Goal: Task Accomplishment & Management: Complete application form

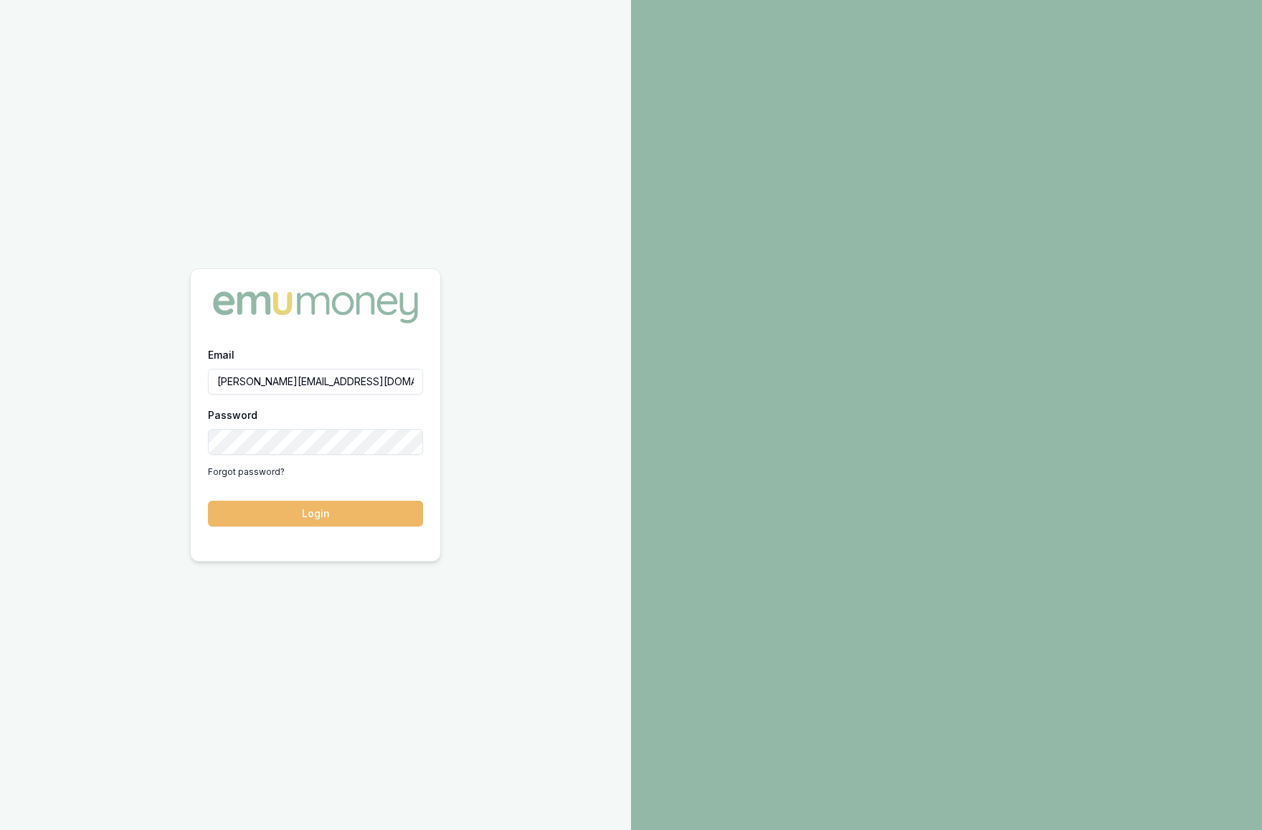
click at [325, 512] on button "Login" at bounding box center [315, 514] width 215 height 26
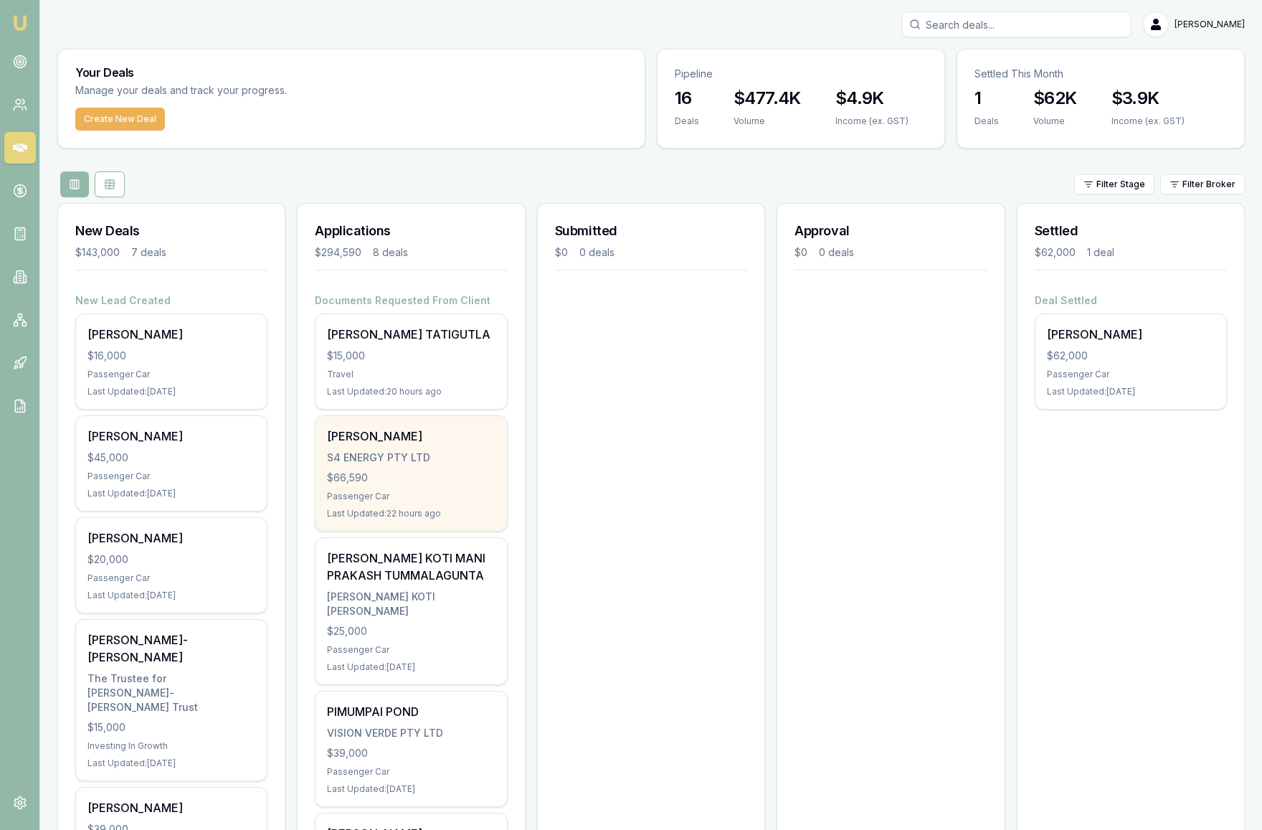
click at [465, 504] on div "SIVASHANMUGAM RAMAIYAN S4 ENERGY PTY LTD $66,590 Passenger Car Last Updated: 22…" at bounding box center [411, 473] width 191 height 115
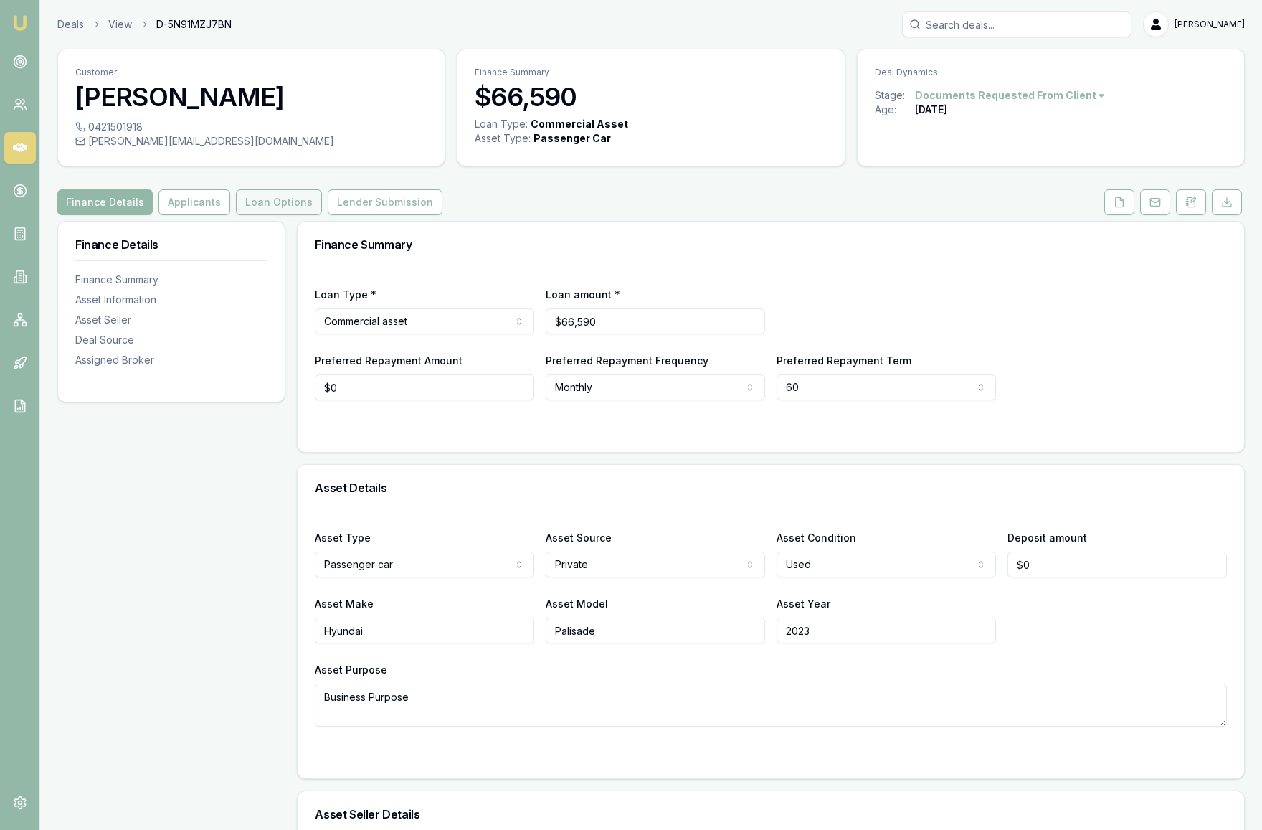
click at [256, 215] on button "Loan Options" at bounding box center [279, 202] width 86 height 26
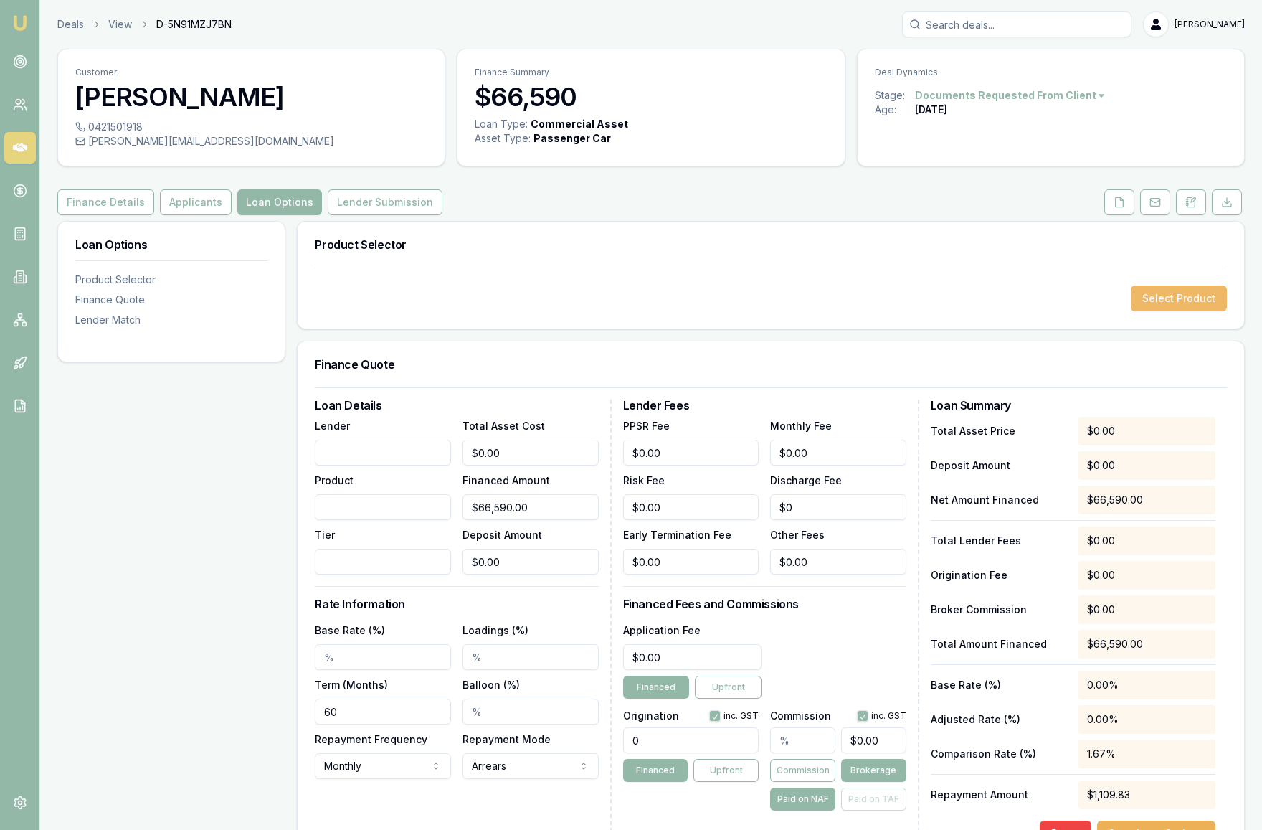
click at [1180, 311] on button "Select Product" at bounding box center [1179, 298] width 96 height 26
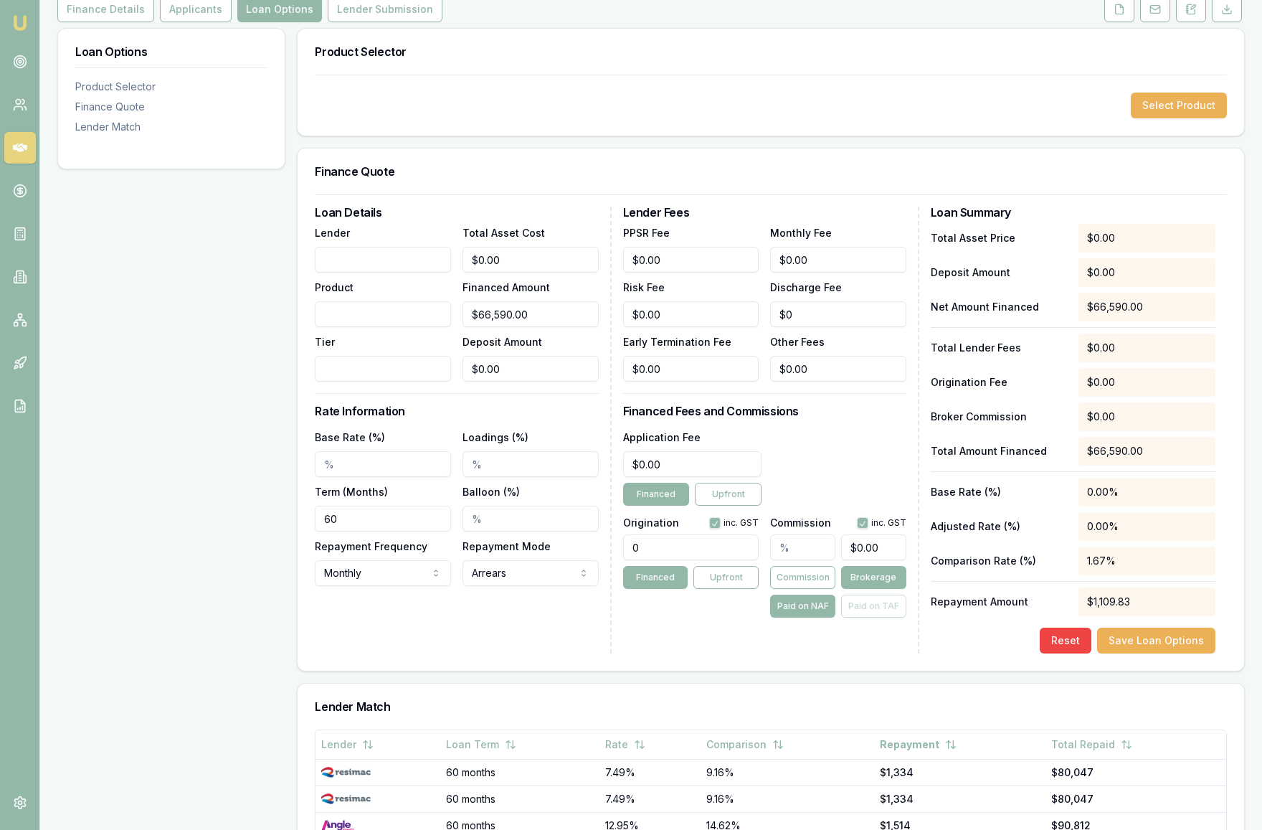
scroll to position [491, 0]
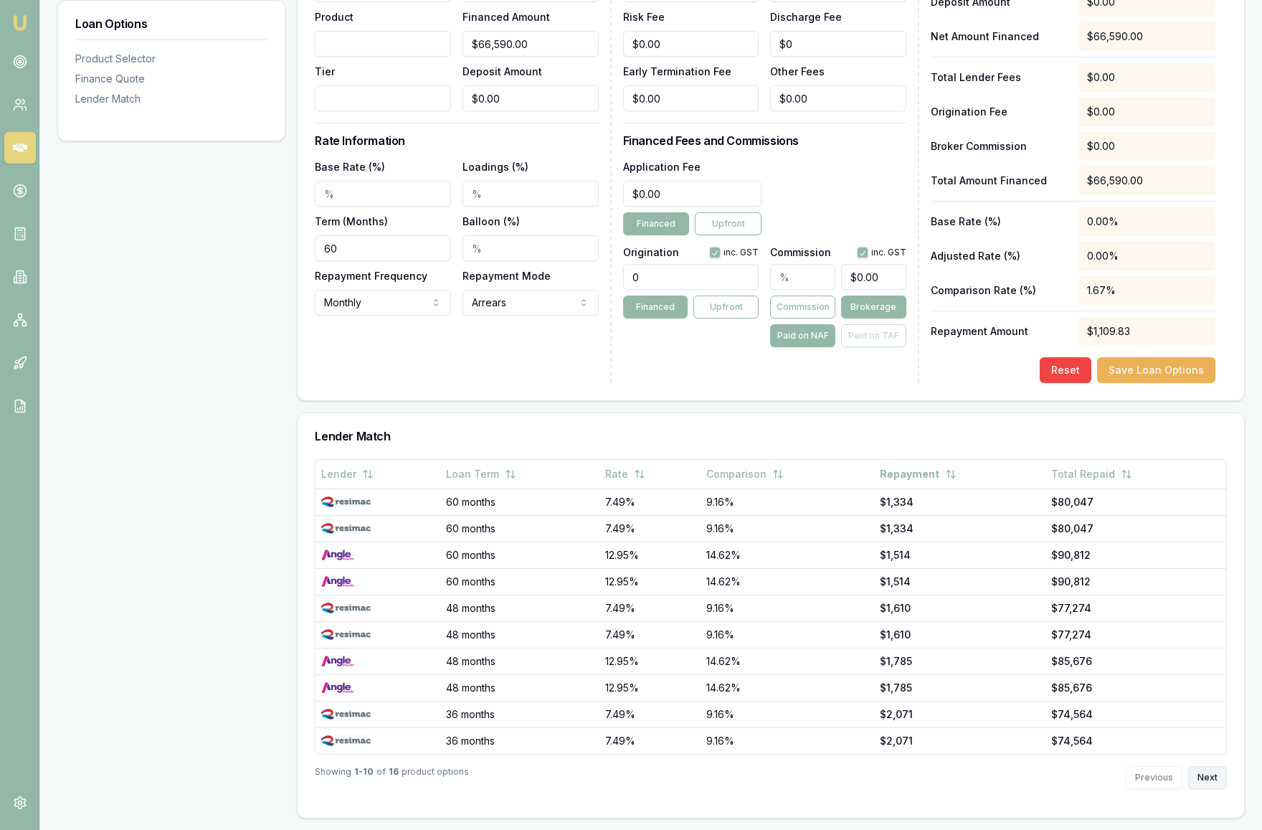
click at [1203, 777] on button "Next" at bounding box center [1207, 777] width 39 height 23
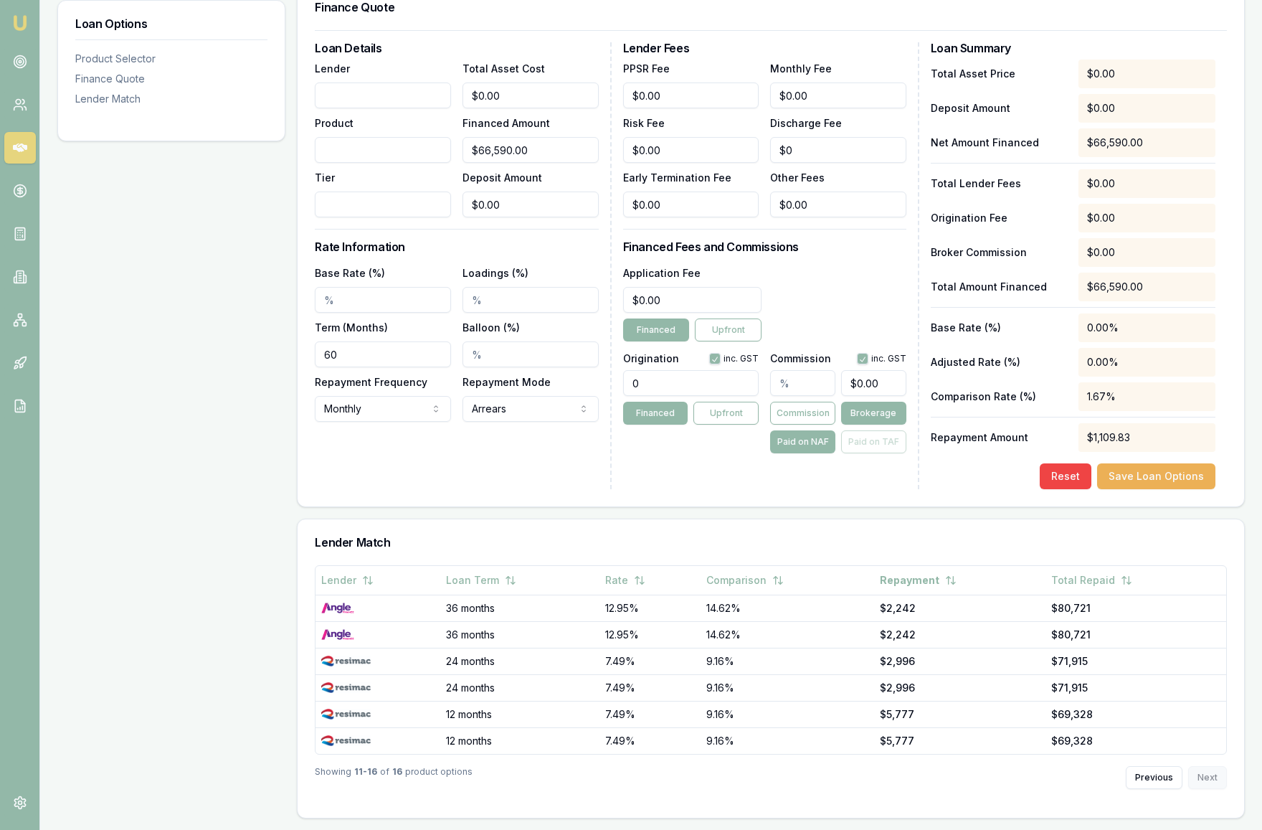
scroll to position [385, 0]
click at [1203, 777] on div "Previous Next" at bounding box center [1176, 777] width 101 height 23
click at [1143, 777] on button "Previous" at bounding box center [1154, 777] width 57 height 23
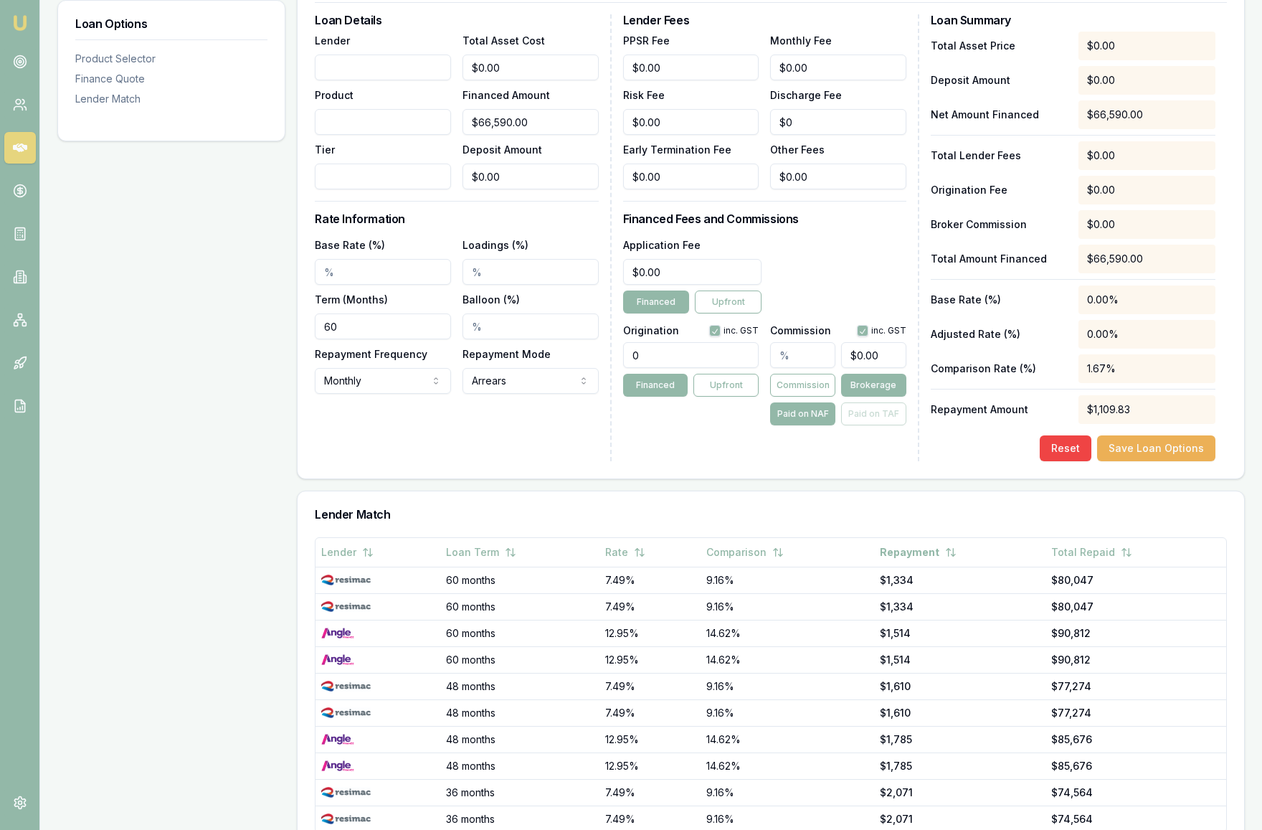
click at [1143, 752] on td "$85,676" at bounding box center [1135, 739] width 181 height 27
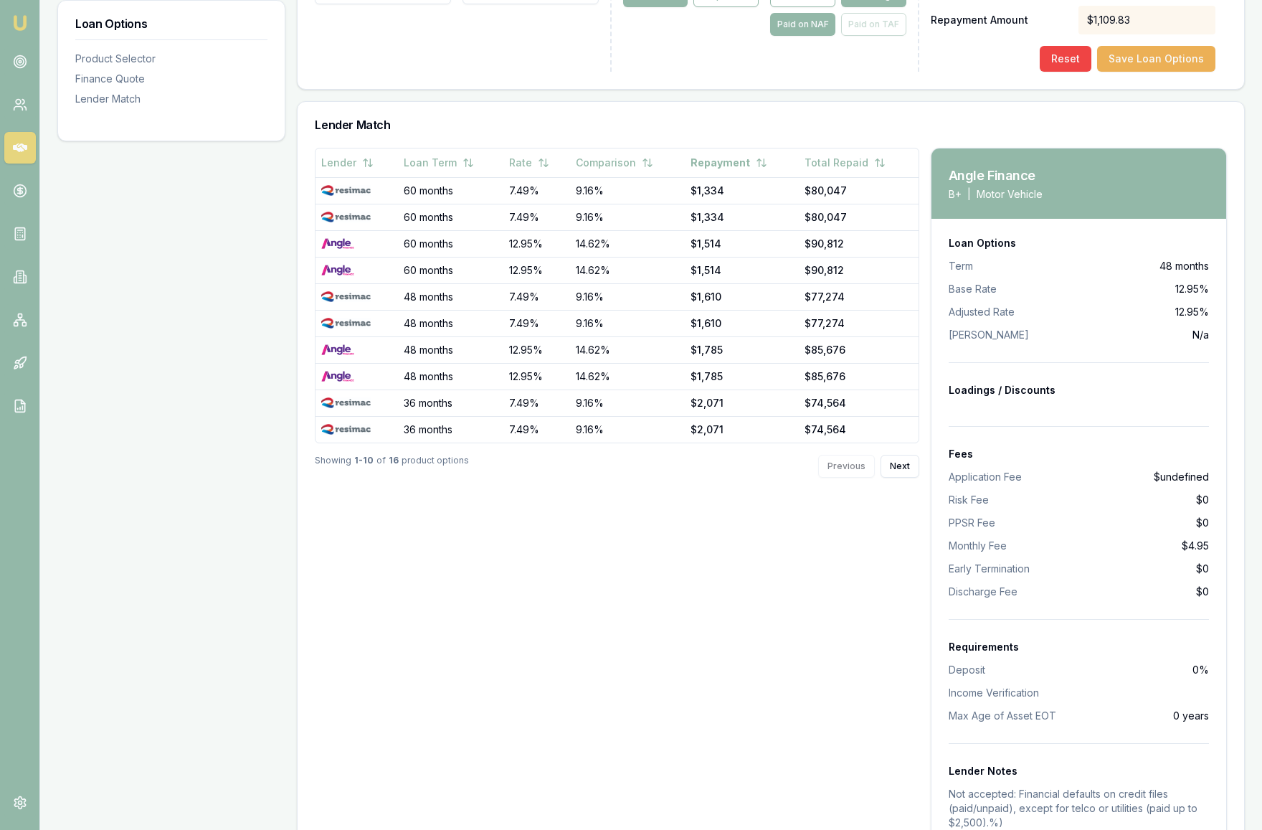
scroll to position [775, 0]
click at [1061, 201] on div "Angle Finance B+ | Motor Vehicle" at bounding box center [1078, 183] width 295 height 70
click at [782, 582] on div "Lender Loan Term Rate Comparison Repayment Total Repaid 60 months 7.49% 9.16% $…" at bounding box center [617, 765] width 604 height 1237
click at [896, 477] on button "Next" at bounding box center [900, 465] width 39 height 23
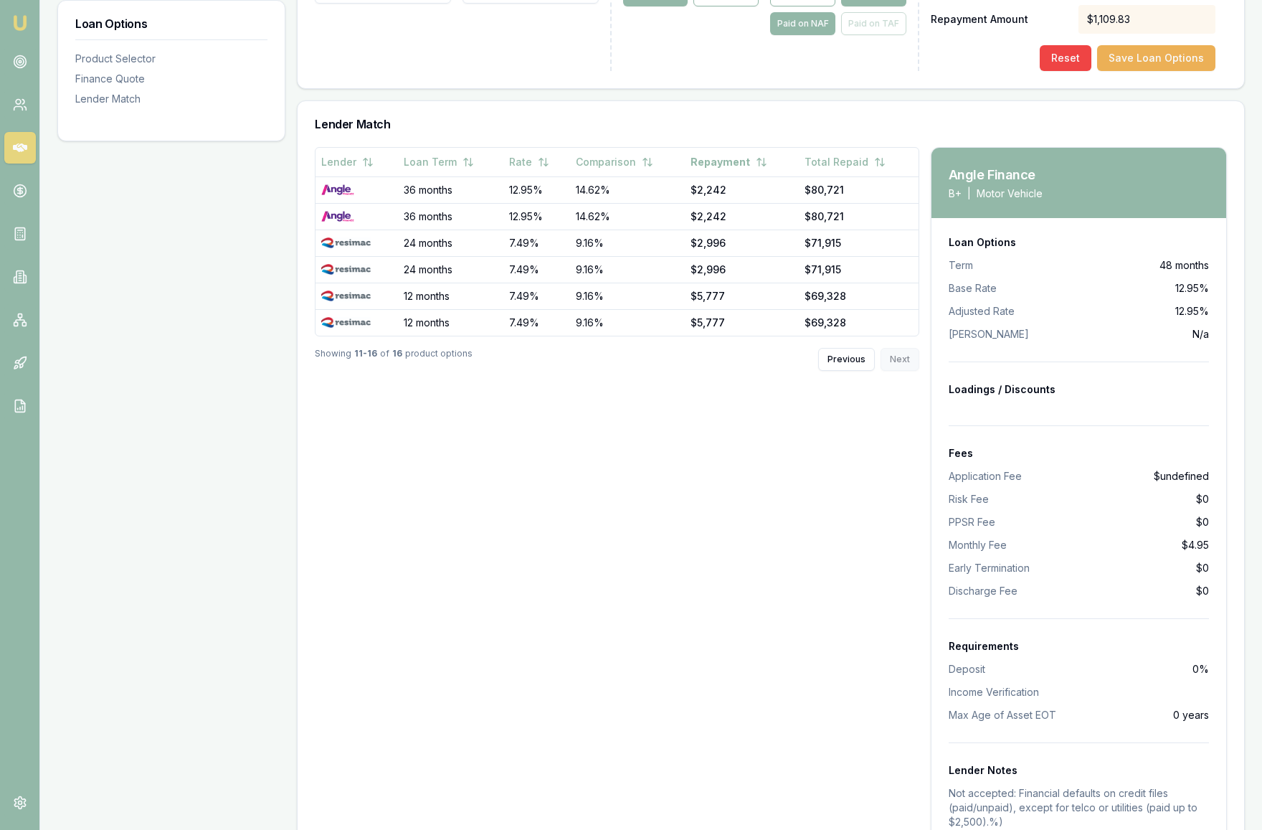
click at [896, 493] on div "Lender Loan Term Rate Comparison Repayment Total Repaid 36 months 12.95% 14.62%…" at bounding box center [617, 765] width 604 height 1237
click at [729, 521] on div "Lender Loan Term Rate Comparison Repayment Total Repaid 36 months 12.95% 14.62%…" at bounding box center [617, 765] width 604 height 1237
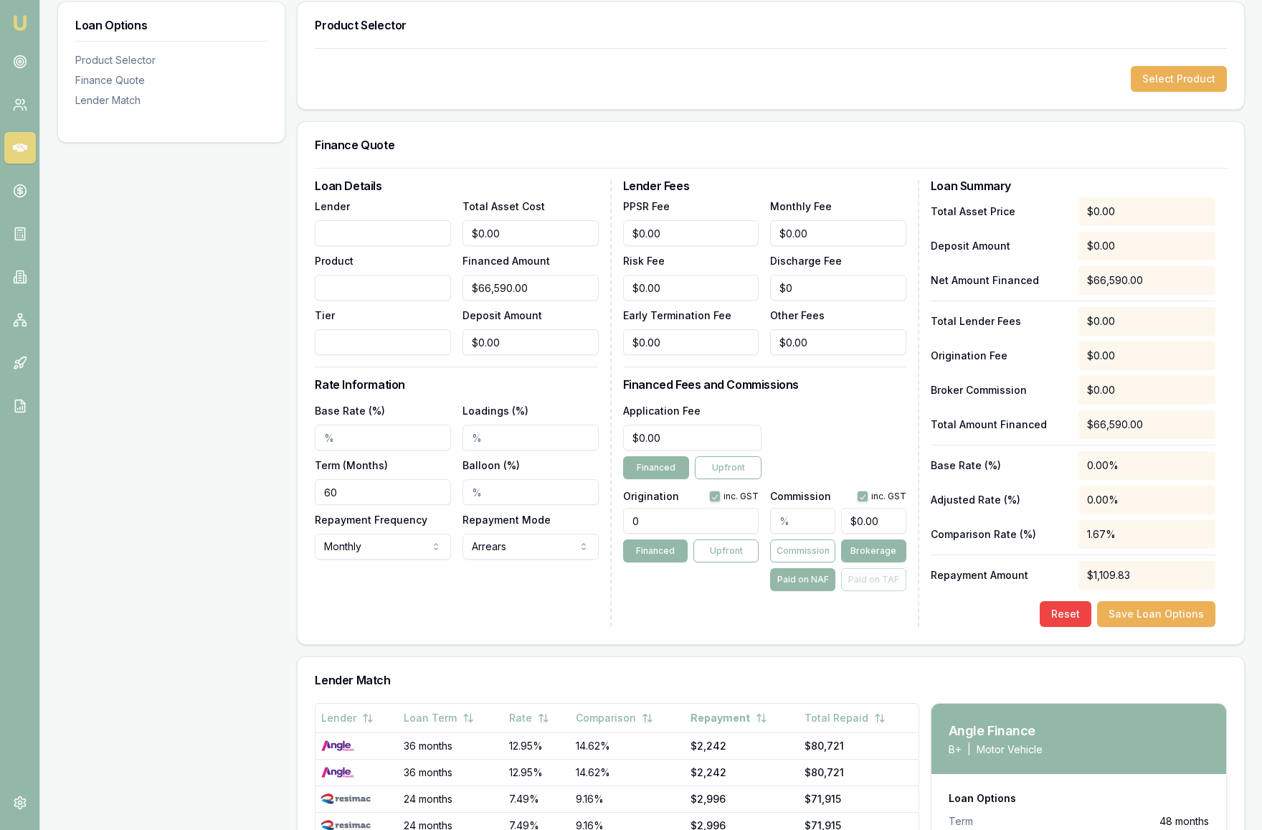
scroll to position [0, 0]
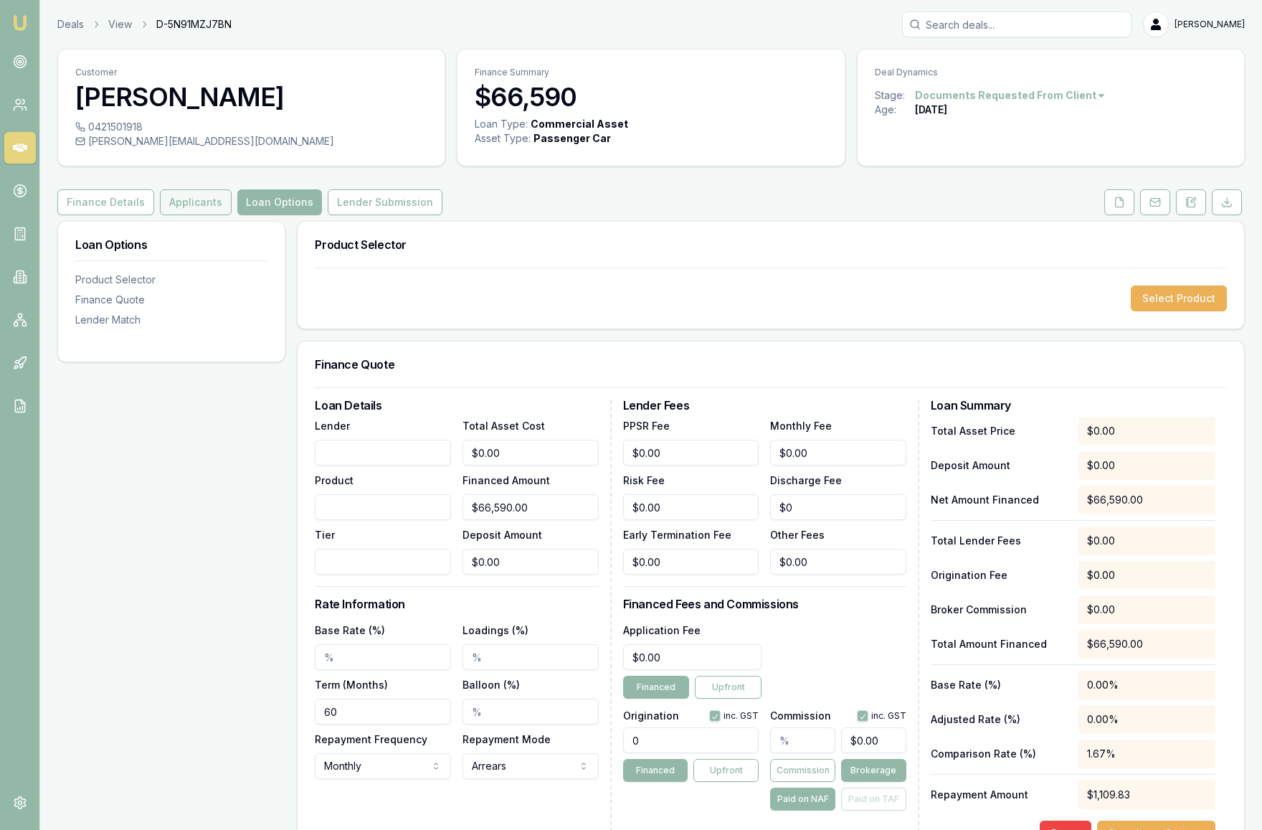
click at [202, 215] on button "Applicants" at bounding box center [196, 202] width 72 height 26
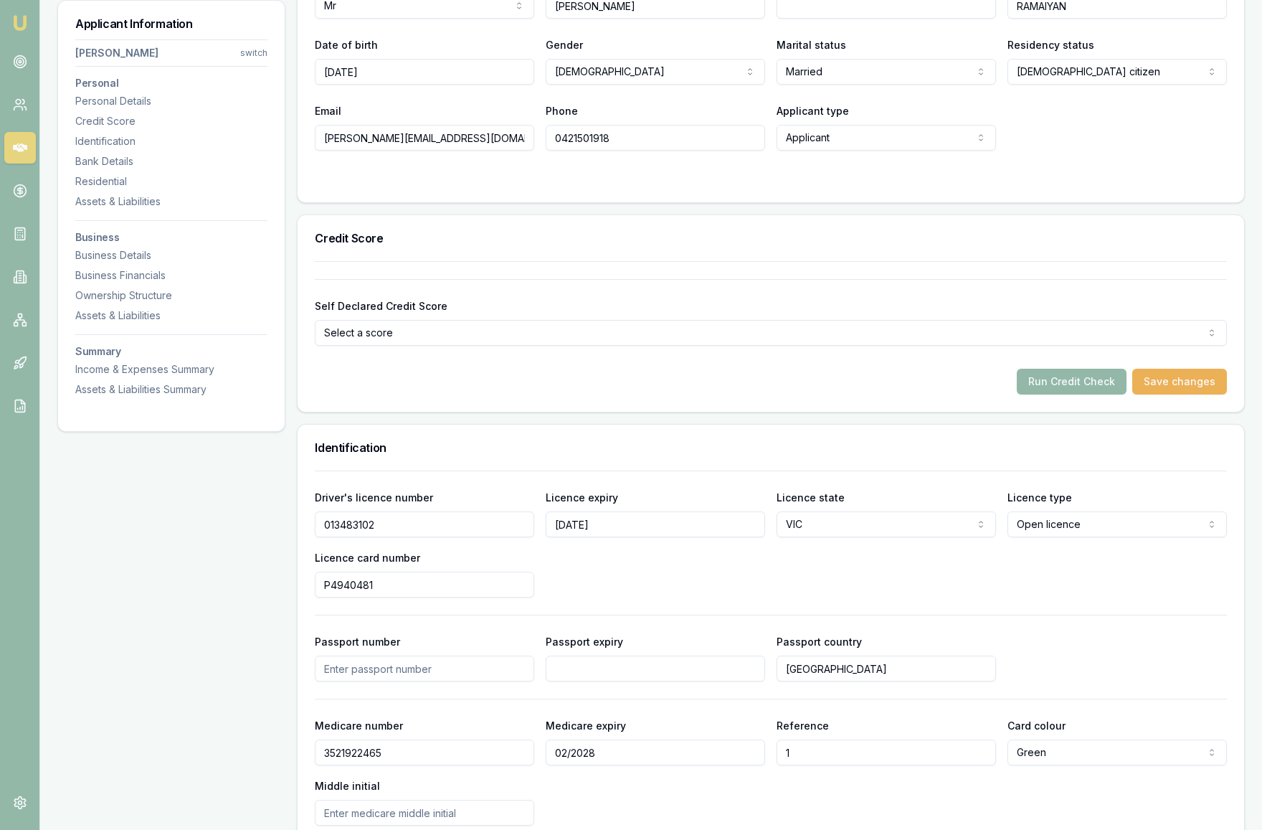
scroll to position [411, 0]
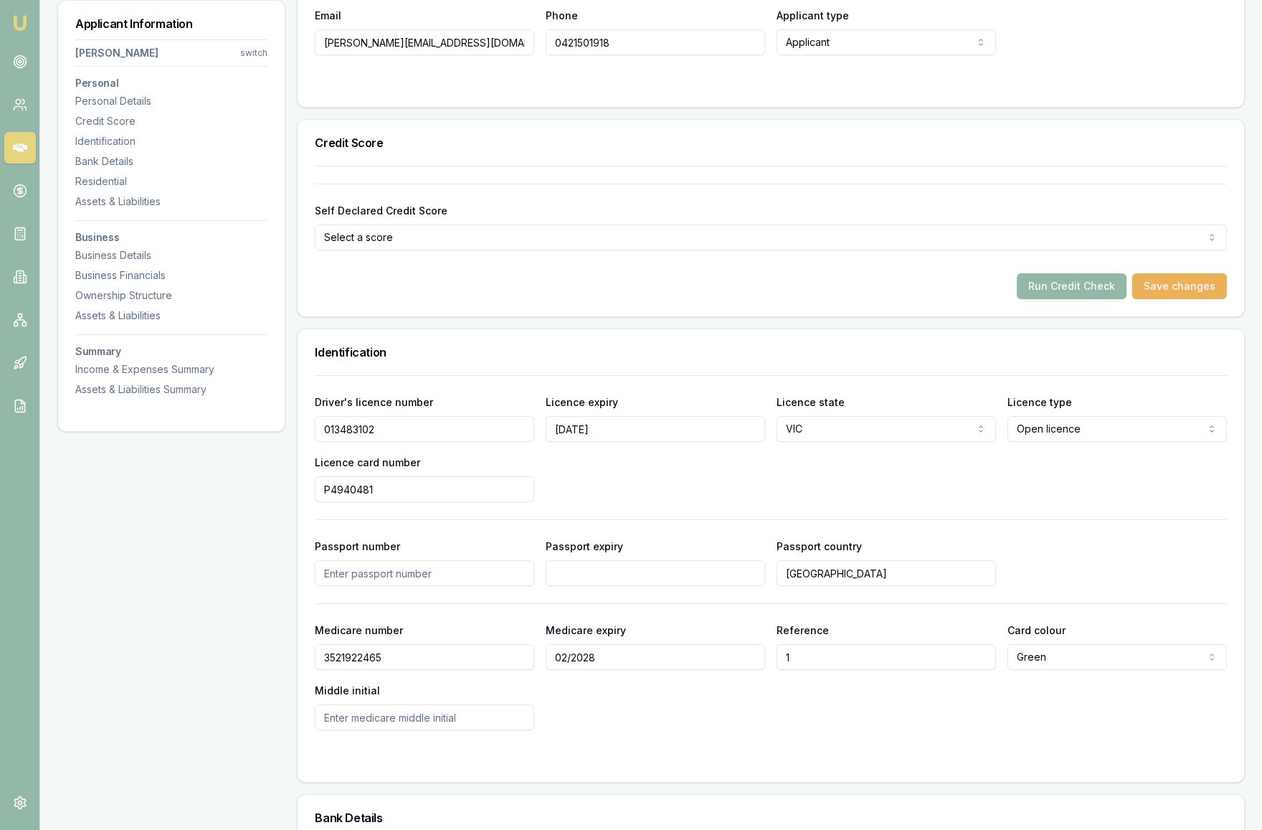
click at [767, 269] on html "Emu Broker Deals View D-5N91MZJ7BN Krish Babu Toggle Menu Customer SIVASHANMUGA…" at bounding box center [631, 4] width 1262 height 830
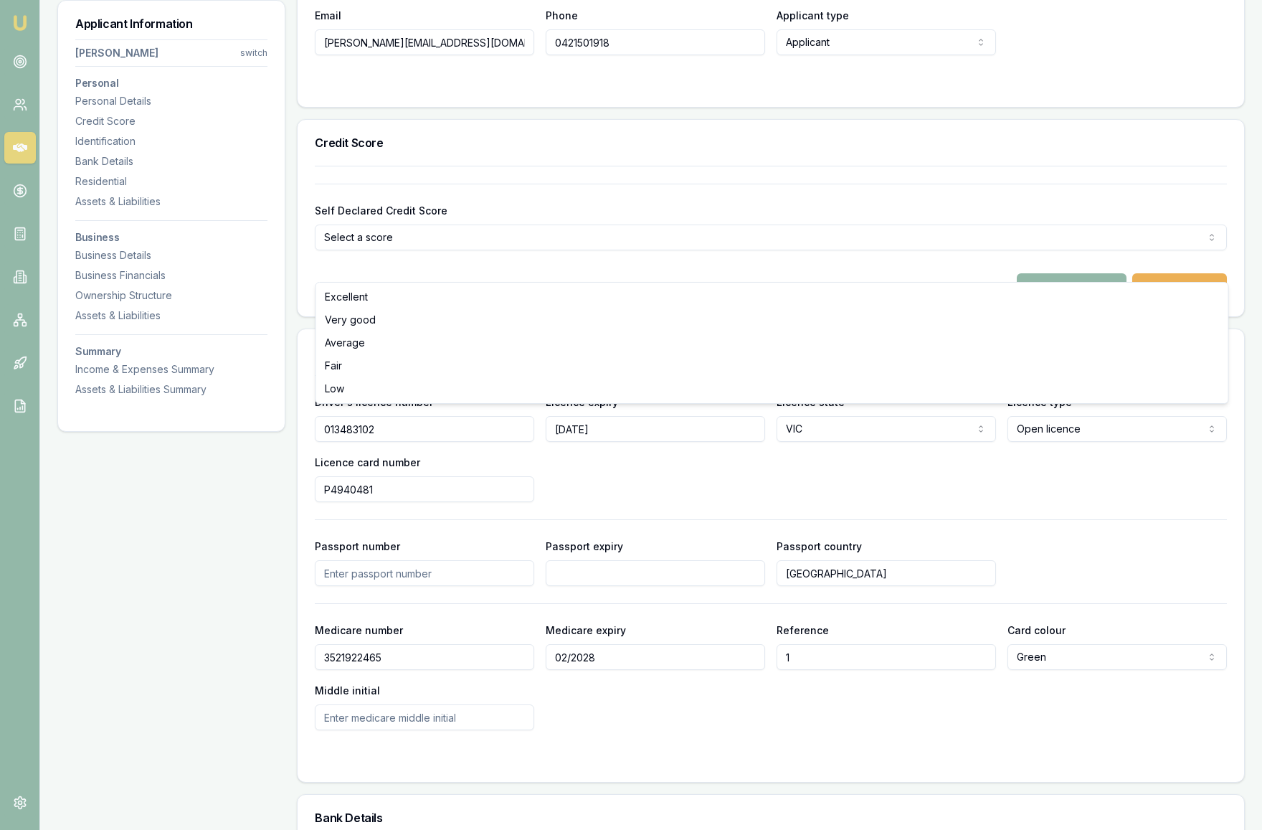
select select "VERY_GOOD"
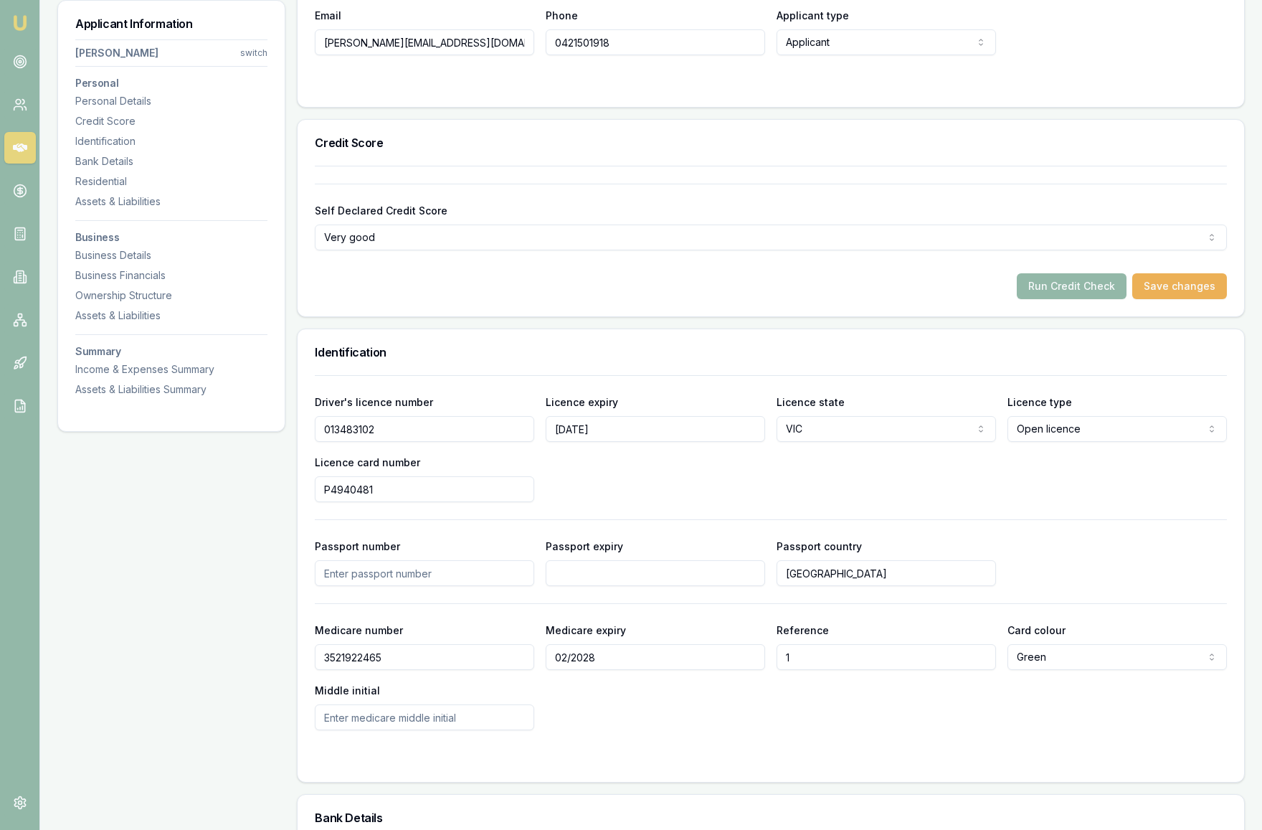
click at [673, 299] on div "Run Credit Check Save changes" at bounding box center [771, 286] width 912 height 26
click at [1209, 299] on button "Save changes" at bounding box center [1179, 286] width 95 height 26
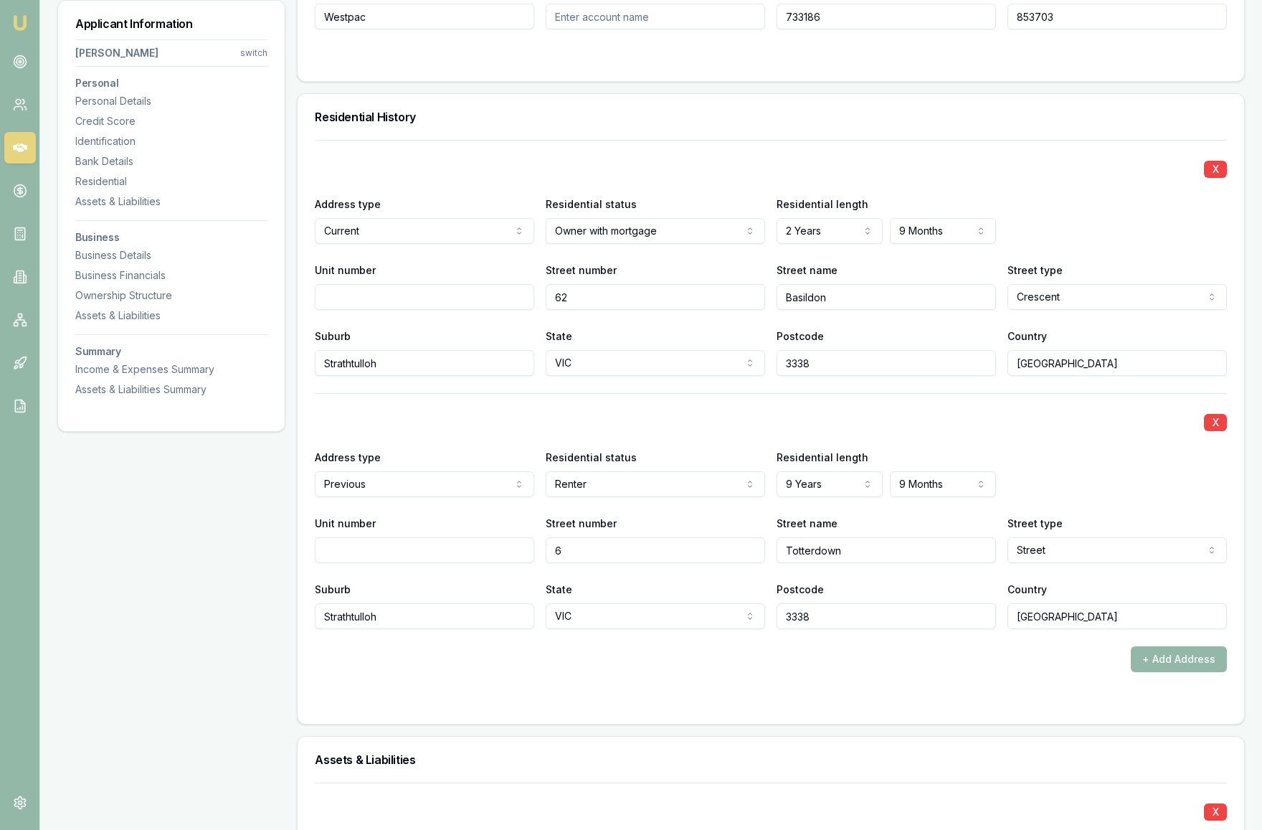
scroll to position [1283, 0]
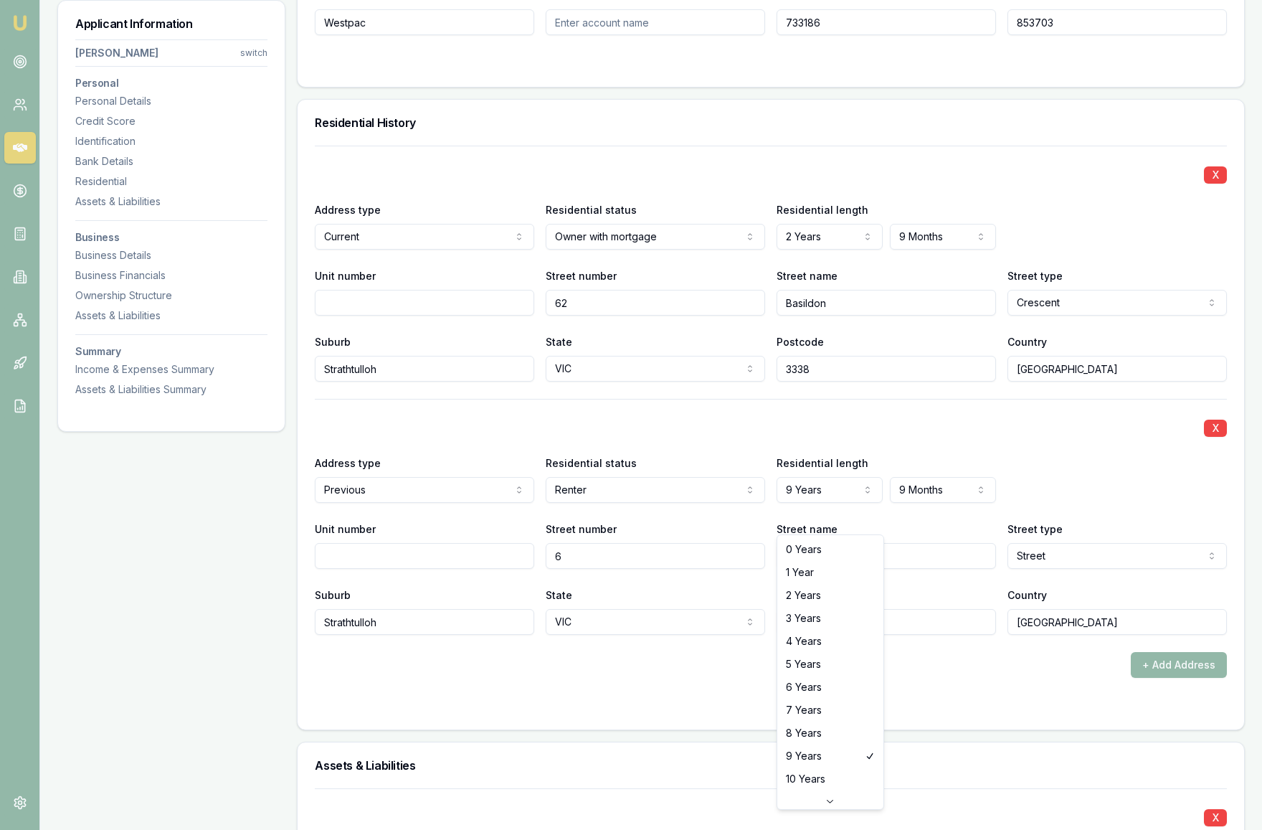
select select "3"
click at [1084, 475] on div "X Address type Previous Current Previous Residential status Renter Owner with m…" at bounding box center [771, 517] width 912 height 236
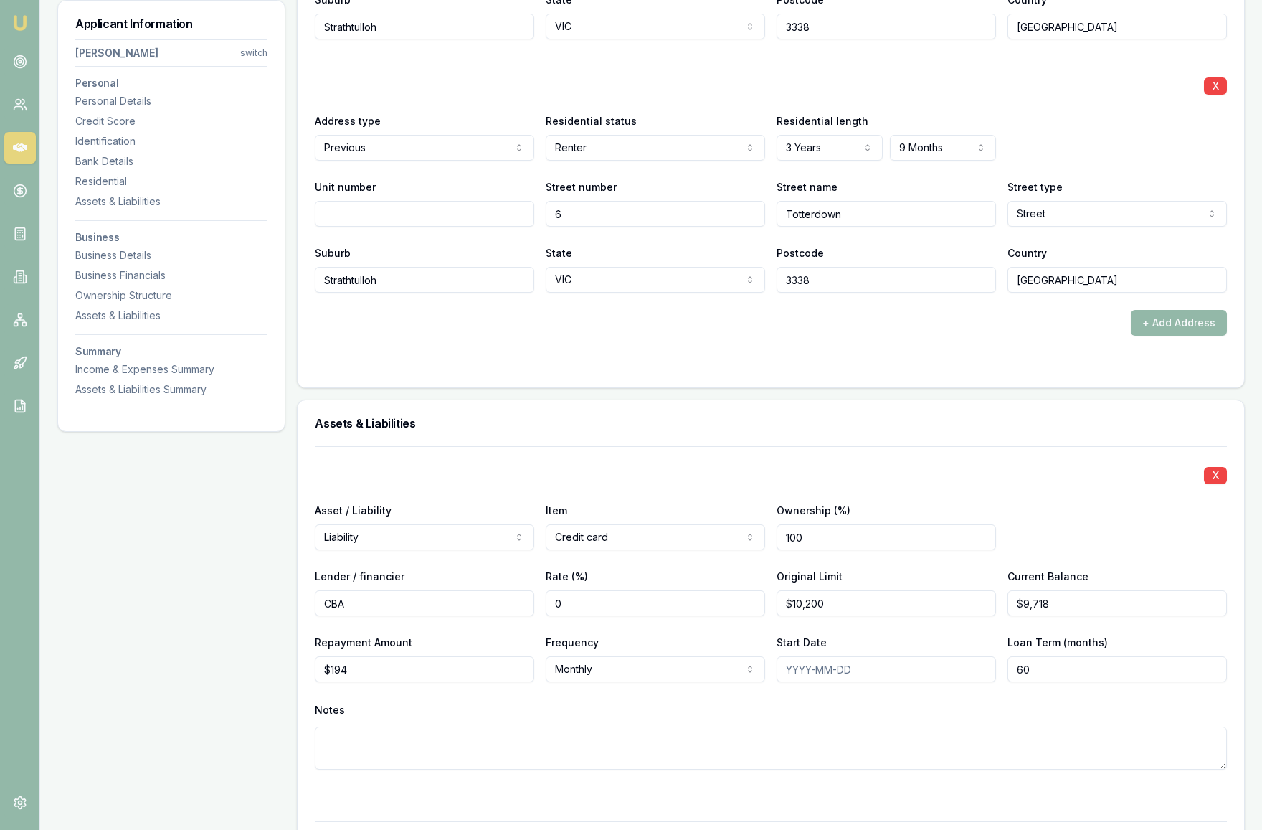
scroll to position [1626, 0]
click at [1084, 475] on div "X Asset / Liability Liability Asset Liability Item Credit card Home Car Boat Bi…" at bounding box center [771, 624] width 912 height 358
click at [969, 369] on form "X Address type Current Current Previous Residential status Owner with mortgage …" at bounding box center [771, 85] width 912 height 566
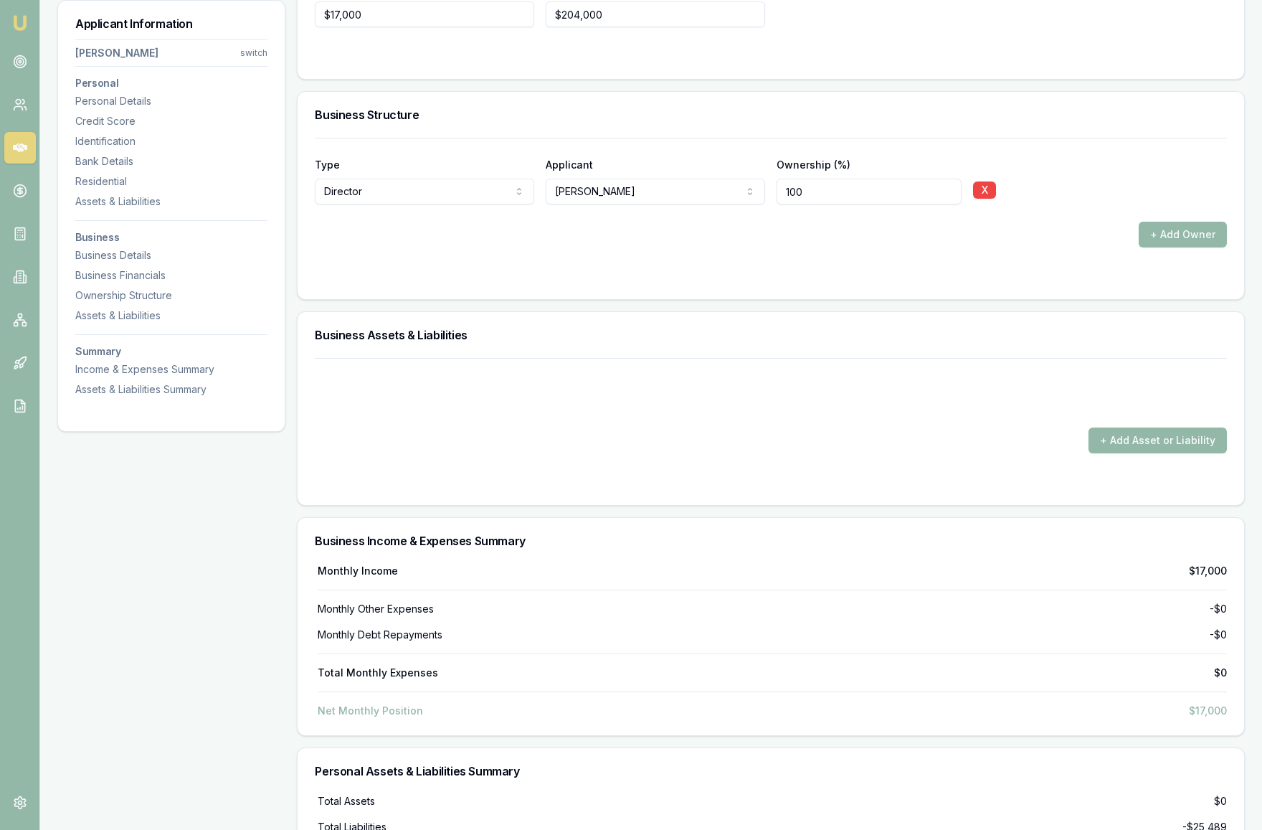
scroll to position [4520, 0]
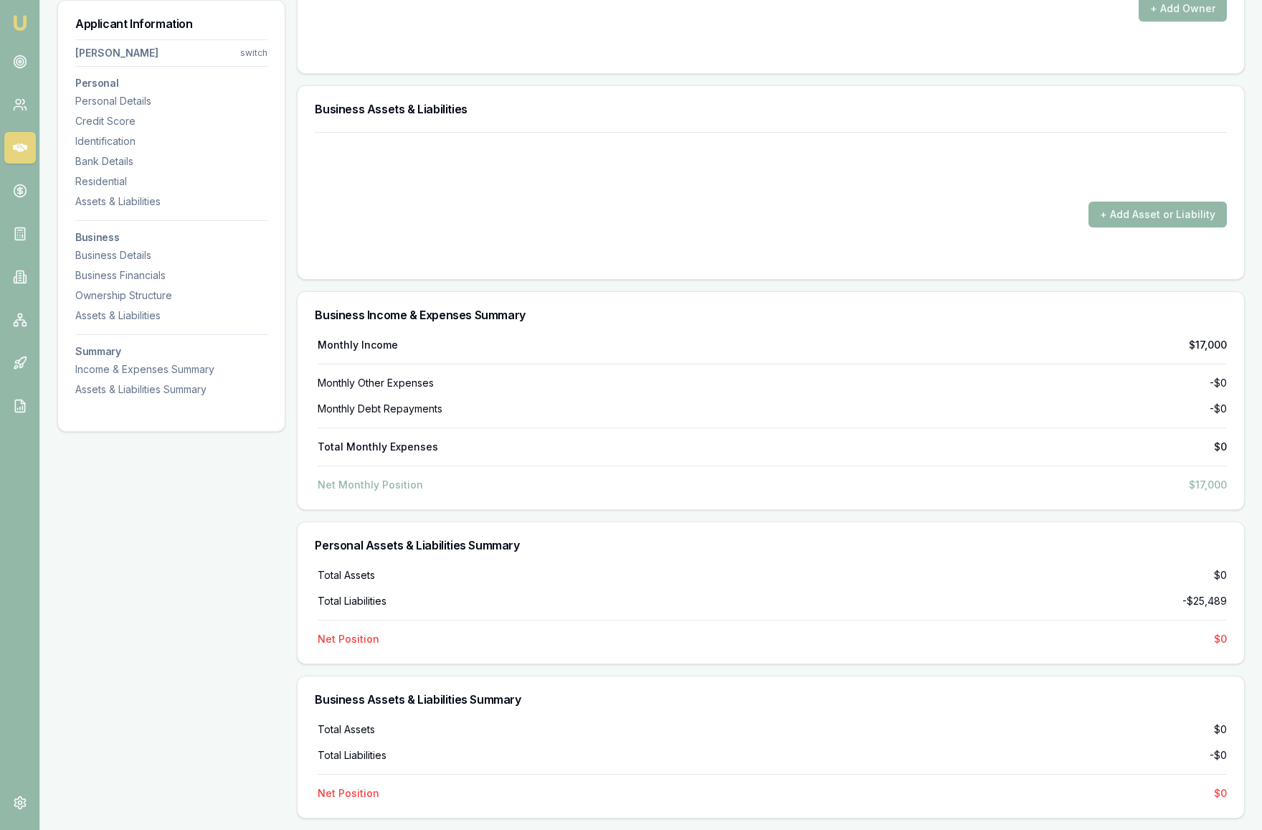
click at [973, 188] on form "+ Add Asset or Liability" at bounding box center [771, 197] width 912 height 130
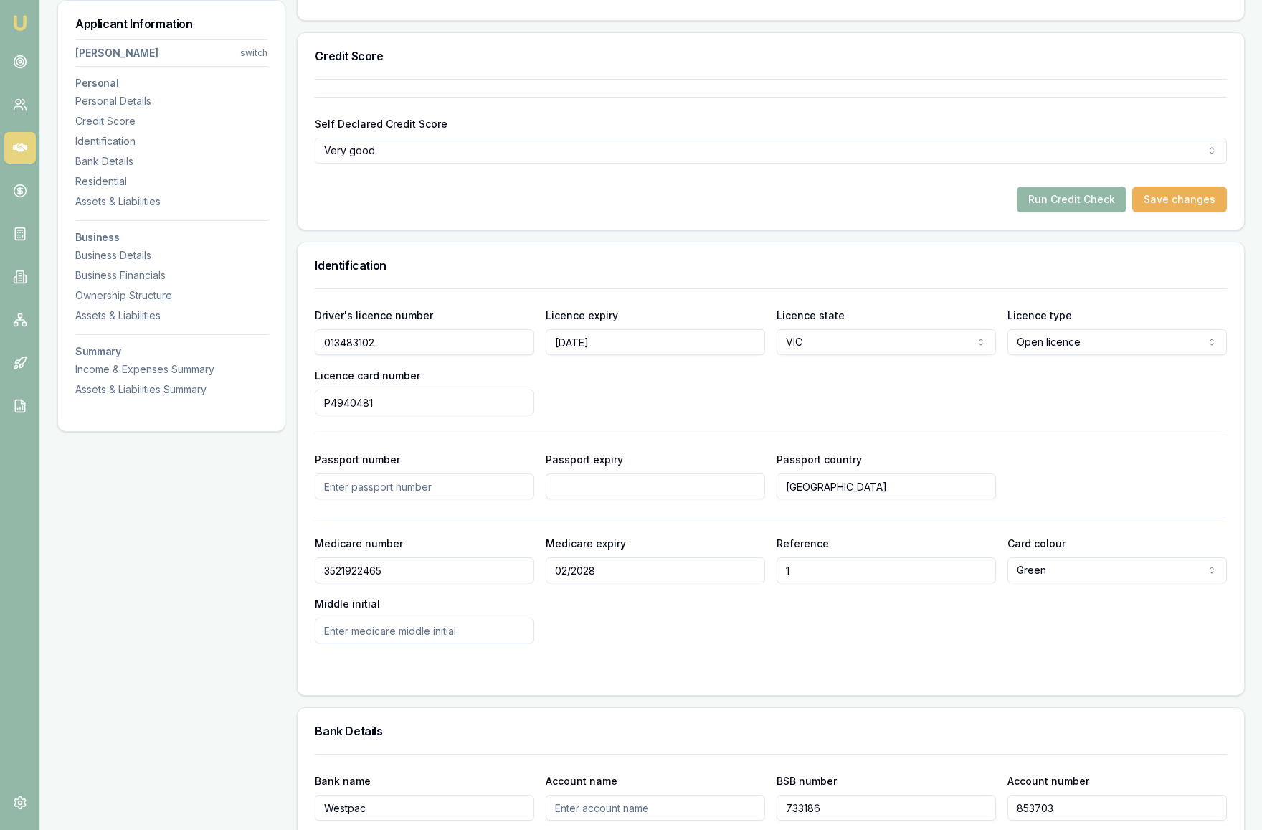
scroll to position [0, 0]
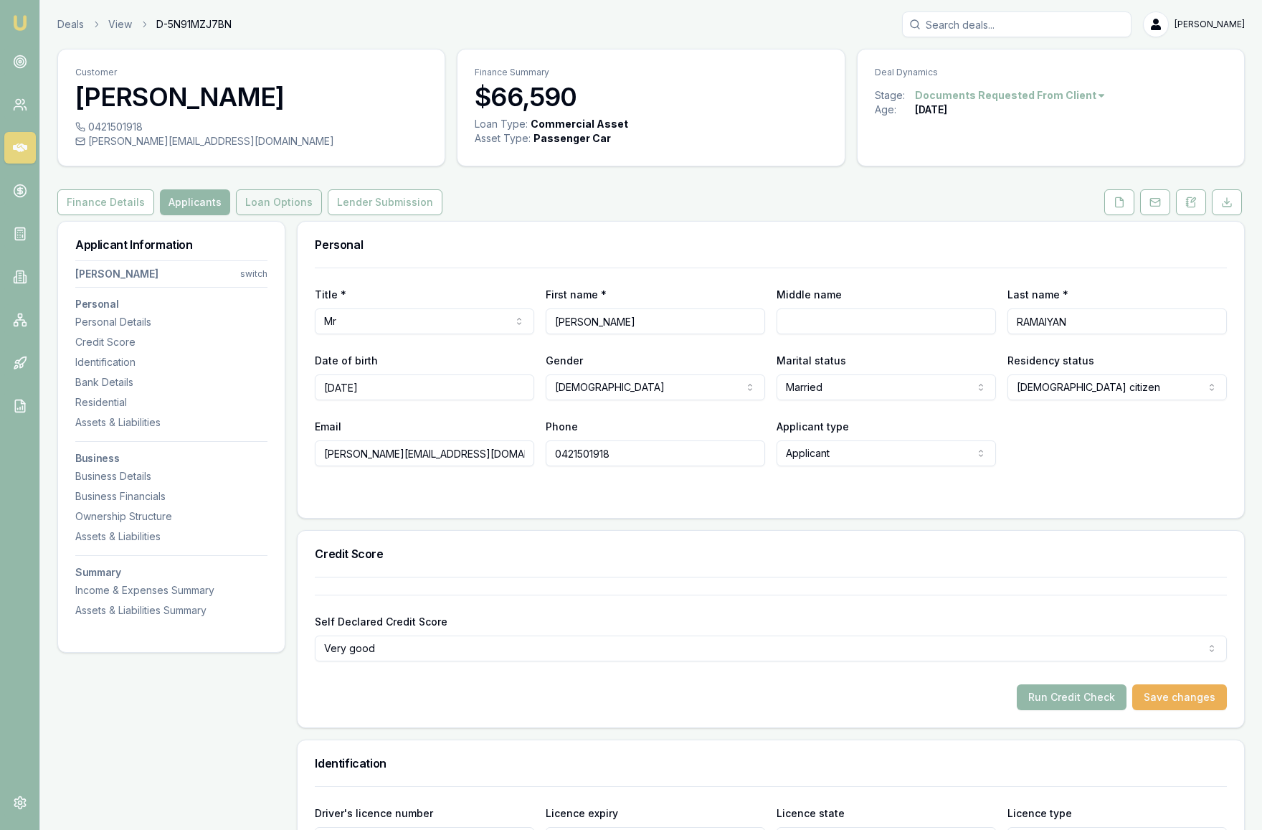
click at [284, 215] on button "Loan Options" at bounding box center [279, 202] width 86 height 26
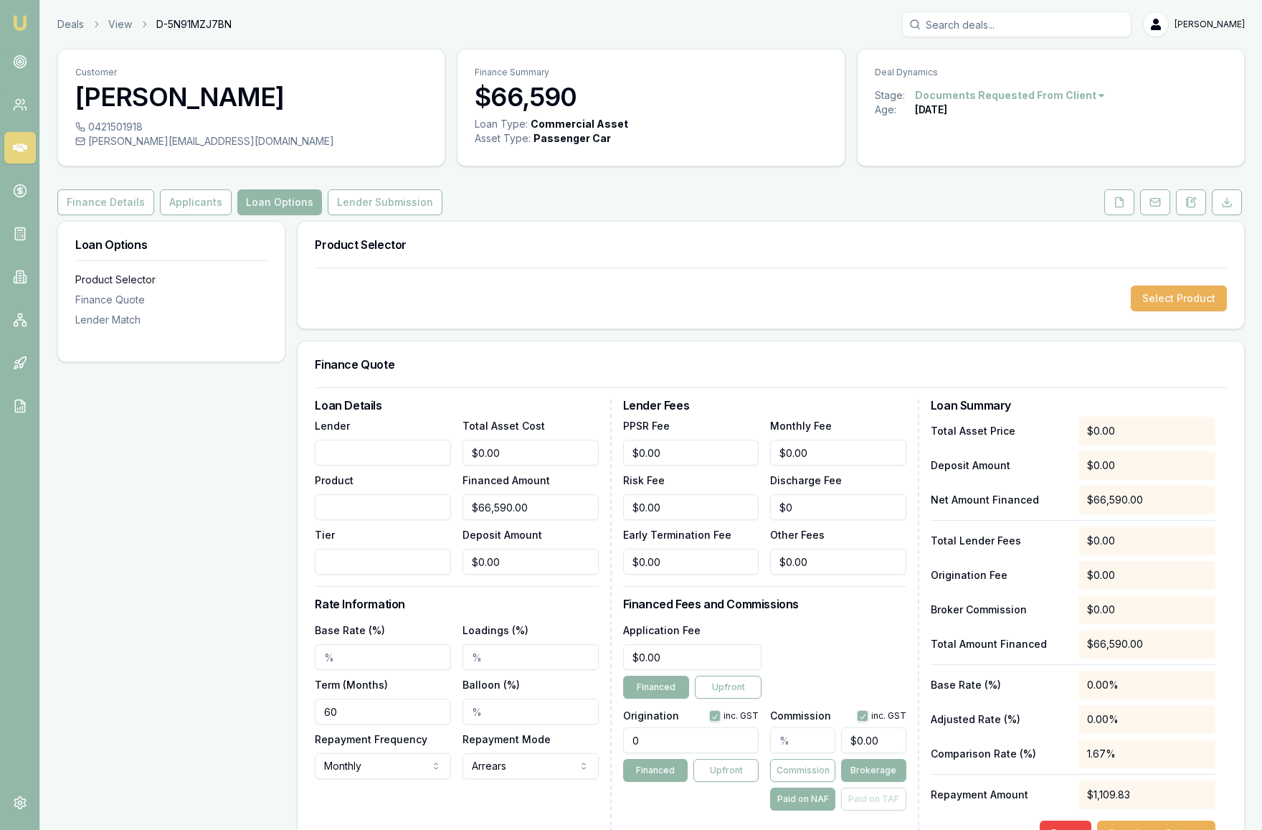
click at [137, 287] on div "Product Selector" at bounding box center [171, 279] width 192 height 14
click at [1171, 311] on button "Select Product" at bounding box center [1179, 298] width 96 height 26
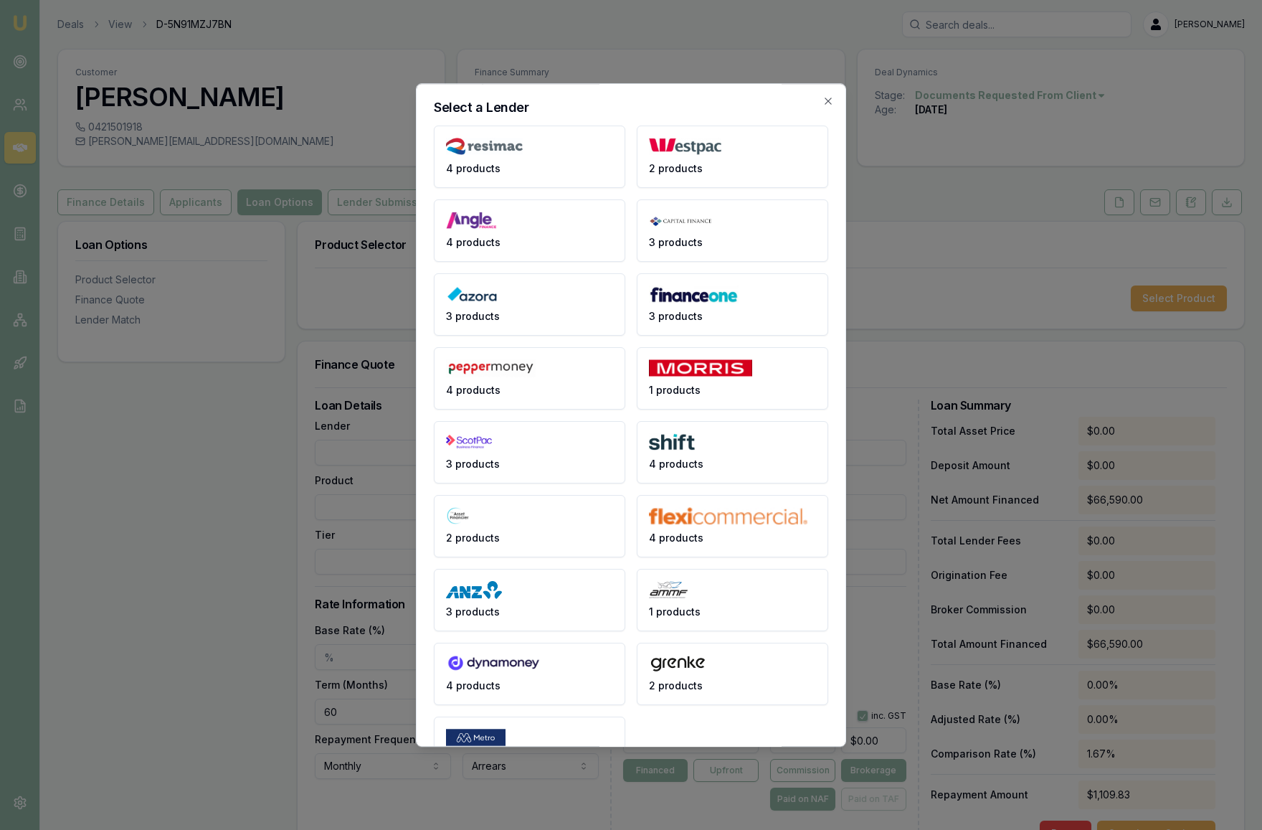
click at [838, 298] on div "Select a Lender 4 products 2 products 4 products 3 products 3 products 3 produc…" at bounding box center [631, 415] width 430 height 664
click at [832, 100] on icon "button" at bounding box center [827, 100] width 11 height 11
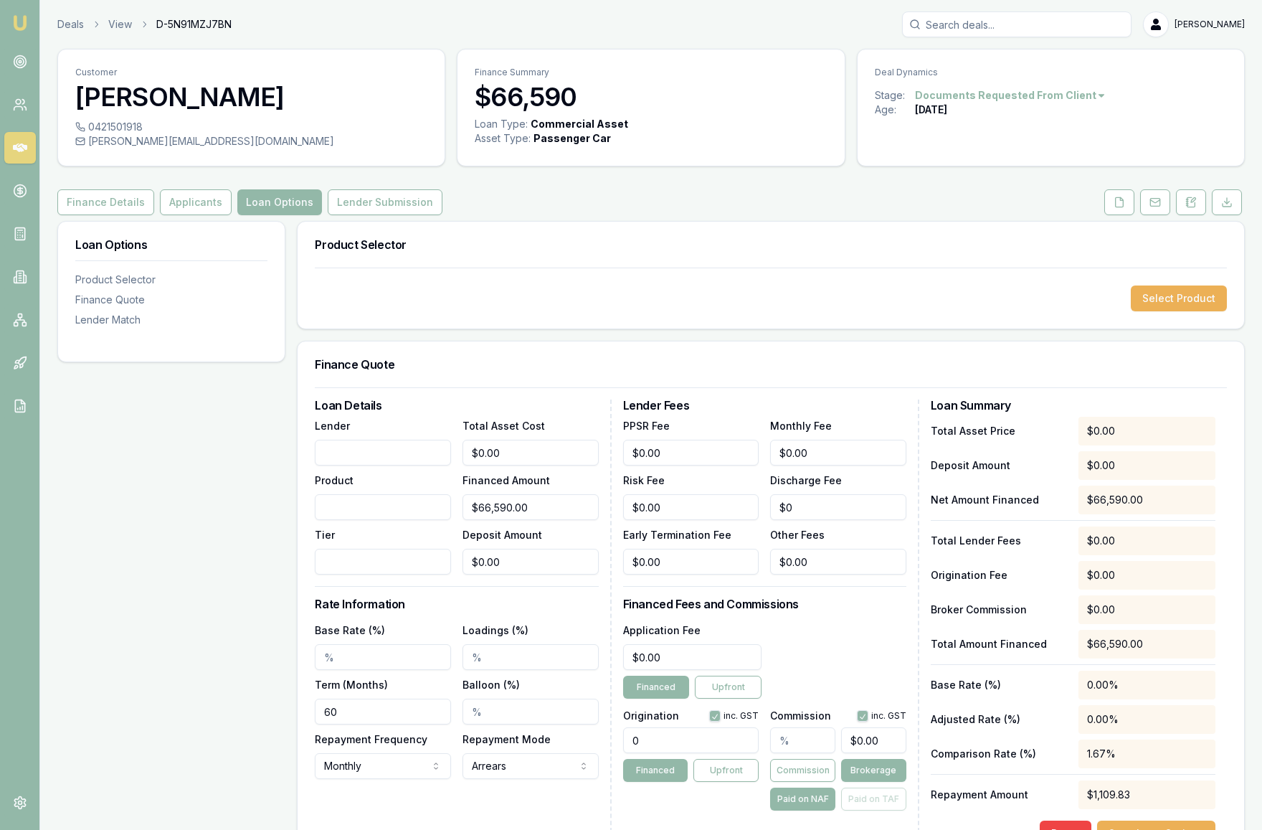
click at [399, 465] on input "Lender" at bounding box center [383, 453] width 136 height 26
type input "Plenti"
click at [549, 465] on input "0" at bounding box center [531, 453] width 136 height 26
drag, startPoint x: 549, startPoint y: 478, endPoint x: 451, endPoint y: 481, distance: 98.3
click at [451, 481] on div "Lender Plenti Product Tier Total Asset Cost 0 Financed Amount $66,590.00 Deposi…" at bounding box center [456, 496] width 283 height 158
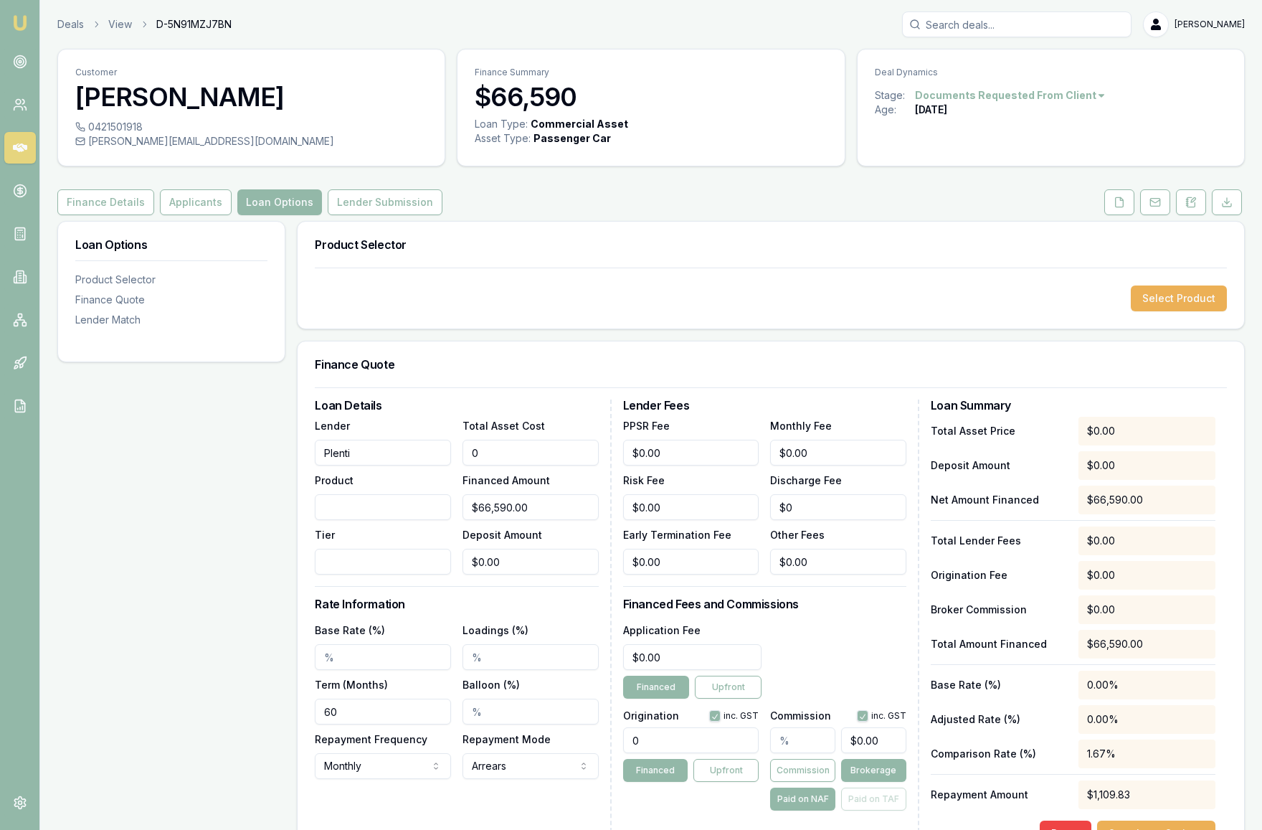
type input "6"
type input "$6.00"
type input "66"
type input "$66.00"
type input "665"
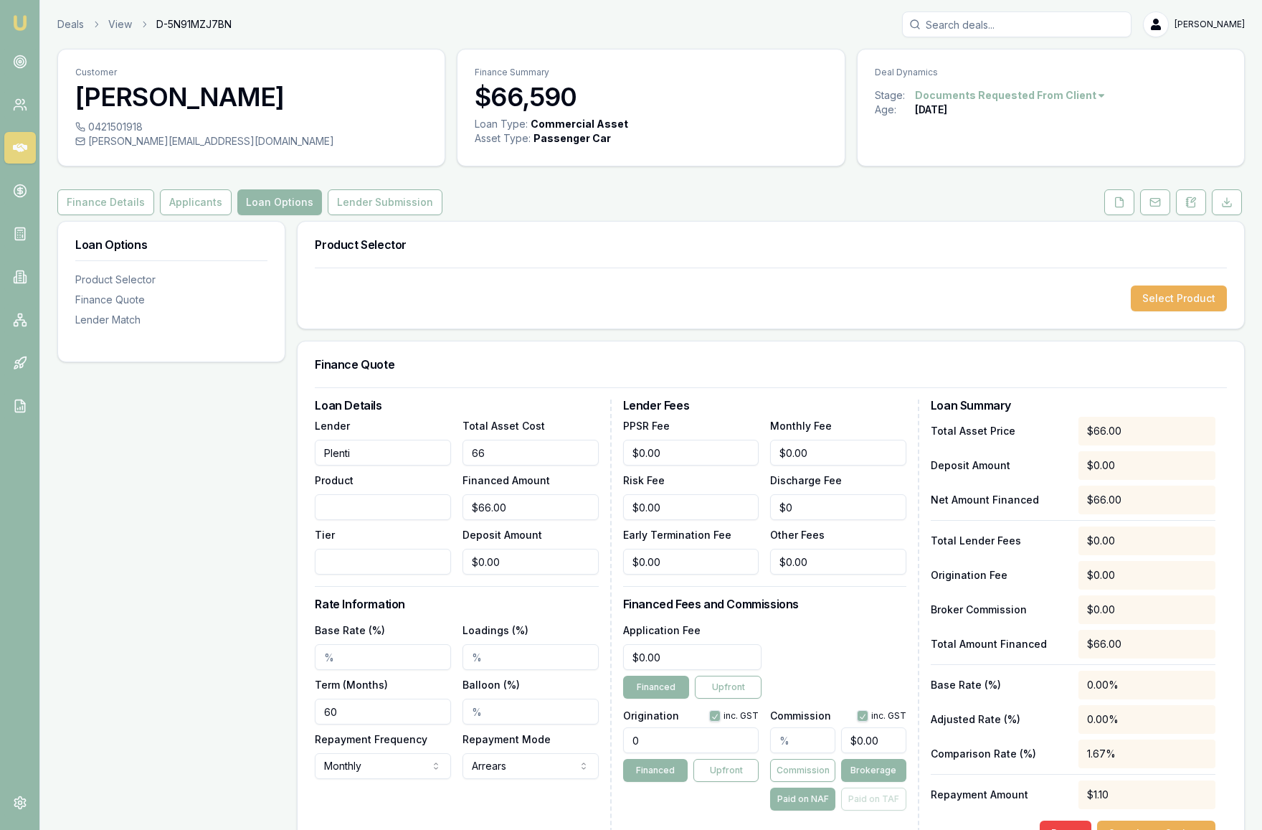
type input "$665.00"
type input "6658"
type input "$6,658.00"
type input "66589"
type input "$66,589.00"
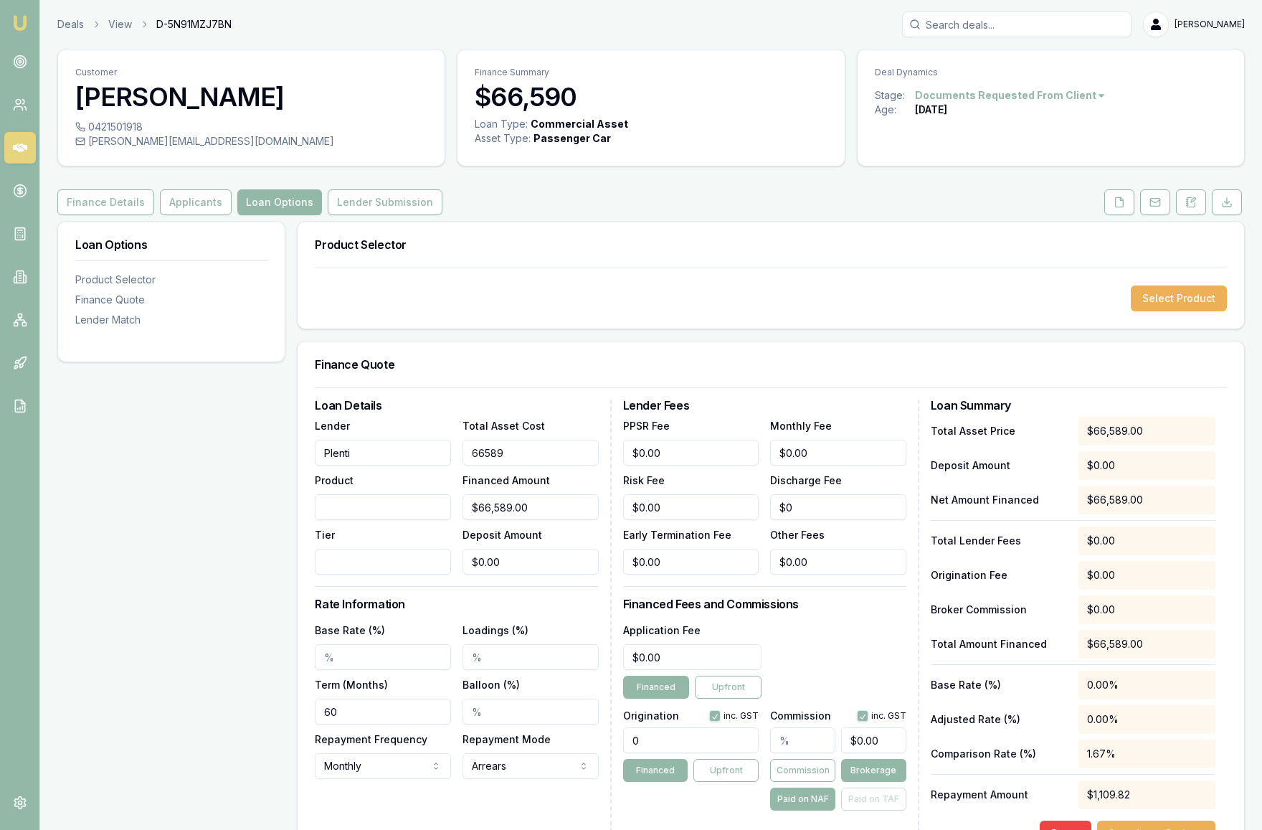
type input "$66,589.00"
click at [563, 423] on form "Loan Details Lender Plenti Product Tier Total Asset Cost $66,589.00 Financed Am…" at bounding box center [771, 616] width 912 height 459
click at [382, 574] on input "Tier" at bounding box center [383, 562] width 136 height 26
type input "1"
click at [275, 587] on div "Loan Options Product Selector Finance Quote Lender Match" at bounding box center [171, 751] width 228 height 1061
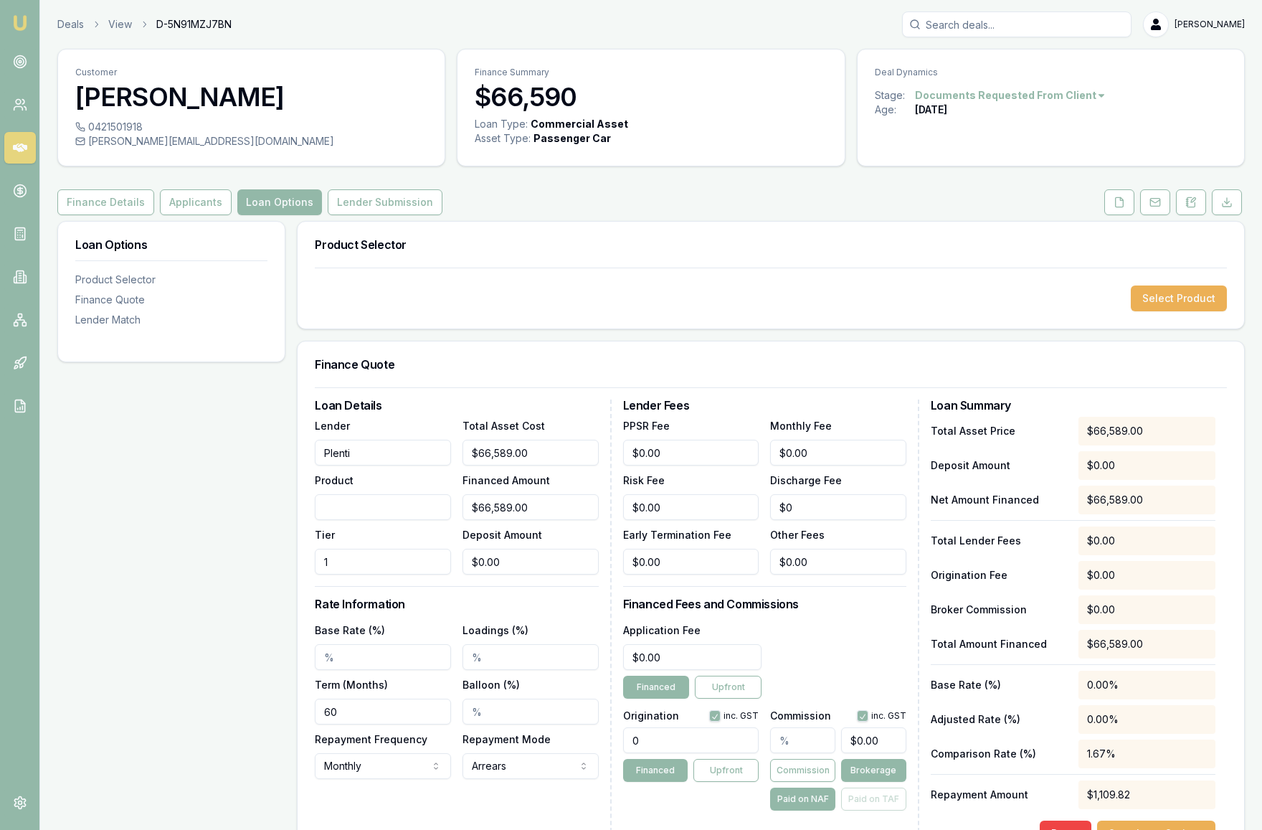
click at [384, 520] on input "Product" at bounding box center [383, 507] width 136 height 26
type input "Commercial Asset"
click at [566, 388] on div at bounding box center [771, 387] width 912 height 1
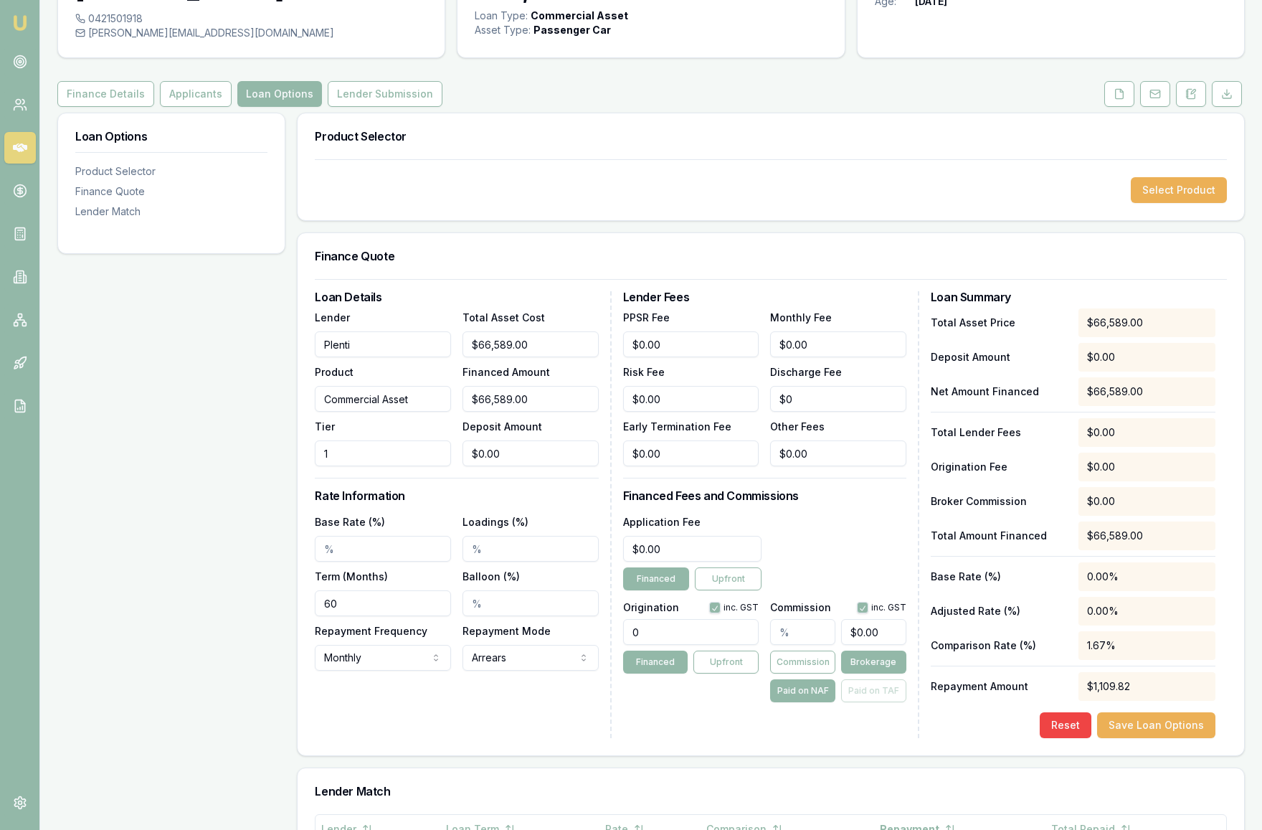
scroll to position [113, 0]
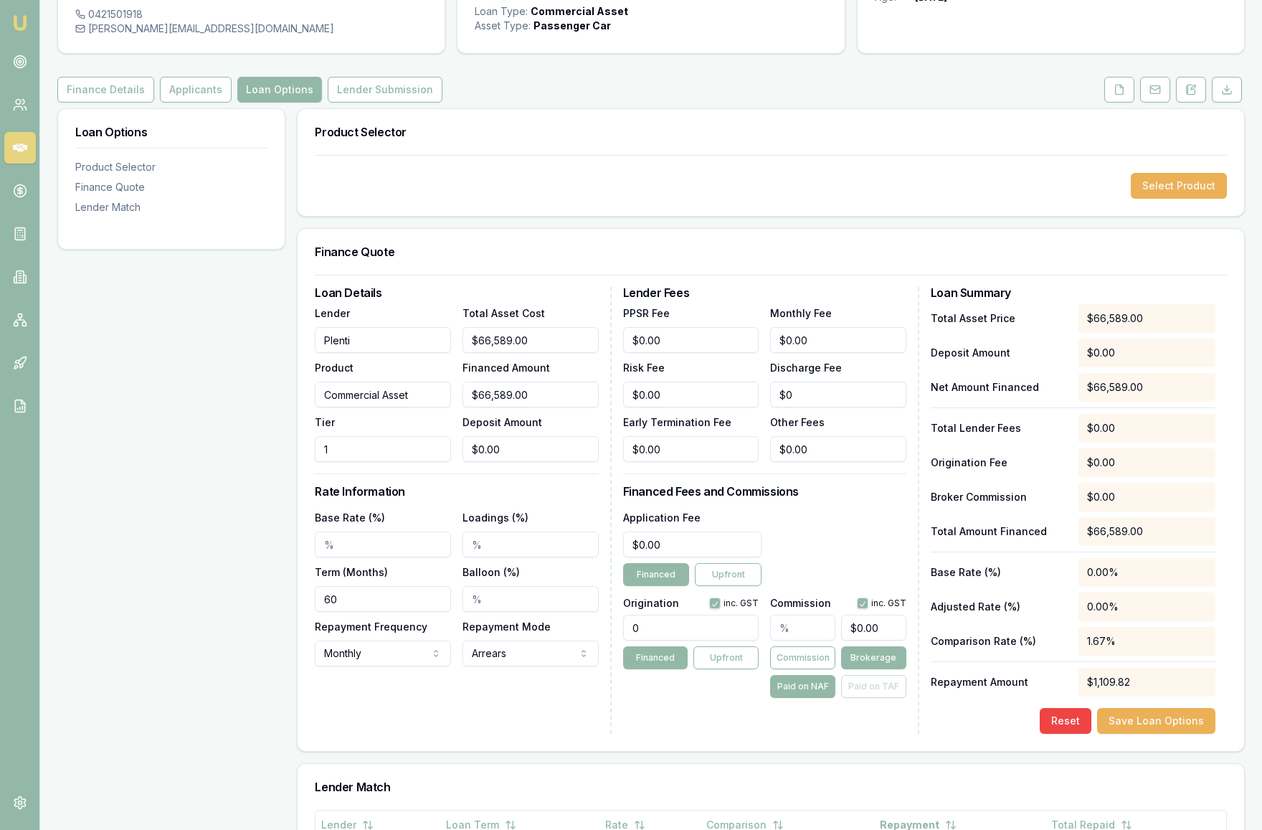
click at [408, 557] on input "Base Rate (%)" at bounding box center [383, 544] width 136 height 26
type input "7.59%"
click at [522, 557] on input "Loadings (%)" at bounding box center [531, 544] width 136 height 26
type input "6.07"
click button "Save Loan Options" at bounding box center [1156, 721] width 118 height 26
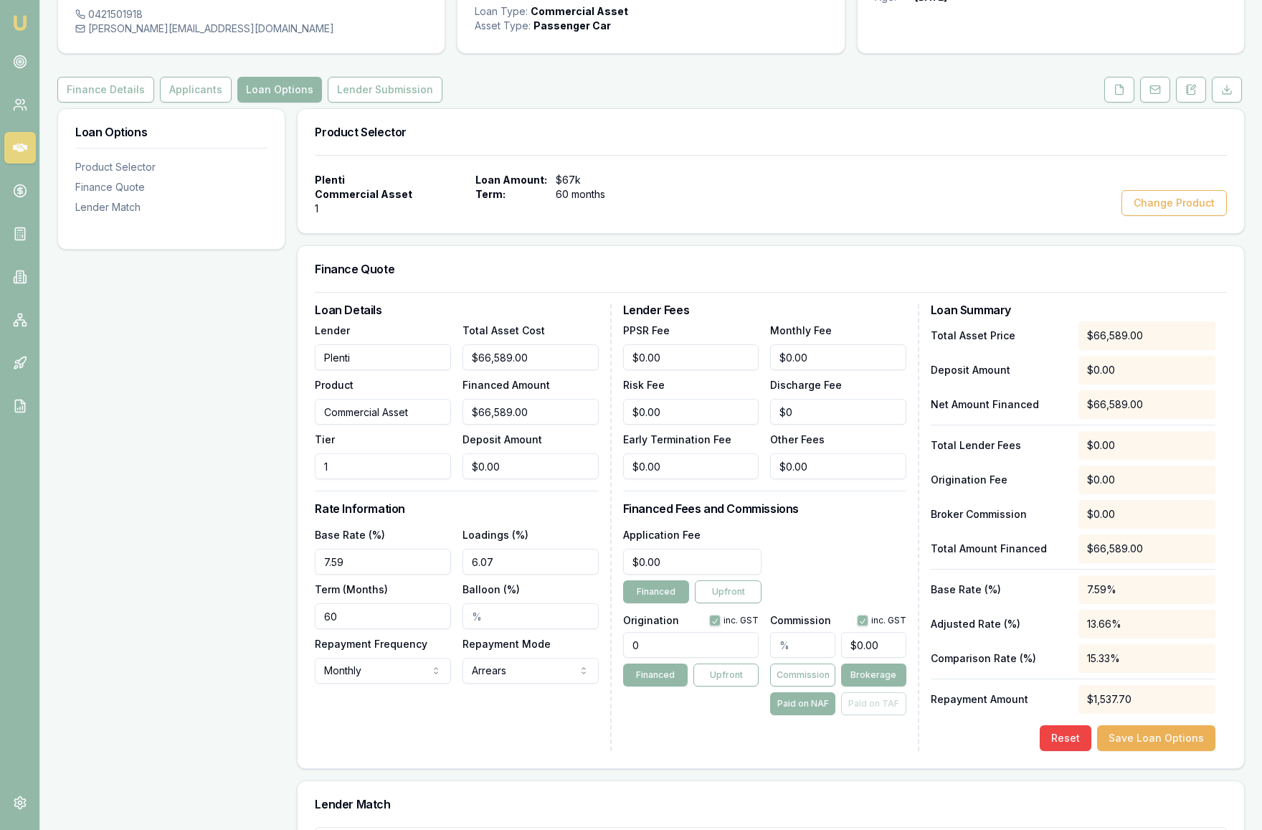
click at [506, 574] on input "6.07" at bounding box center [531, 562] width 136 height 26
drag, startPoint x: 506, startPoint y: 592, endPoint x: 468, endPoint y: 594, distance: 38.7
click at [468, 574] on input "6.07" at bounding box center [531, 562] width 136 height 26
click at [503, 574] on input "6.07" at bounding box center [531, 562] width 136 height 26
type input "6.07%"
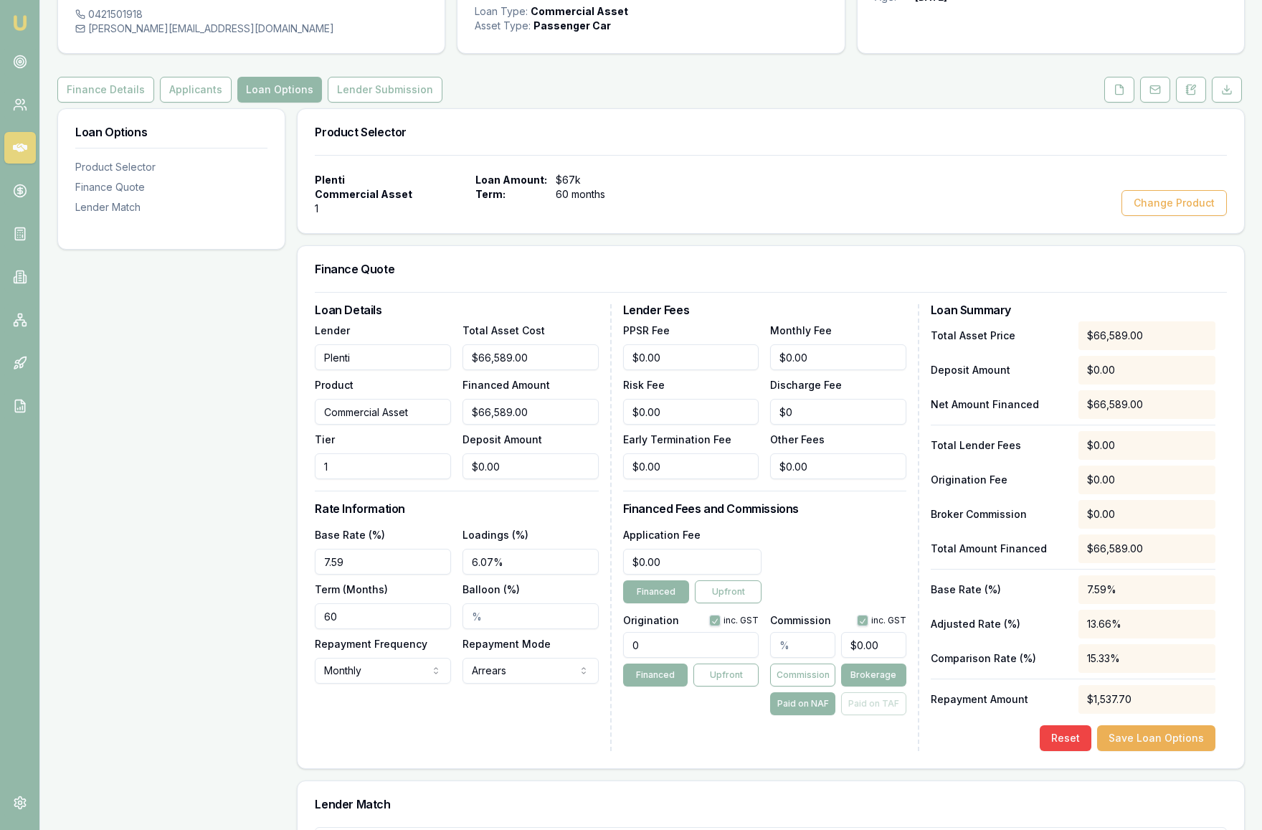
click at [359, 574] on input "7.59" at bounding box center [383, 562] width 136 height 26
type input "7.5"
click button "Save Loan Options" at bounding box center [1156, 738] width 118 height 26
click at [513, 574] on input "6.07" at bounding box center [531, 562] width 136 height 26
drag, startPoint x: 513, startPoint y: 591, endPoint x: 473, endPoint y: 590, distance: 39.4
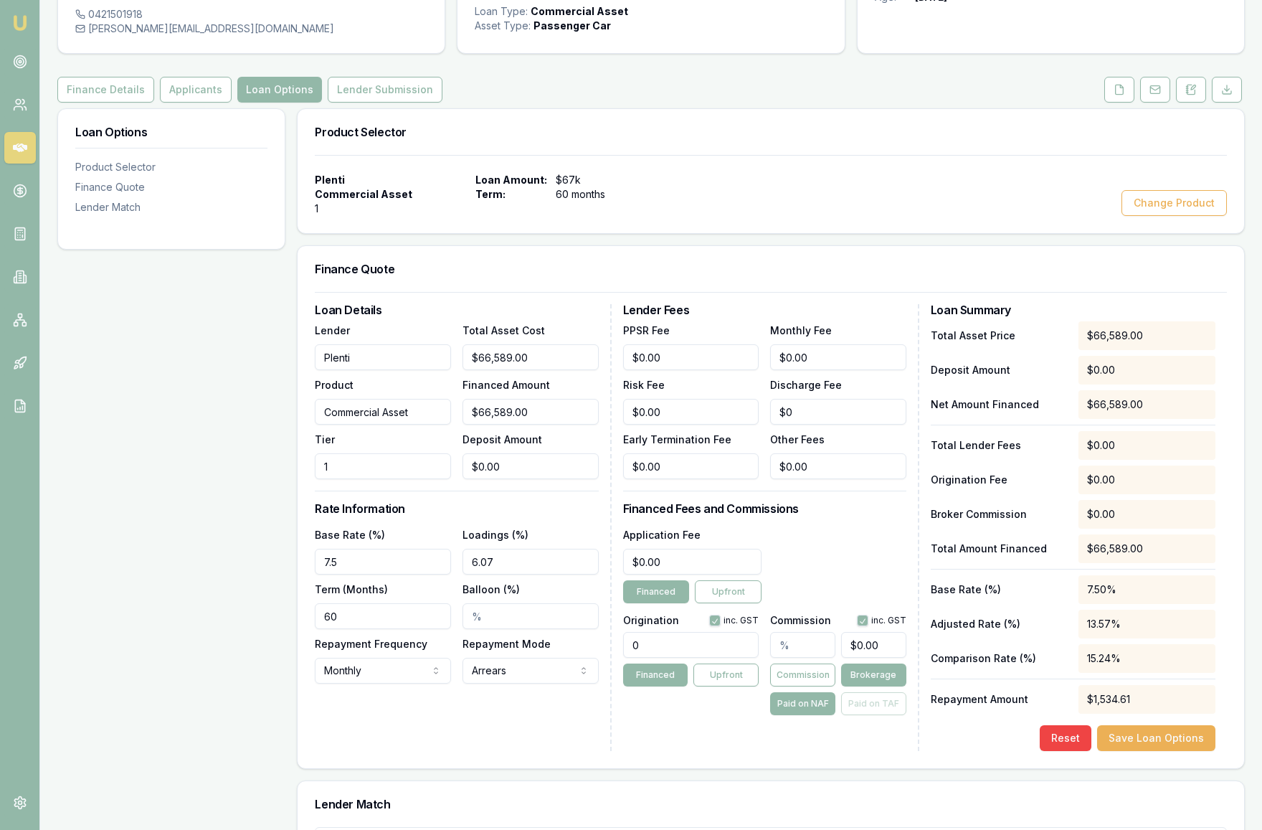
click at [473, 574] on input "6.07" at bounding box center [531, 562] width 136 height 26
click at [549, 553] on div "Loan Details Lender Plenti Product Commercial Asset Tier 1 Total Asset Cost $66…" at bounding box center [463, 527] width 296 height 447
click at [488, 574] on input "2.86%" at bounding box center [531, 562] width 136 height 26
type input "2.69%"
click at [359, 574] on input "7.5" at bounding box center [383, 562] width 136 height 26
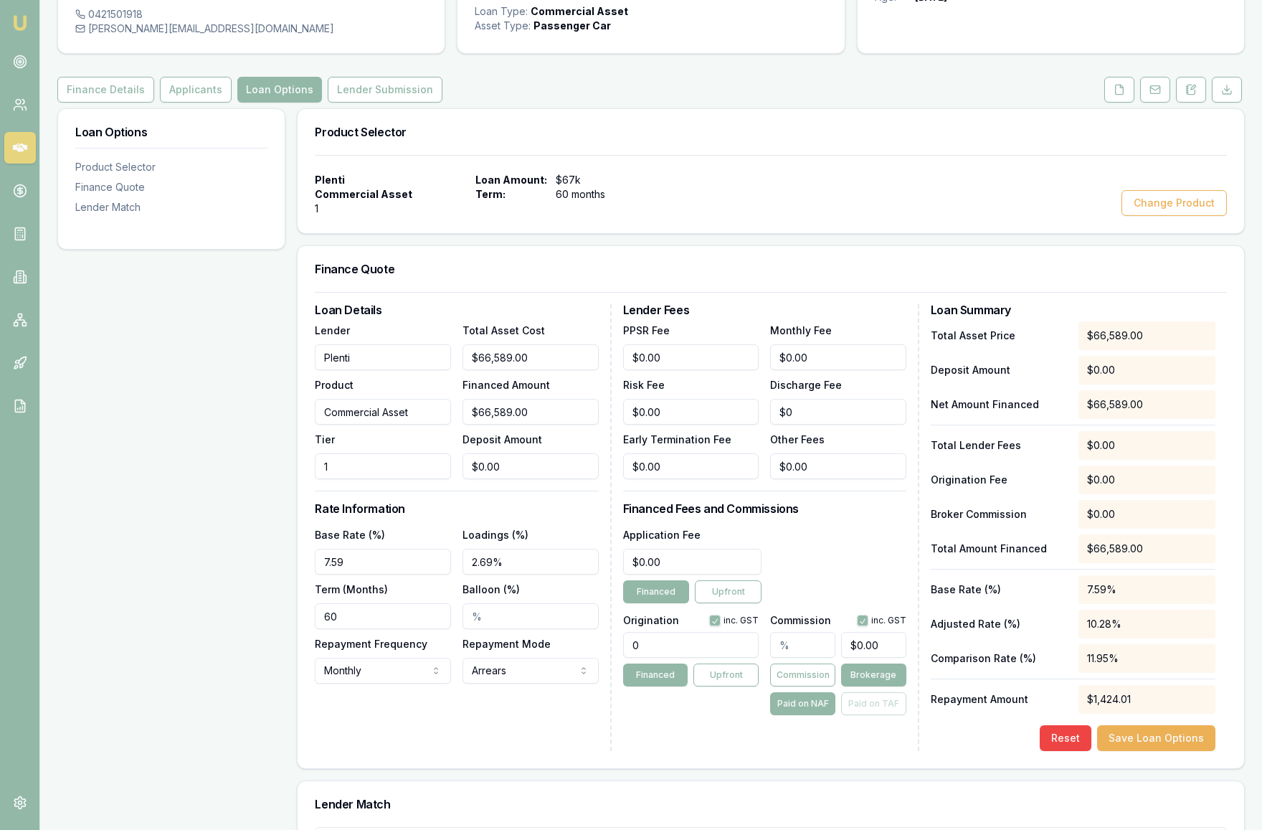
type input "7.59%"
click at [430, 514] on h3 "Rate Information" at bounding box center [456, 508] width 283 height 11
click at [488, 574] on input "2.69%" at bounding box center [531, 562] width 136 height 26
click at [494, 574] on input "2.69%" at bounding box center [531, 562] width 136 height 26
drag, startPoint x: 494, startPoint y: 590, endPoint x: 480, endPoint y: 590, distance: 14.3
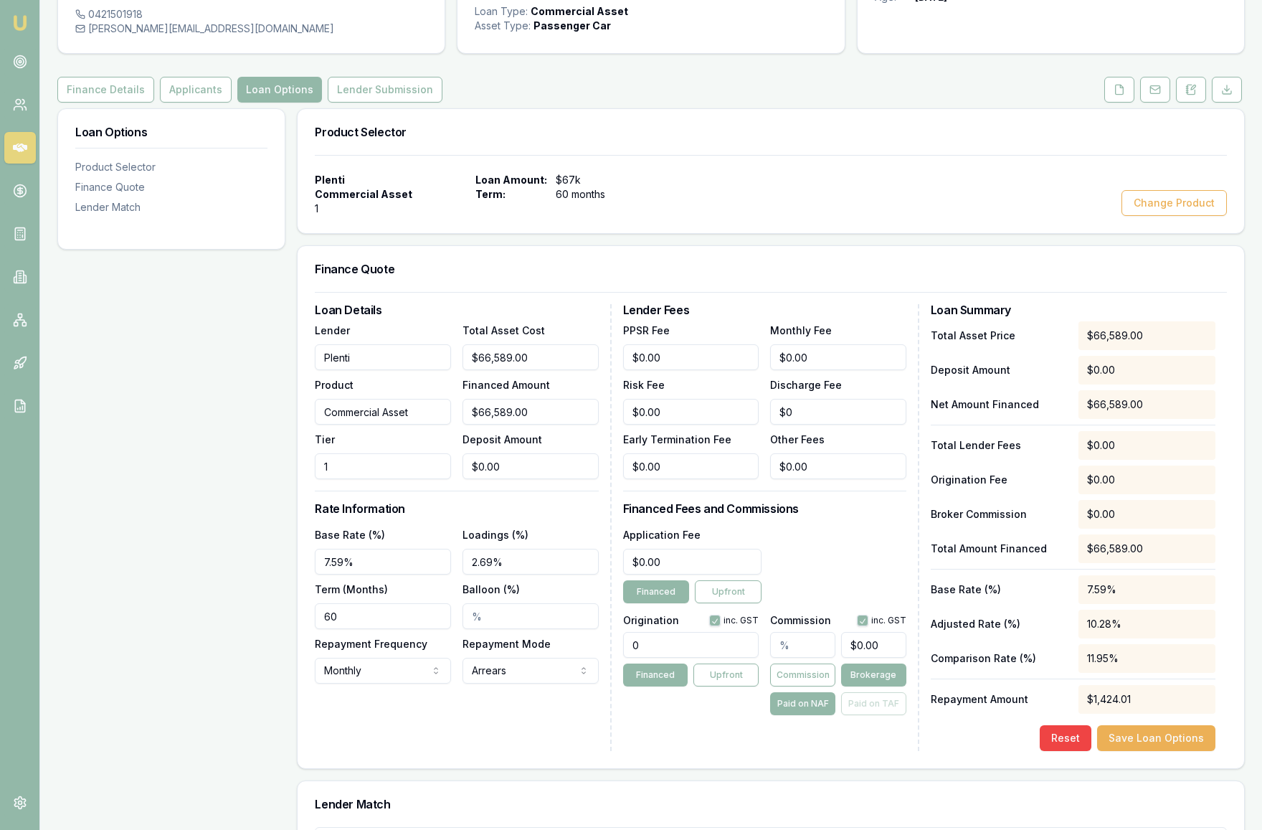
click at [480, 574] on input "2.69%" at bounding box center [531, 562] width 136 height 26
type input "2.96"
click button "Save Loan Options" at bounding box center [1156, 738] width 118 height 26
click at [490, 574] on input "2.96" at bounding box center [531, 562] width 136 height 26
click at [585, 546] on div "Loan Details Lender Plenti Product Commercial Asset Tier 1 Total Asset Cost $66…" at bounding box center [463, 527] width 296 height 447
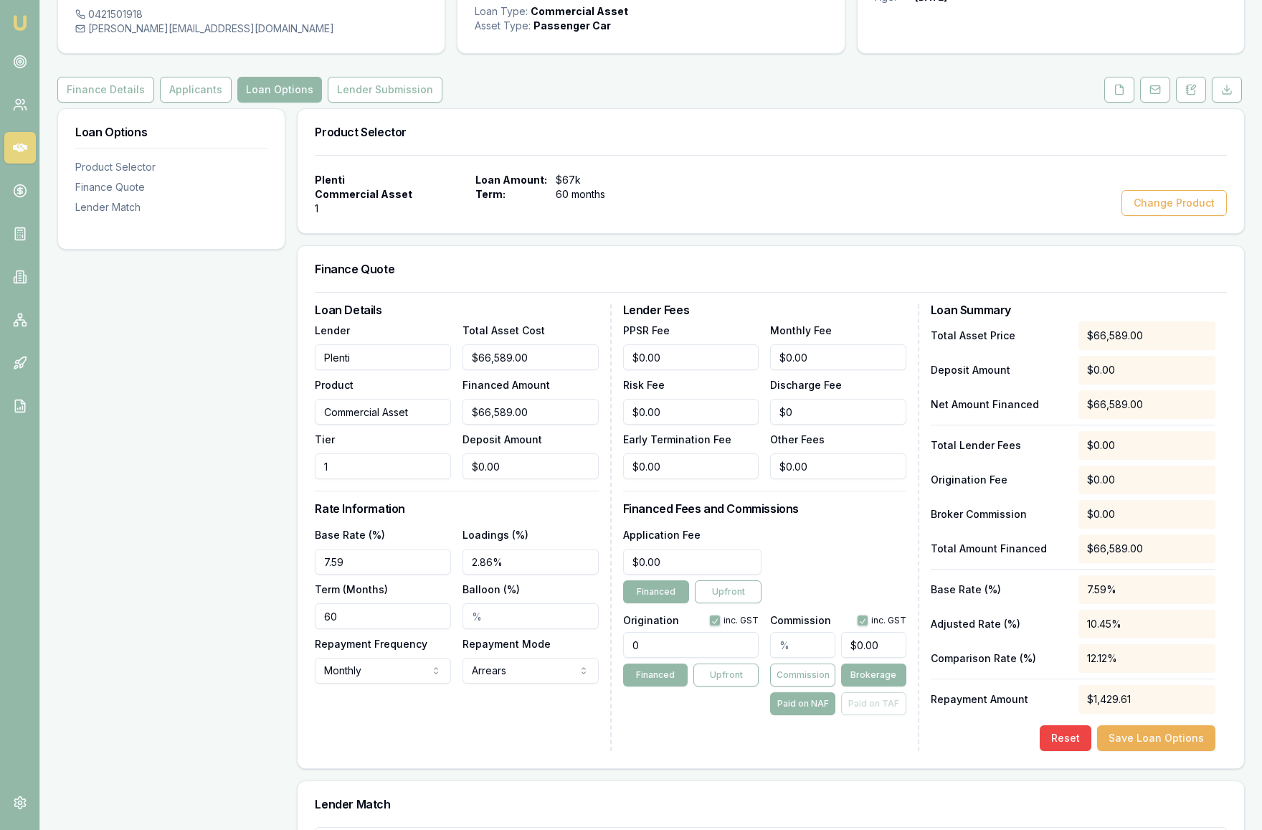
click at [494, 574] on input "2.86%" at bounding box center [531, 562] width 136 height 26
type input "2.67"
click button "Save Loan Options" at bounding box center [1156, 738] width 118 height 26
click at [688, 658] on input "0" at bounding box center [691, 645] width 136 height 26
type input "1400.00"
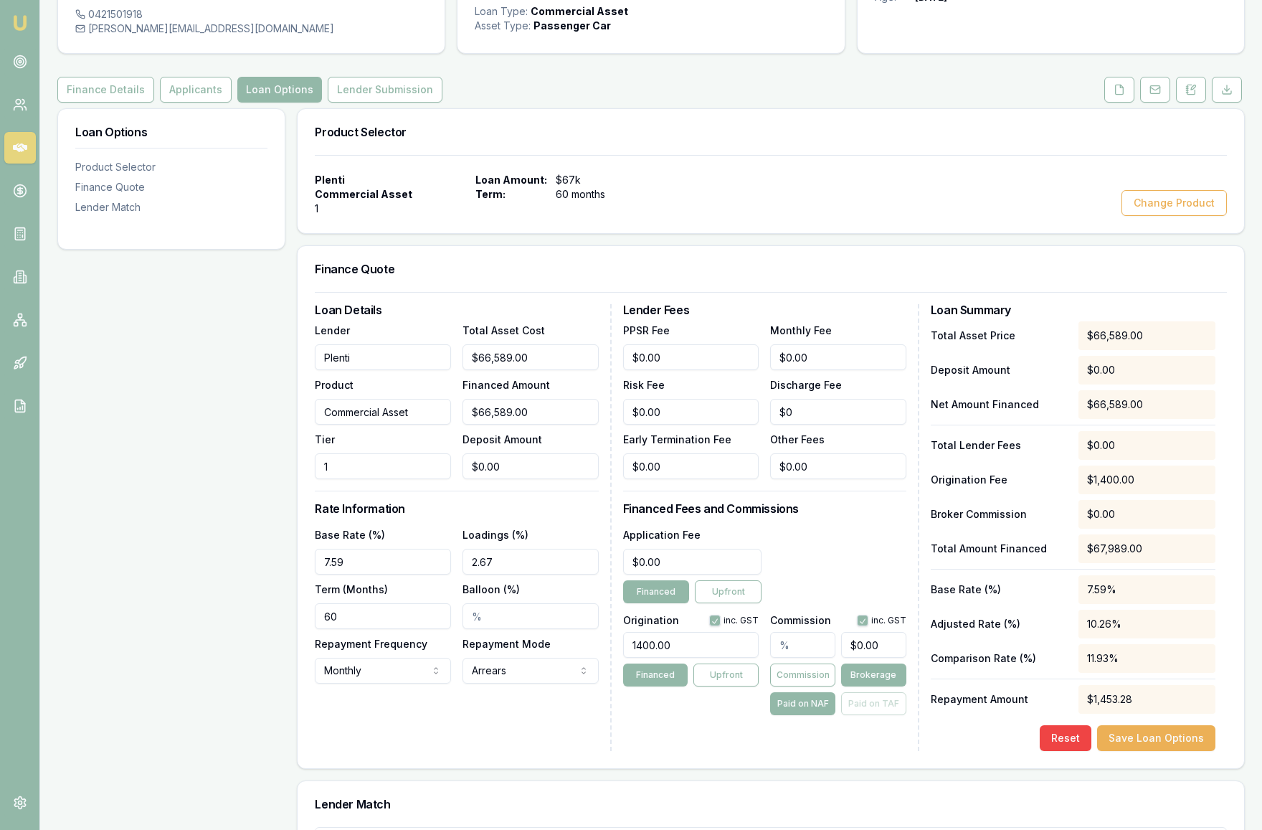
click at [836, 583] on div "Application Fee $0.00 Financed Upfront" at bounding box center [764, 564] width 283 height 77
click at [675, 574] on input "0" at bounding box center [692, 562] width 139 height 26
drag, startPoint x: 675, startPoint y: 587, endPoint x: 604, endPoint y: 587, distance: 71.0
click at [604, 587] on div "Loan Details Lender Plenti Product Commercial Asset Tier 1 Total Asset Cost $66…" at bounding box center [771, 527] width 912 height 447
type input "$599.00"
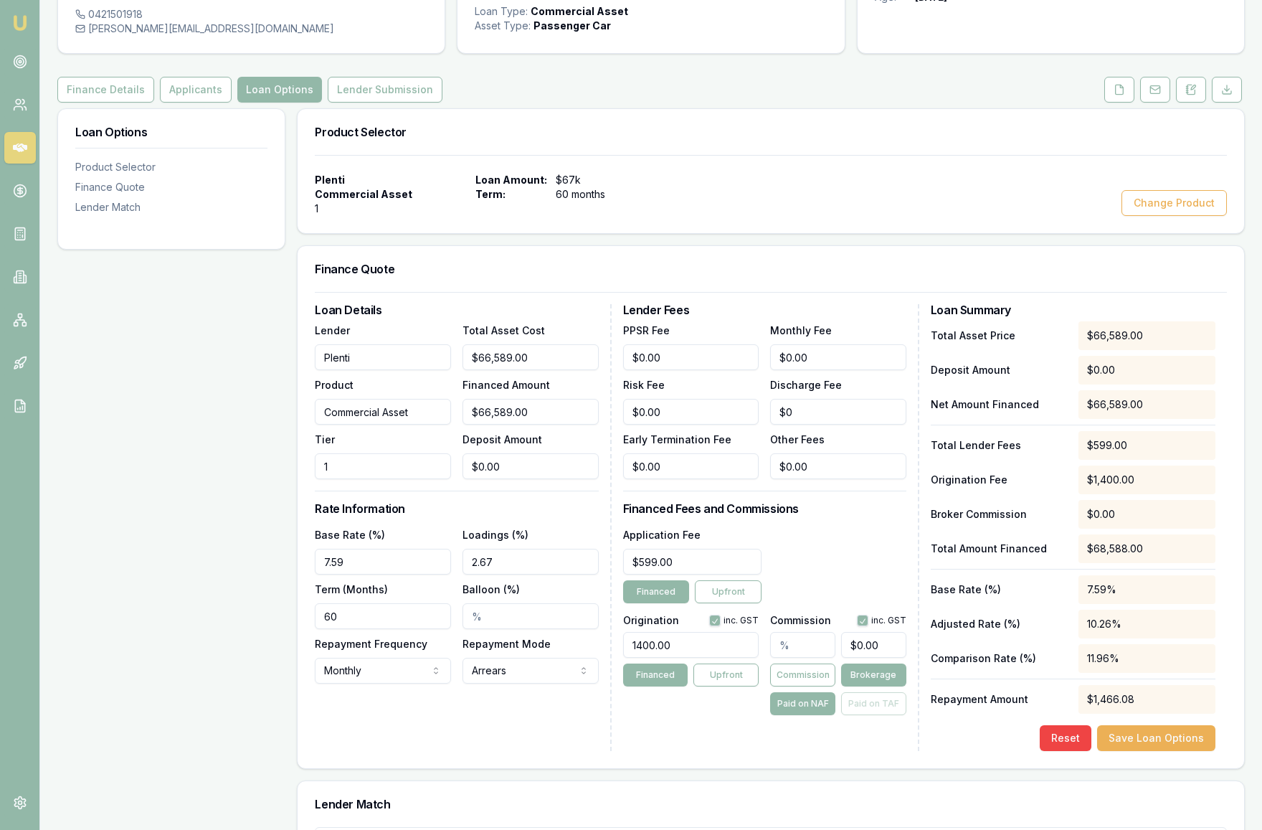
click at [826, 591] on div "Application Fee $599.00 Financed Upfront" at bounding box center [764, 564] width 283 height 77
click at [855, 316] on h3 "Lender Fees" at bounding box center [764, 309] width 283 height 11
drag, startPoint x: 820, startPoint y: 391, endPoint x: 751, endPoint y: 388, distance: 69.6
click at [751, 388] on div "PPSR Fee $0.00 Monthly Fee 0 Risk Fee $0.00 Discharge Fee $0 Early Termination …" at bounding box center [764, 400] width 283 height 158
type input "10"
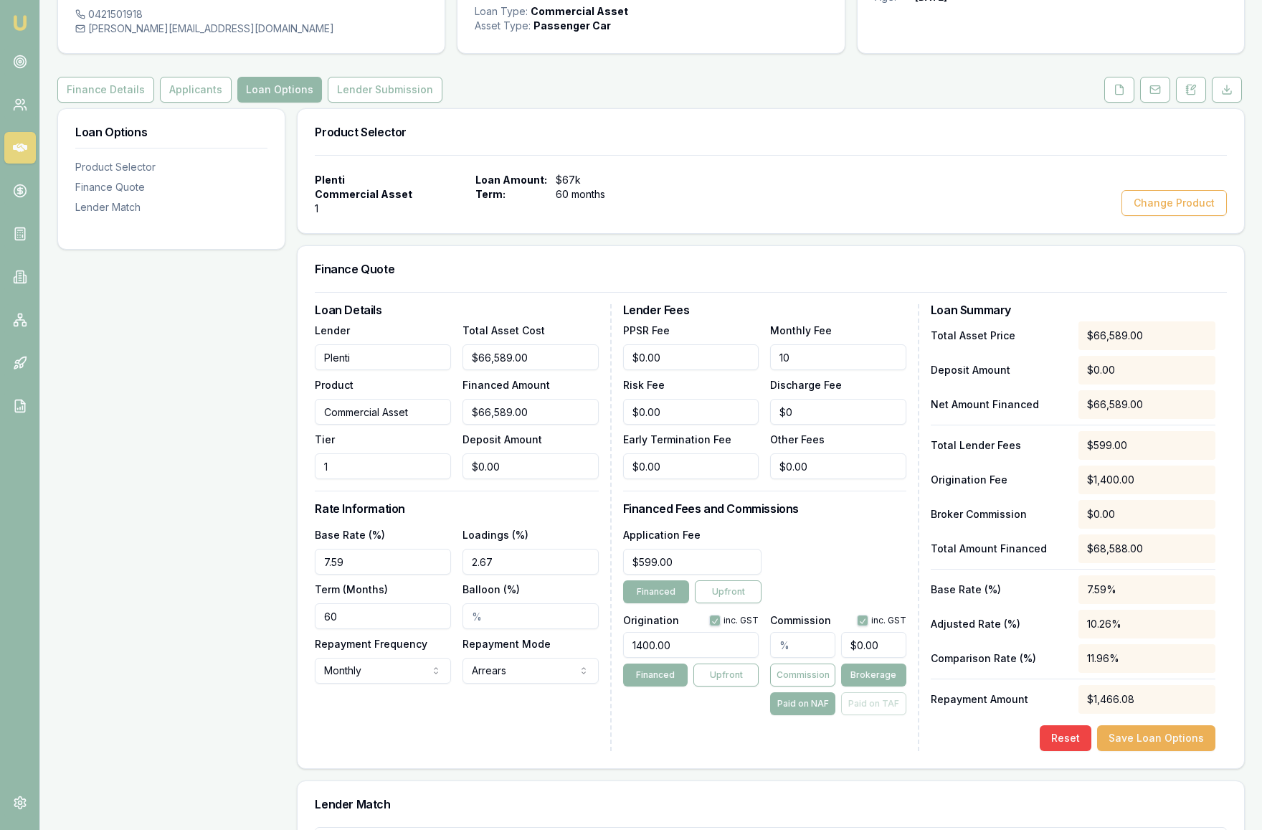
click button "Save Loan Options" at bounding box center [1156, 738] width 118 height 26
drag, startPoint x: 356, startPoint y: 593, endPoint x: 277, endPoint y: 589, distance: 79.0
click at [277, 589] on div "Loan Options Product Selector Finance Quote Lender Match Product Selector Plent…" at bounding box center [650, 647] width 1187 height 1078
type input "6.79%"
click at [435, 547] on div "Loan Details Lender Plenti Product Commercial Asset Tier 1 Total Asset Cost $66…" at bounding box center [463, 527] width 296 height 447
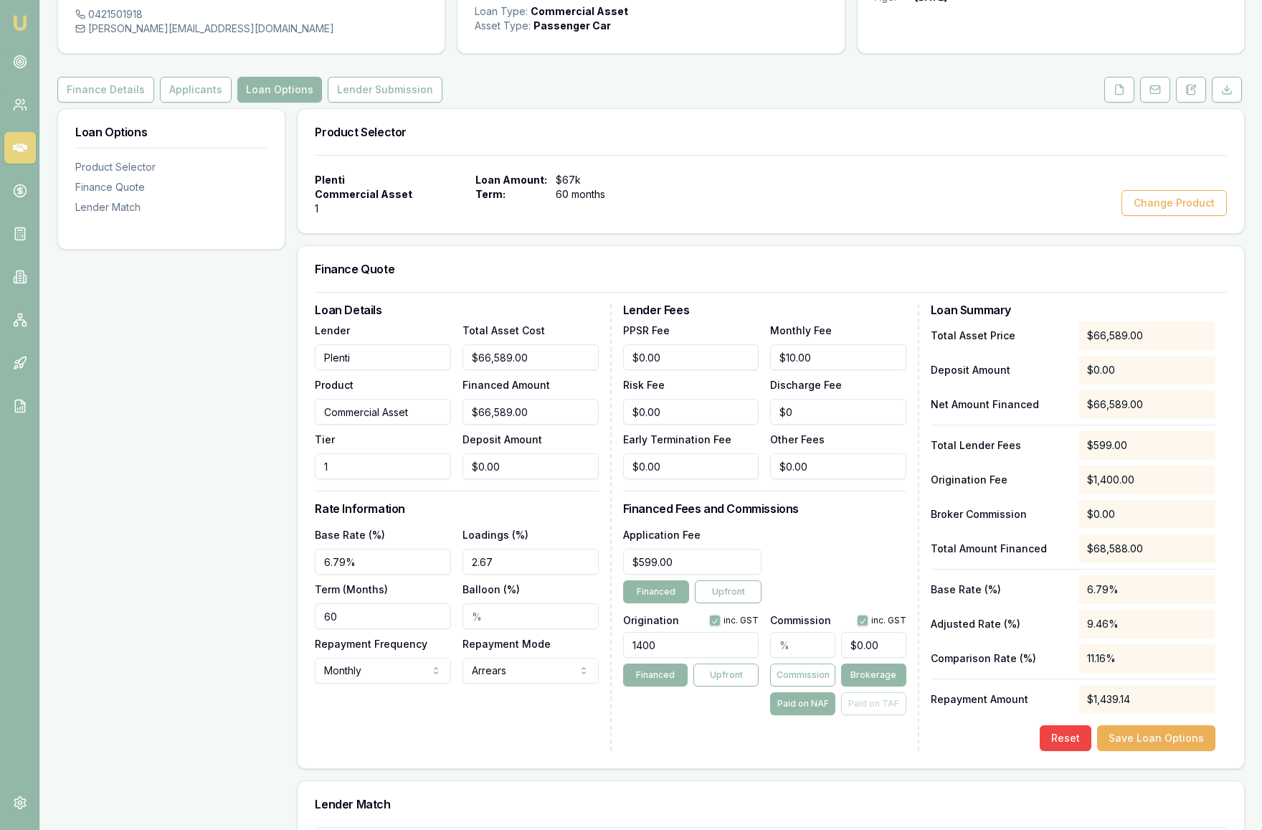
click at [478, 574] on input "2.67" at bounding box center [531, 562] width 136 height 26
drag, startPoint x: 513, startPoint y: 587, endPoint x: 452, endPoint y: 586, distance: 61.0
click at [452, 586] on div "Base Rate (%) 6.79% Loadings (%) 0.673 Term (Months) 60 Balloon (%) Repayment F…" at bounding box center [456, 605] width 283 height 158
click at [486, 514] on h3 "Rate Information" at bounding box center [456, 508] width 283 height 11
click at [485, 574] on input "3.79%" at bounding box center [531, 562] width 136 height 26
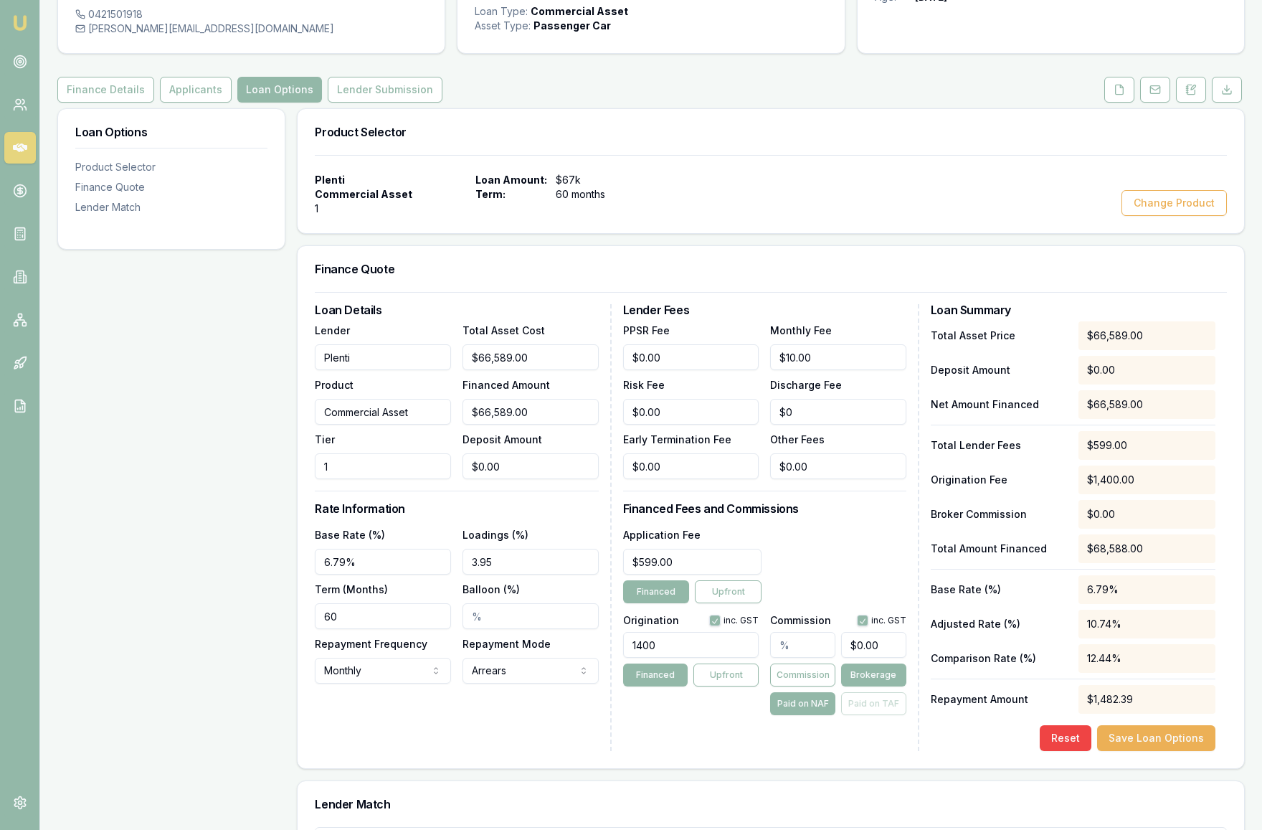
drag, startPoint x: 503, startPoint y: 591, endPoint x: 483, endPoint y: 591, distance: 19.4
click at [483, 574] on input "3.95" at bounding box center [531, 562] width 136 height 26
click at [524, 514] on h3 "Rate Information" at bounding box center [456, 508] width 283 height 11
click at [492, 574] on input "3.56%" at bounding box center [531, 562] width 136 height 26
drag, startPoint x: 517, startPoint y: 588, endPoint x: 452, endPoint y: 588, distance: 64.5
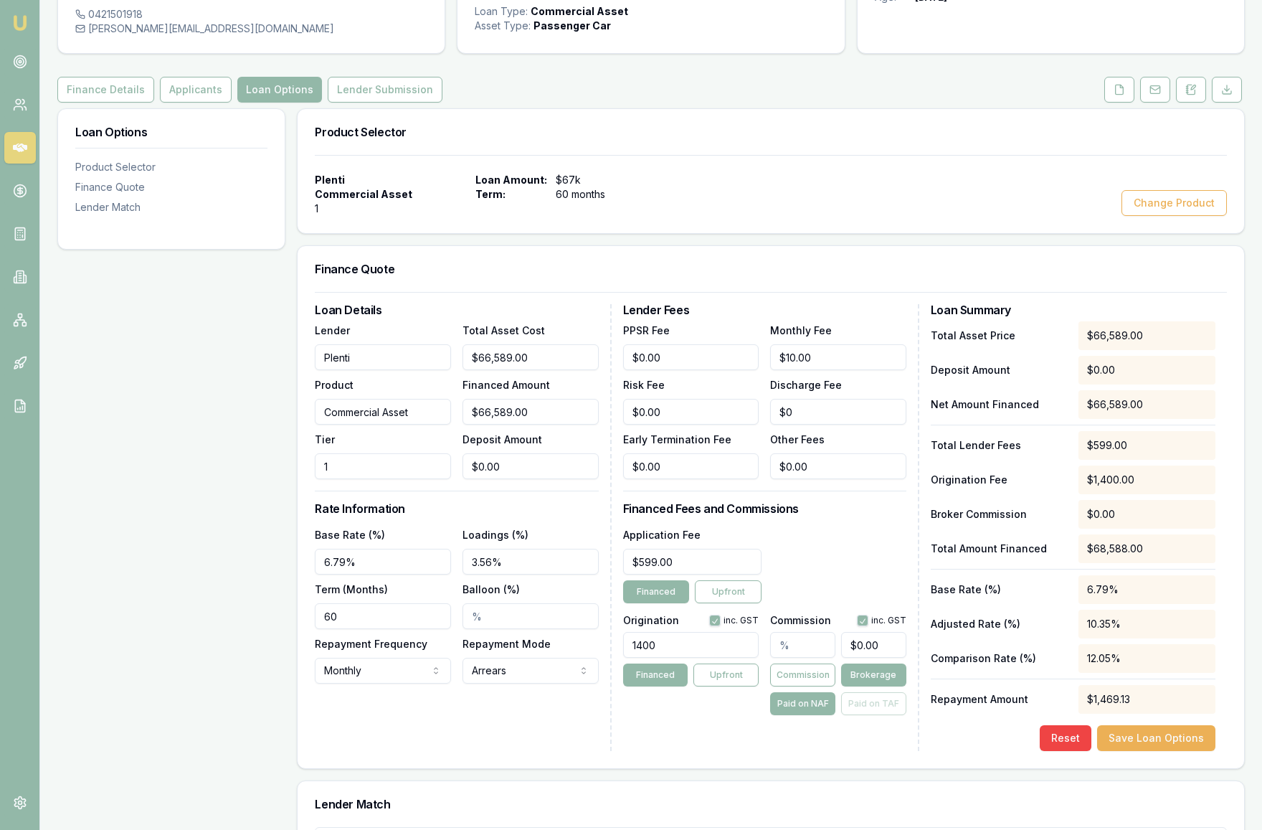
click at [452, 588] on div "Base Rate (%) 6.79% Loadings (%) 3.56% Term (Months) 60 Balloon (%) Repayment F…" at bounding box center [456, 605] width 283 height 158
type input "3.47"
click button "Save Loan Options" at bounding box center [1156, 738] width 118 height 26
click at [508, 751] on div "Loan Details Lender Plenti Product Commercial Asset Tier 1 Total Asset Cost $66…" at bounding box center [463, 527] width 296 height 447
click at [805, 658] on input "text" at bounding box center [802, 645] width 65 height 26
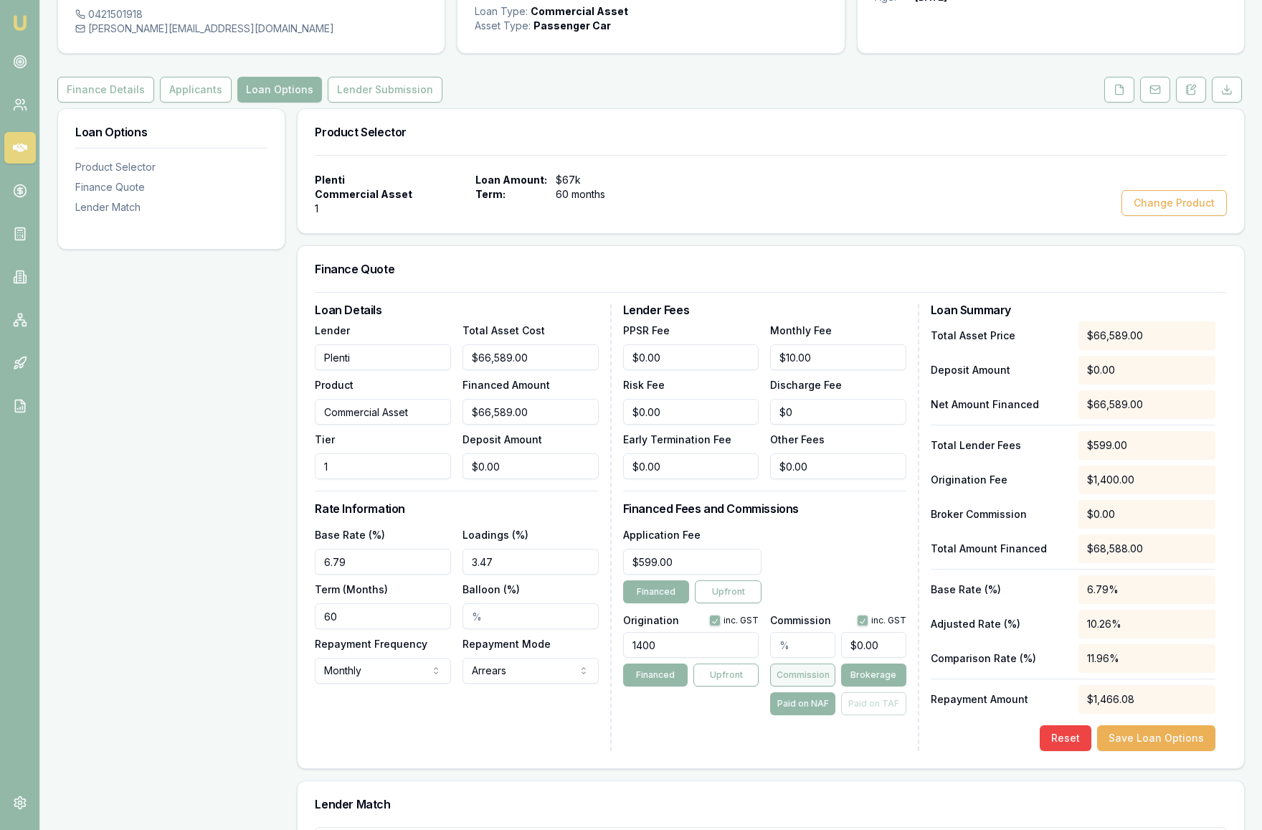
click at [799, 686] on button "Commission" at bounding box center [802, 674] width 65 height 23
click at [795, 658] on input "text" at bounding box center [802, 645] width 65 height 26
click at [886, 658] on input "0" at bounding box center [873, 645] width 65 height 26
click at [866, 686] on button "Brokerage" at bounding box center [873, 674] width 65 height 23
type input "0"
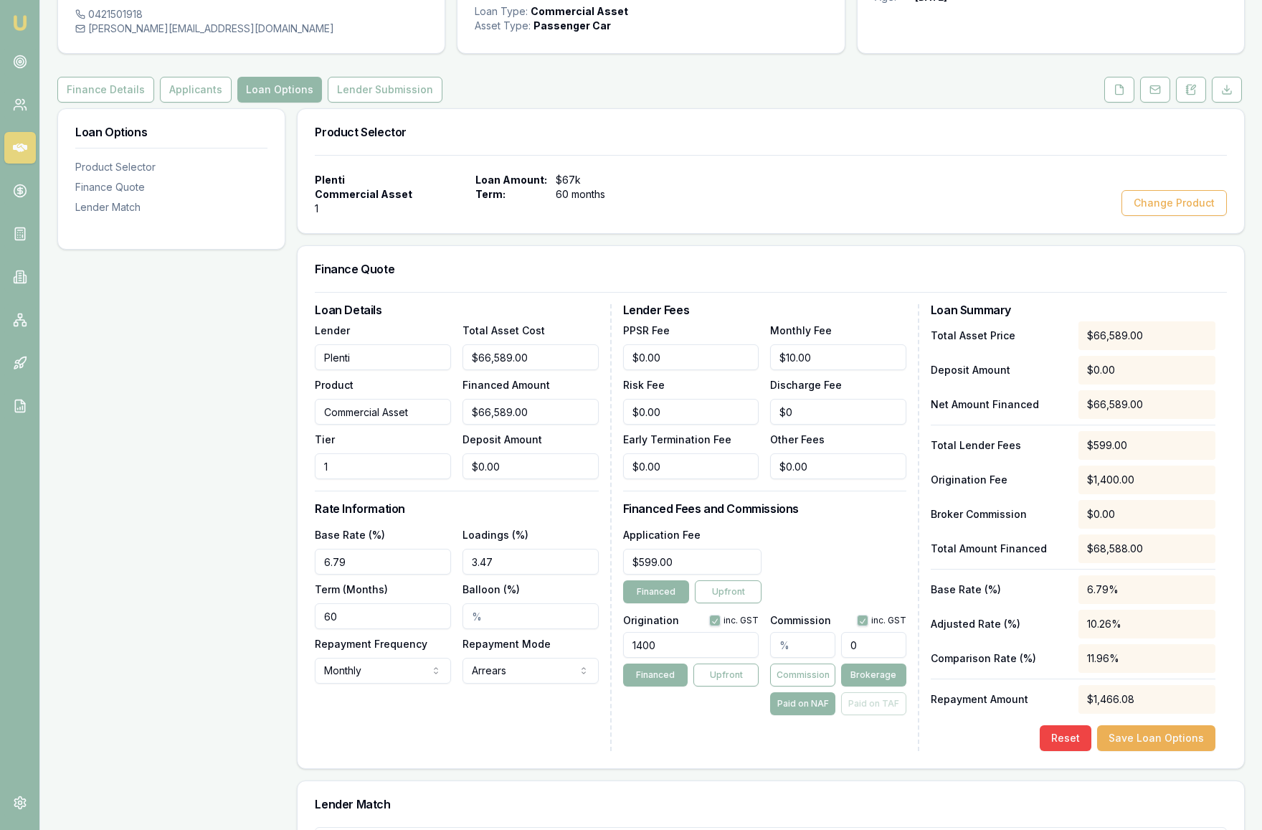
drag, startPoint x: 883, startPoint y: 673, endPoint x: 843, endPoint y: 673, distance: 40.2
click at [843, 658] on input "0" at bounding box center [873, 645] width 65 height 26
type input "0.006006998152848068"
type input "4"
type input "0.06006998152848068"
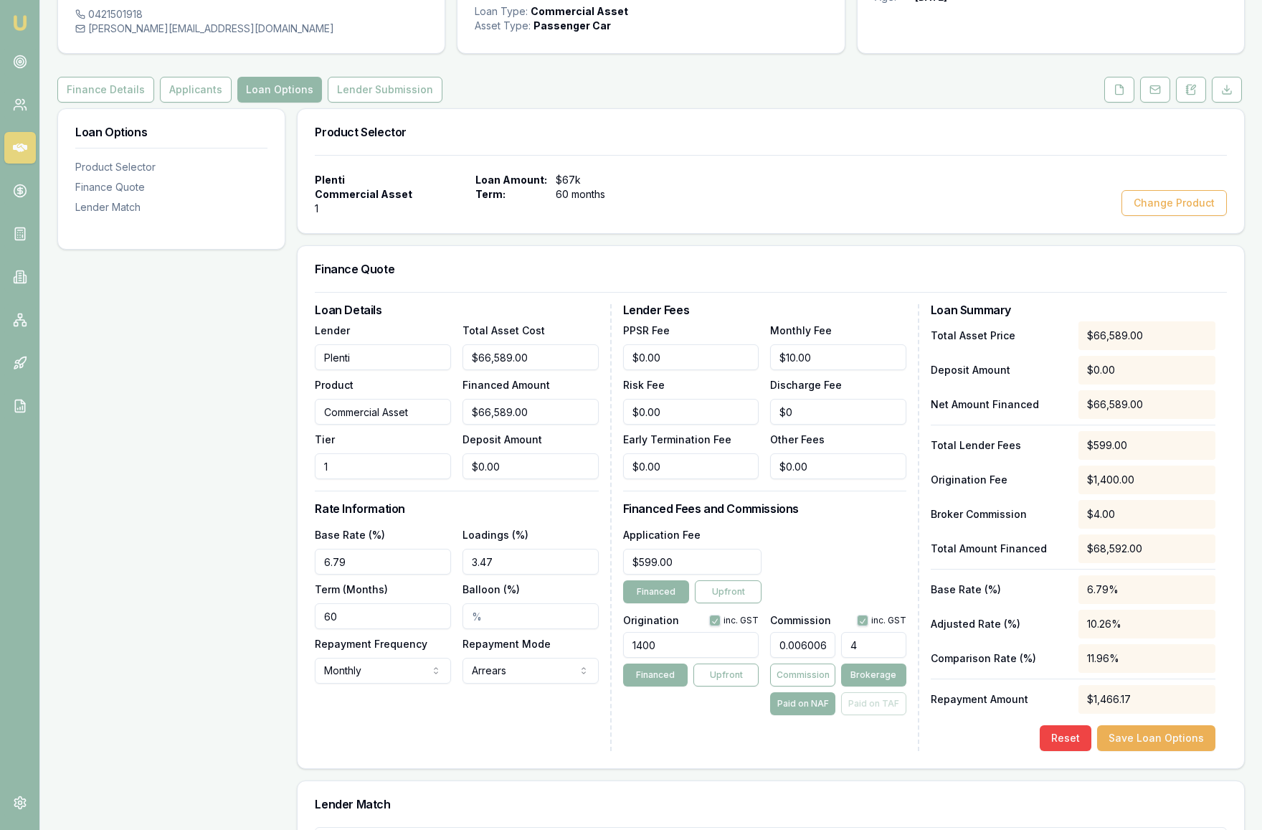
type input "40"
type input "0.6067068134376549"
type input "404"
type input "6.068569883914761"
type input "4041."
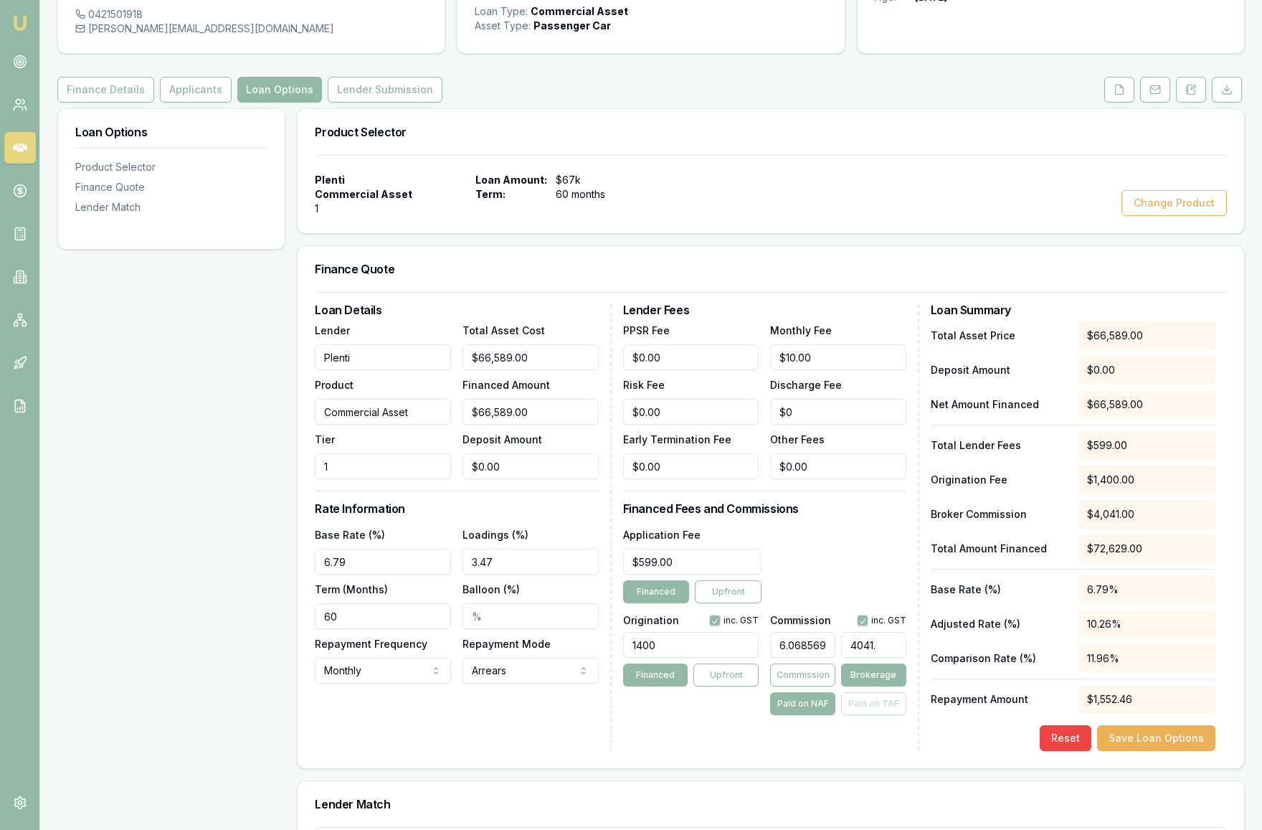
type input "6.069921458499151"
type input "4041.9"
type input "6.069996545976062"
type input "$4,041.95"
click at [862, 603] on div "Application Fee $599.00 Financed Upfront" at bounding box center [764, 564] width 283 height 77
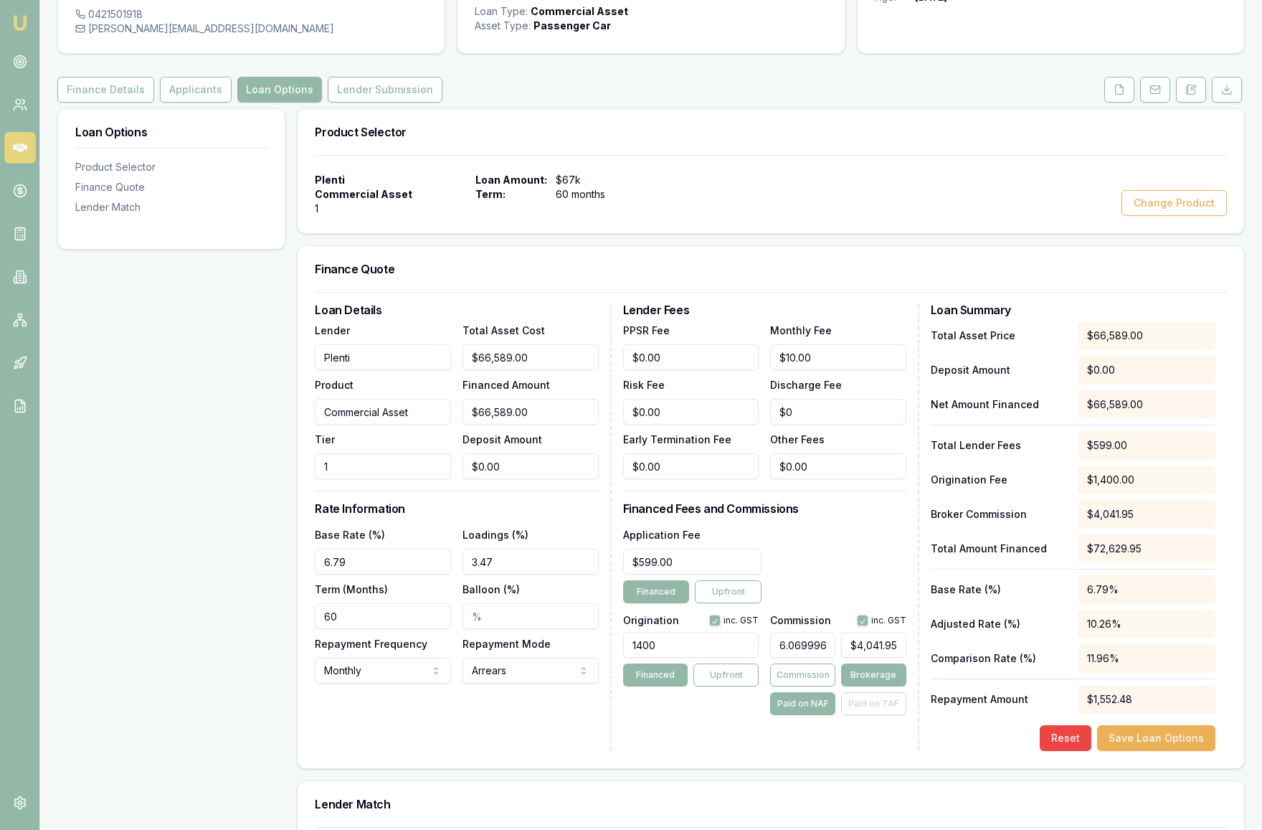
click at [862, 603] on div "Application Fee $599.00 Financed Upfront" at bounding box center [764, 564] width 283 height 77
click at [865, 626] on button "button" at bounding box center [862, 620] width 11 height 11
checkbox input "false"
click at [855, 603] on div "Application Fee $599.00 Financed Upfront" at bounding box center [764, 564] width 283 height 77
type input "4041.95"
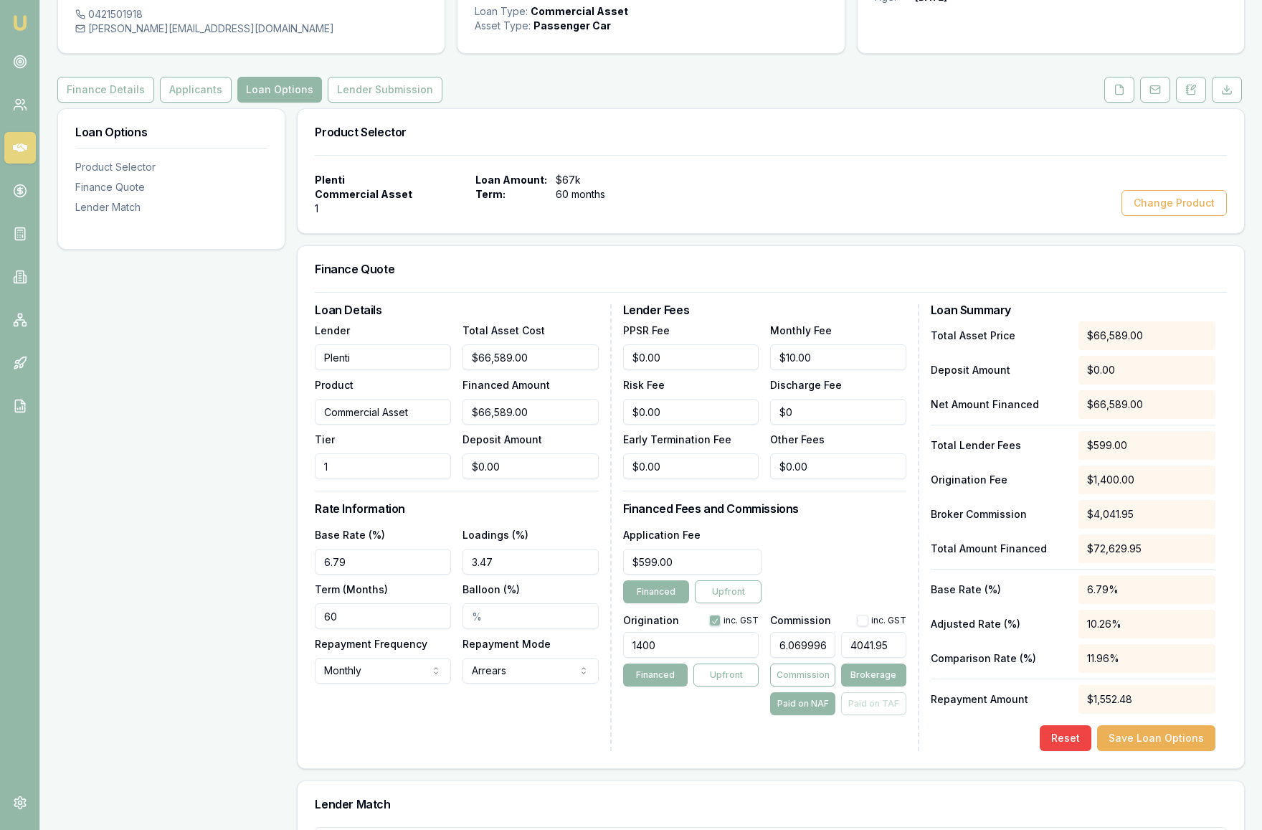
click at [866, 658] on input "4041.95" at bounding box center [873, 645] width 65 height 26
click button "Save Loan Options" at bounding box center [1156, 738] width 118 height 26
drag, startPoint x: 828, startPoint y: 674, endPoint x: 753, endPoint y: 673, distance: 75.3
click at [753, 673] on div "Origination inc. GST 1400 Financed Upfront Commission inc. GST 6.06999654597606…" at bounding box center [764, 662] width 283 height 106
type input "545976062"
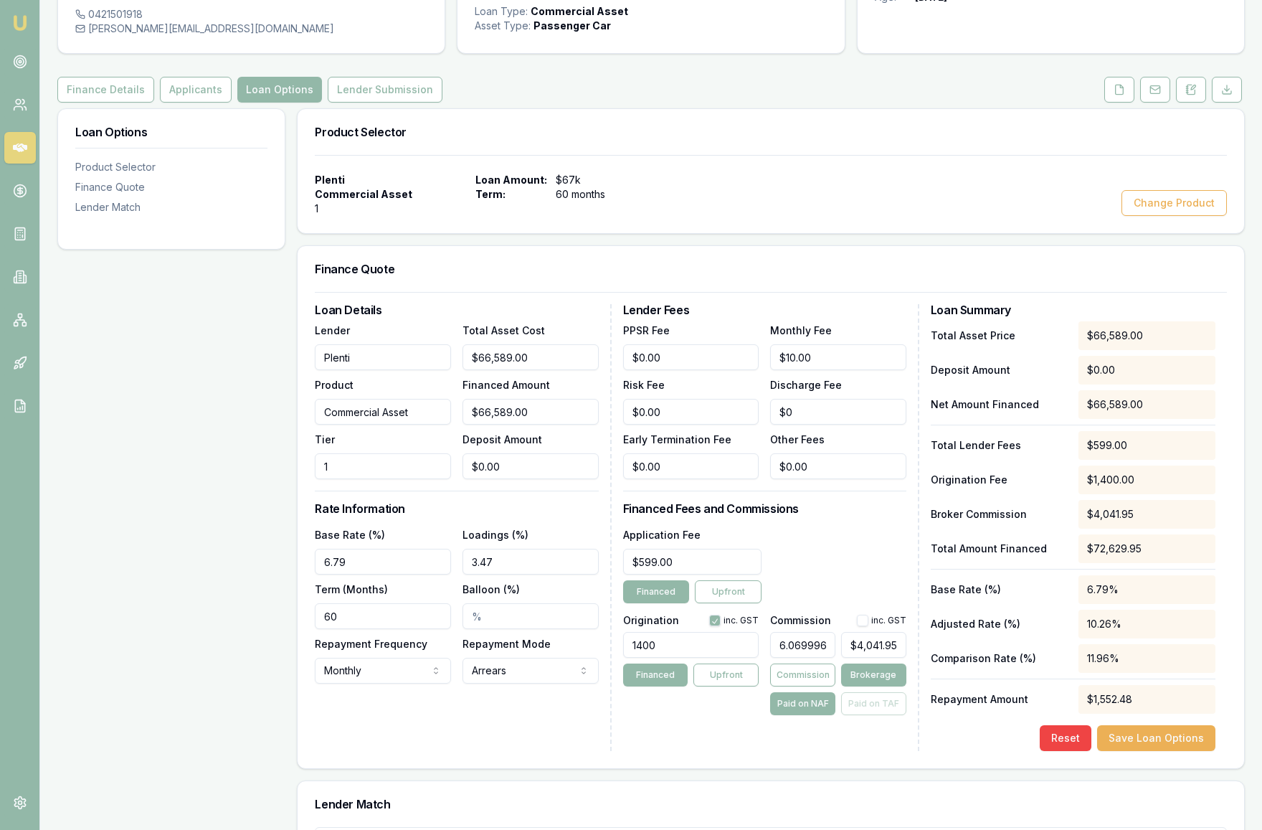
type input "$363,559,999,925.18"
drag, startPoint x: 826, startPoint y: 673, endPoint x: 769, endPoint y: 669, distance: 56.8
click at [769, 669] on div "Origination inc. GST 1400 Financed Upfront Commission inc. GST 545976062 $363,5…" at bounding box center [764, 662] width 283 height 106
type input "$0.00"
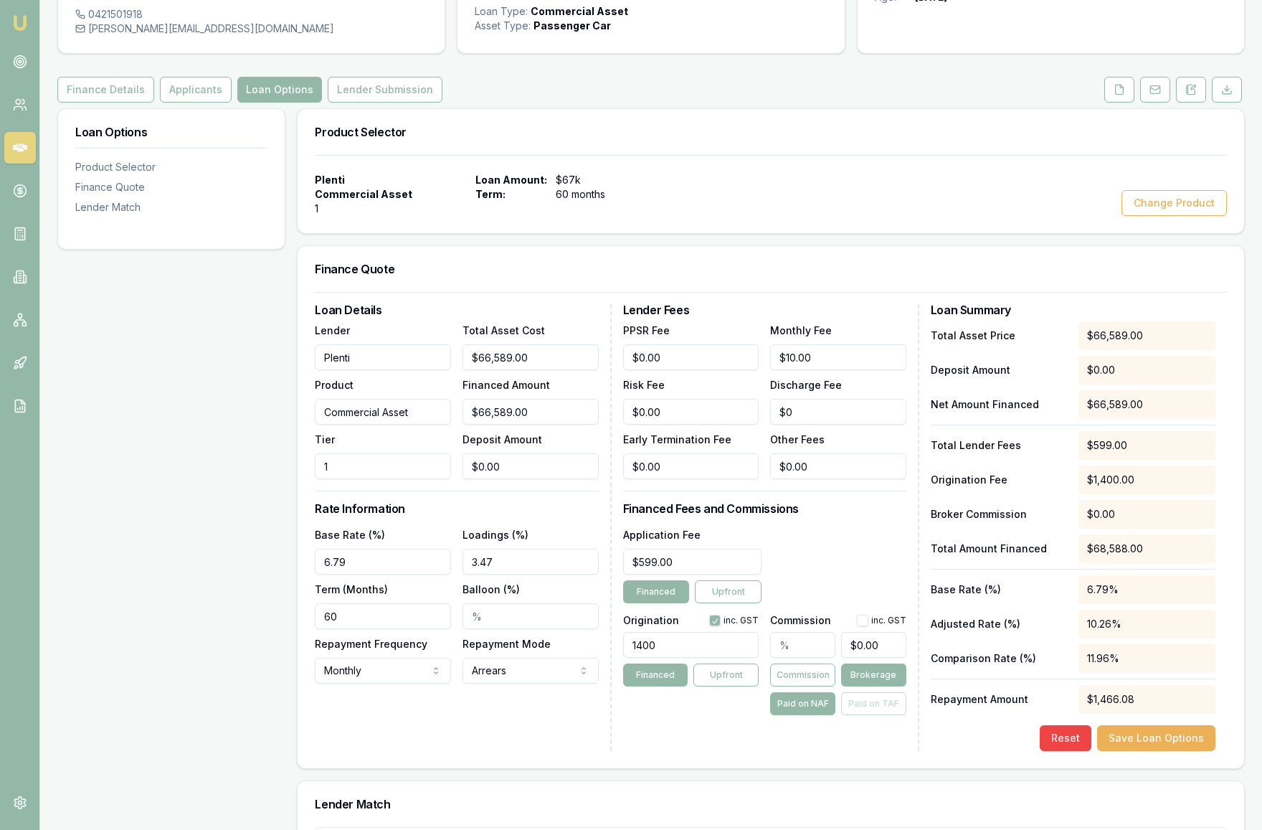
type input "6"
type input "$3,995.34"
type input "6.07"
type input "$4,041.95"
type input "6.07%"
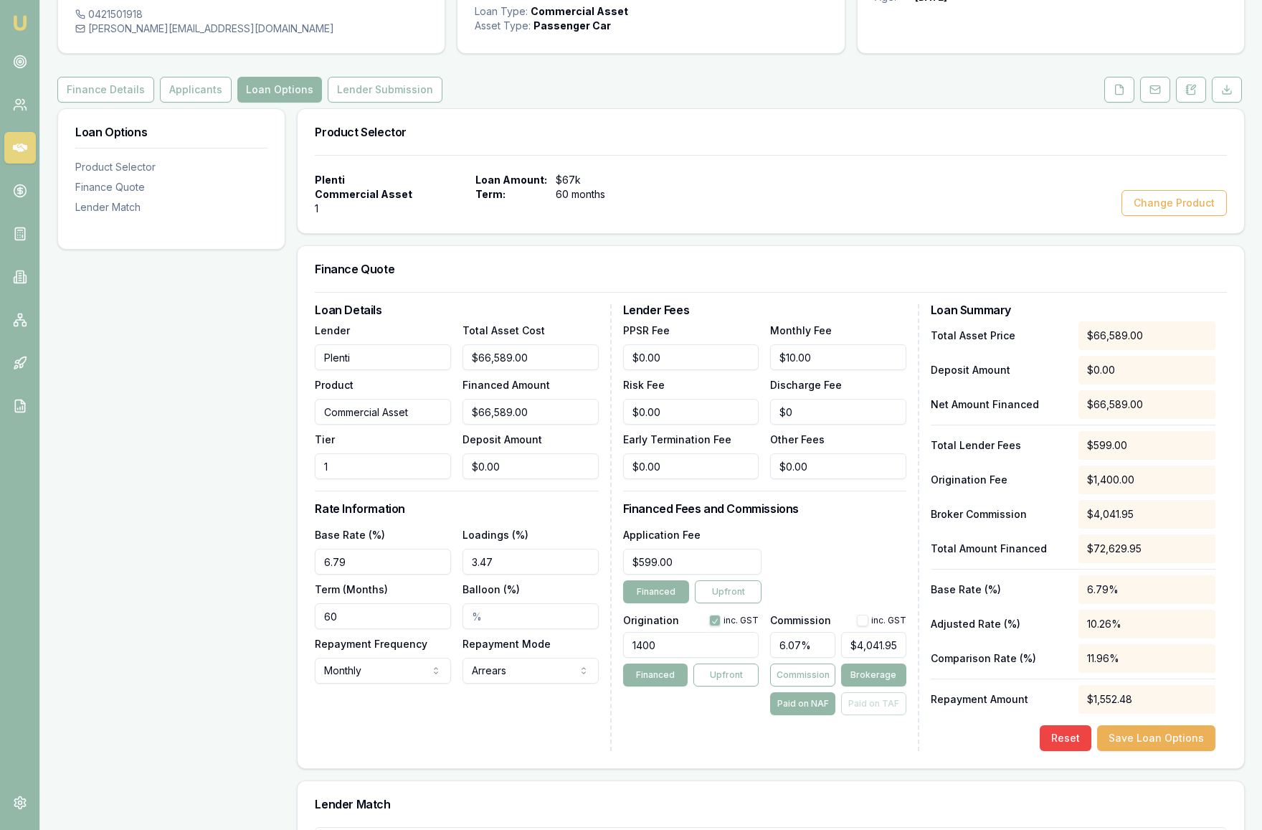
click at [847, 603] on div "Application Fee $599.00 Financed Upfront" at bounding box center [764, 564] width 283 height 77
click at [840, 751] on div "Lender Fees PPSR Fee $0.00 Monthly Fee $10.00 Risk Fee $0.00 Discharge Fee $0 E…" at bounding box center [771, 527] width 296 height 447
click at [865, 626] on button "button" at bounding box center [862, 620] width 11 height 11
checkbox input "true"
click at [863, 579] on div "Application Fee $599.00 Financed Upfront" at bounding box center [764, 564] width 283 height 77
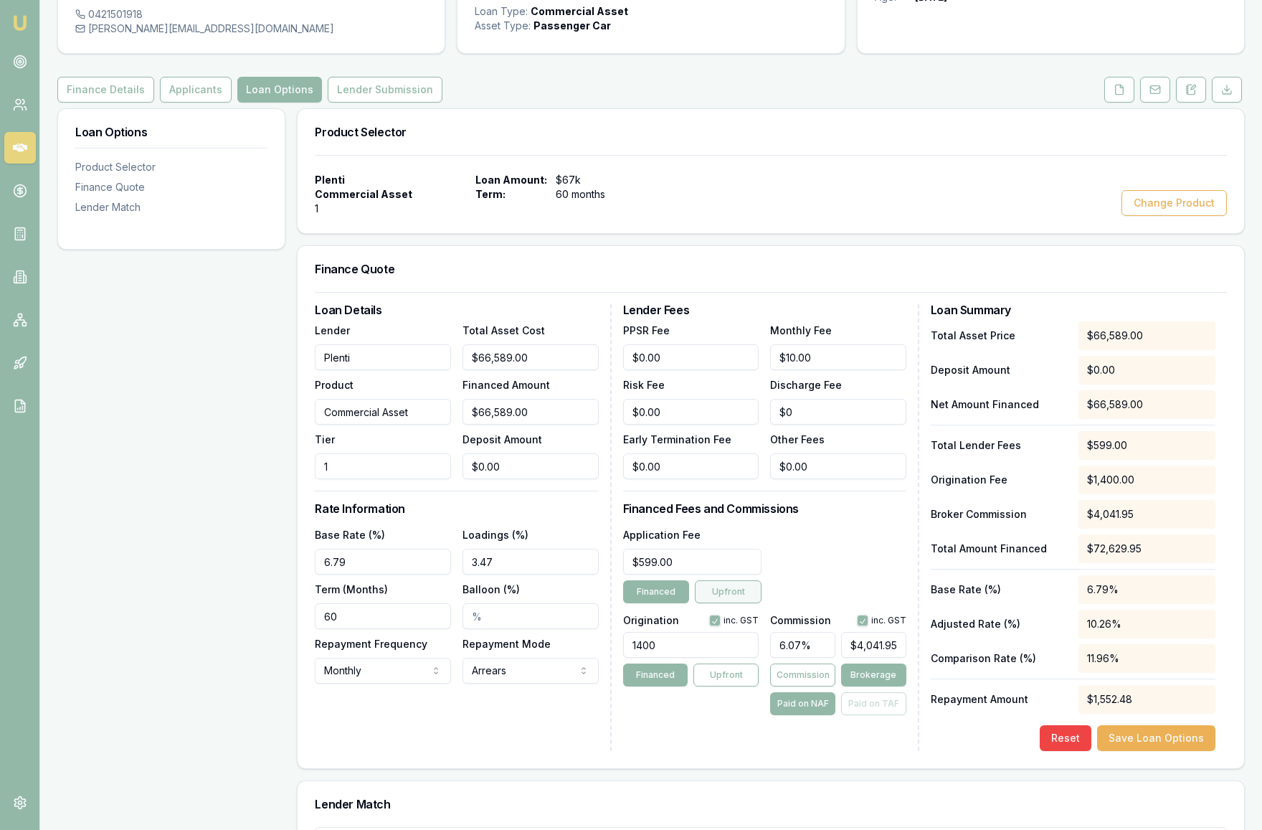
click at [746, 603] on button "Upfront" at bounding box center [728, 591] width 67 height 23
click at [653, 603] on button "Financed" at bounding box center [656, 591] width 67 height 23
click at [734, 686] on button "Upfront" at bounding box center [725, 674] width 65 height 23
click at [803, 686] on button "Commission" at bounding box center [802, 674] width 65 height 23
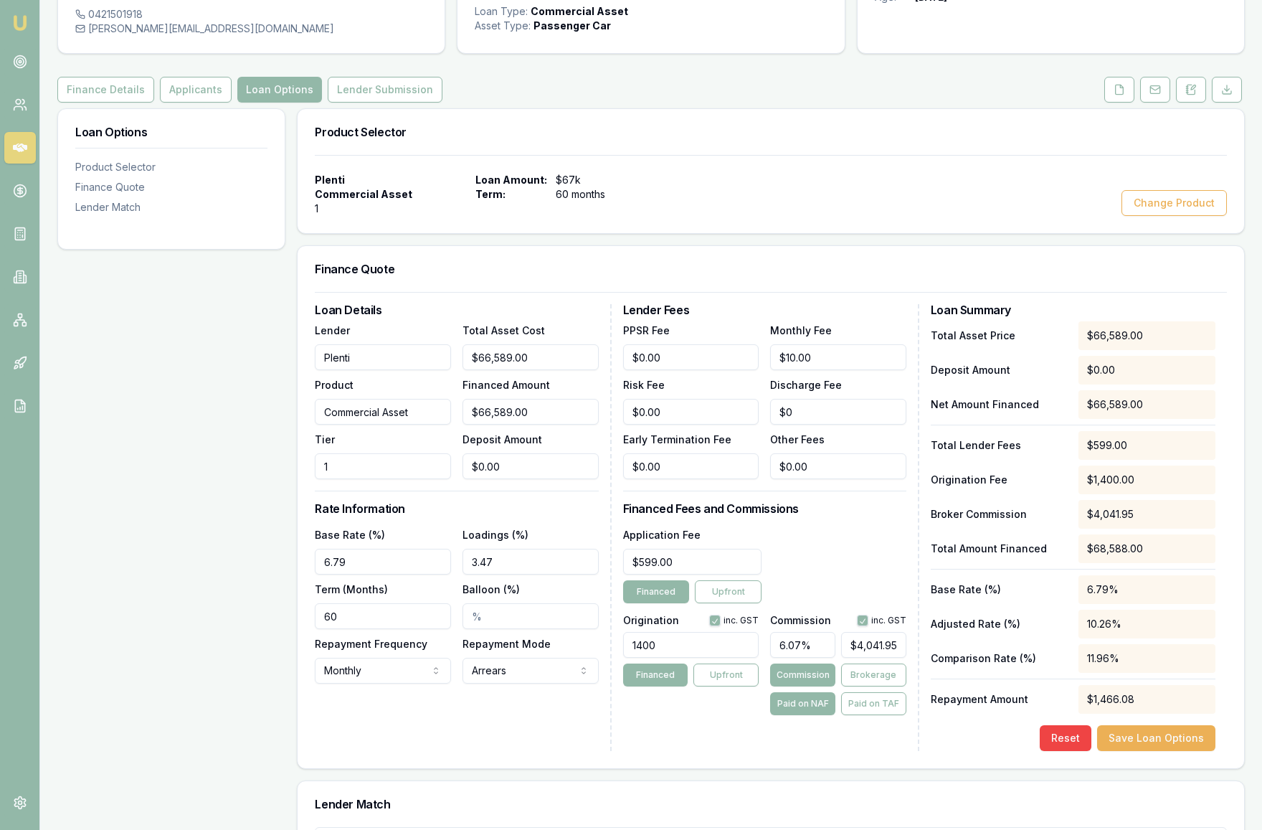
click at [706, 751] on div "Lender Fees PPSR Fee $0.00 Monthly Fee $10.00 Risk Fee $0.00 Discharge Fee $0 E…" at bounding box center [771, 527] width 296 height 447
click at [1192, 751] on button "Save Loan Options" at bounding box center [1156, 738] width 118 height 26
click at [1155, 751] on button "Save Loan Options" at bounding box center [1156, 738] width 118 height 26
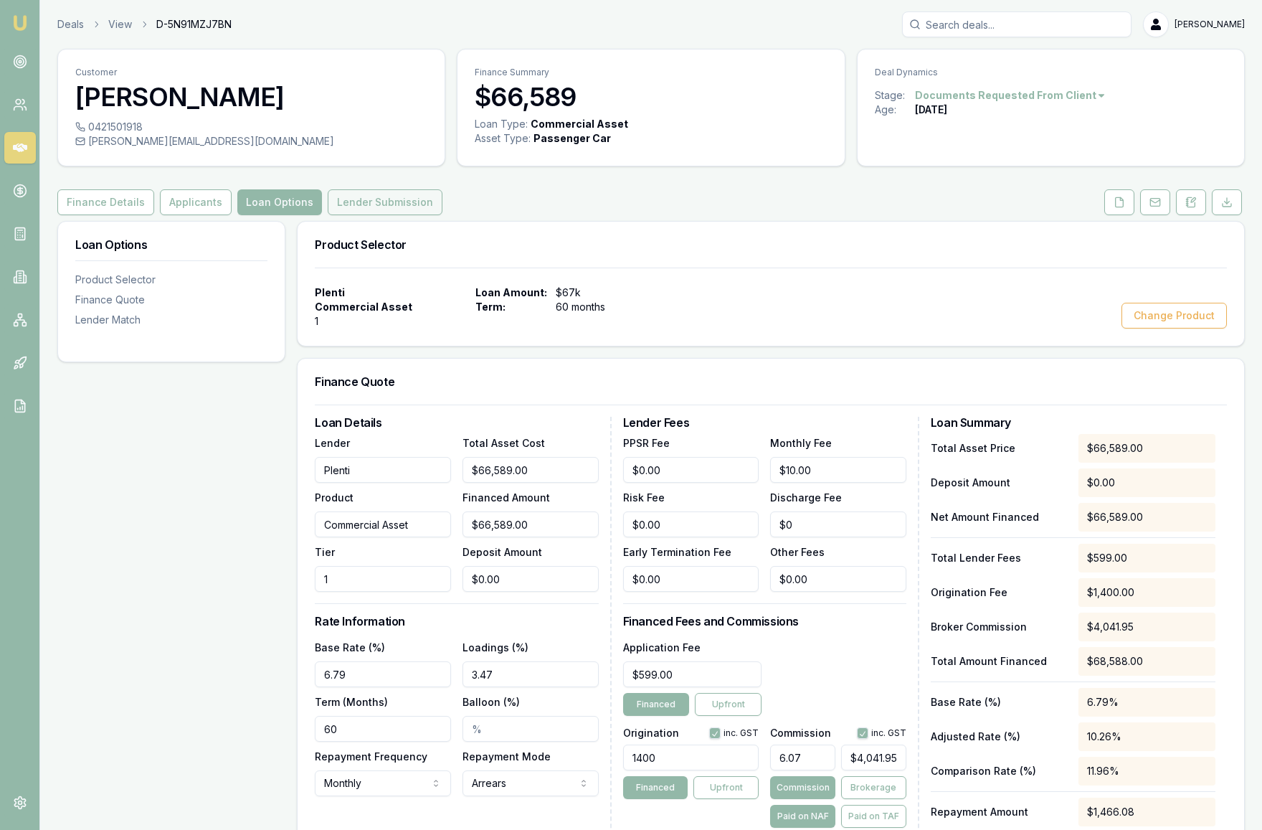
click at [371, 215] on button "Lender Submission" at bounding box center [385, 202] width 115 height 26
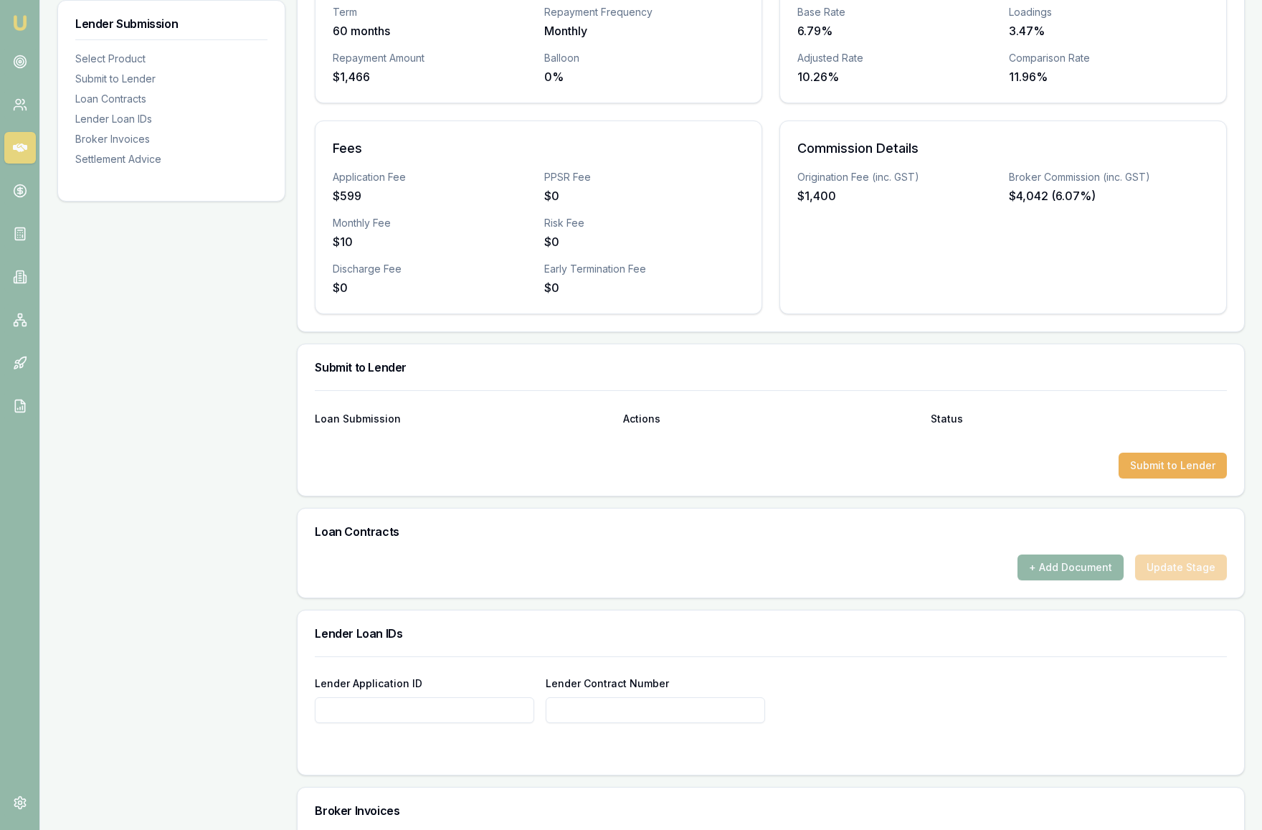
scroll to position [411, 0]
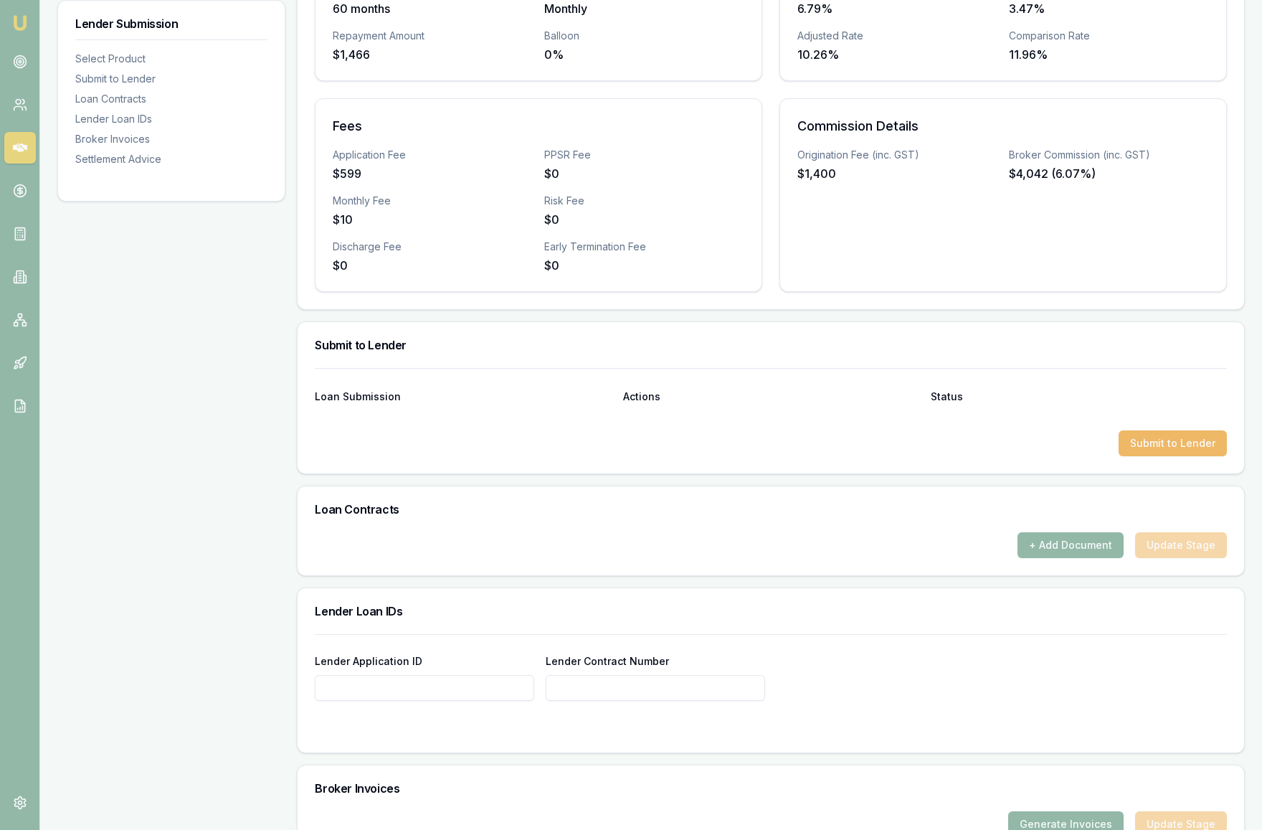
click at [1154, 456] on button "Submit to Lender" at bounding box center [1173, 443] width 108 height 26
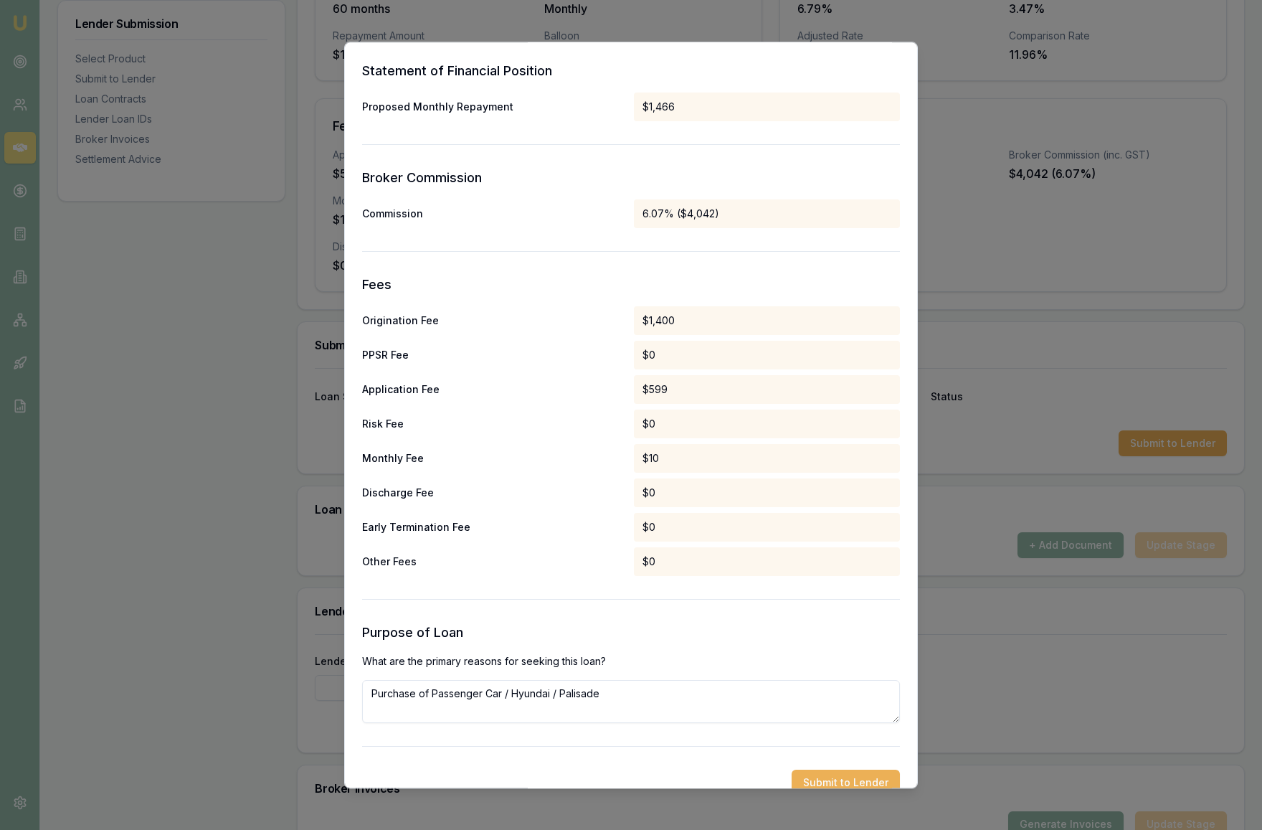
scroll to position [511, 0]
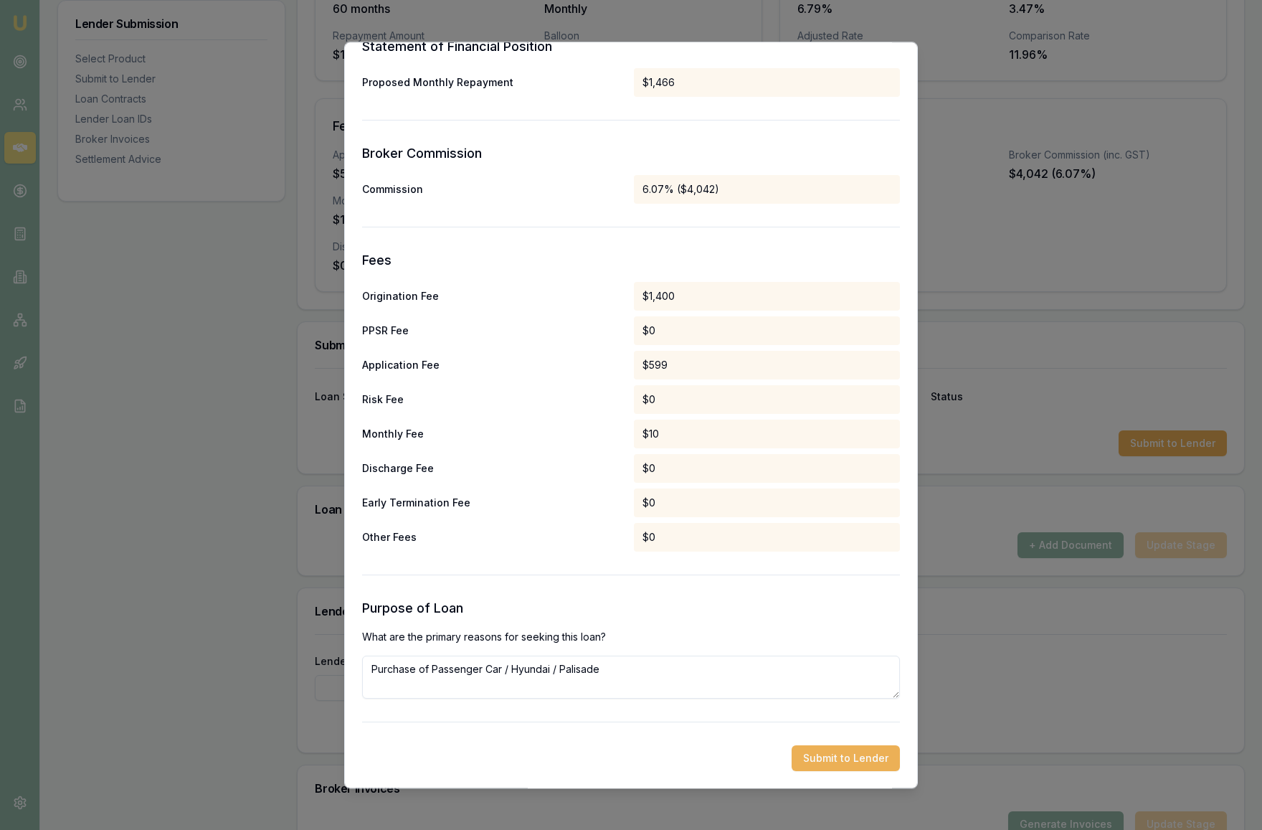
click at [610, 674] on textarea "Purchase of Passenger Car / Hyundai / Palisade" at bounding box center [631, 676] width 538 height 43
click at [647, 708] on form "Selected Product Lender Plenti Loan Type Commercial Asset Product Commercial As…" at bounding box center [631, 184] width 538 height 1172
click at [846, 764] on button "Submit to Lender" at bounding box center [846, 758] width 108 height 26
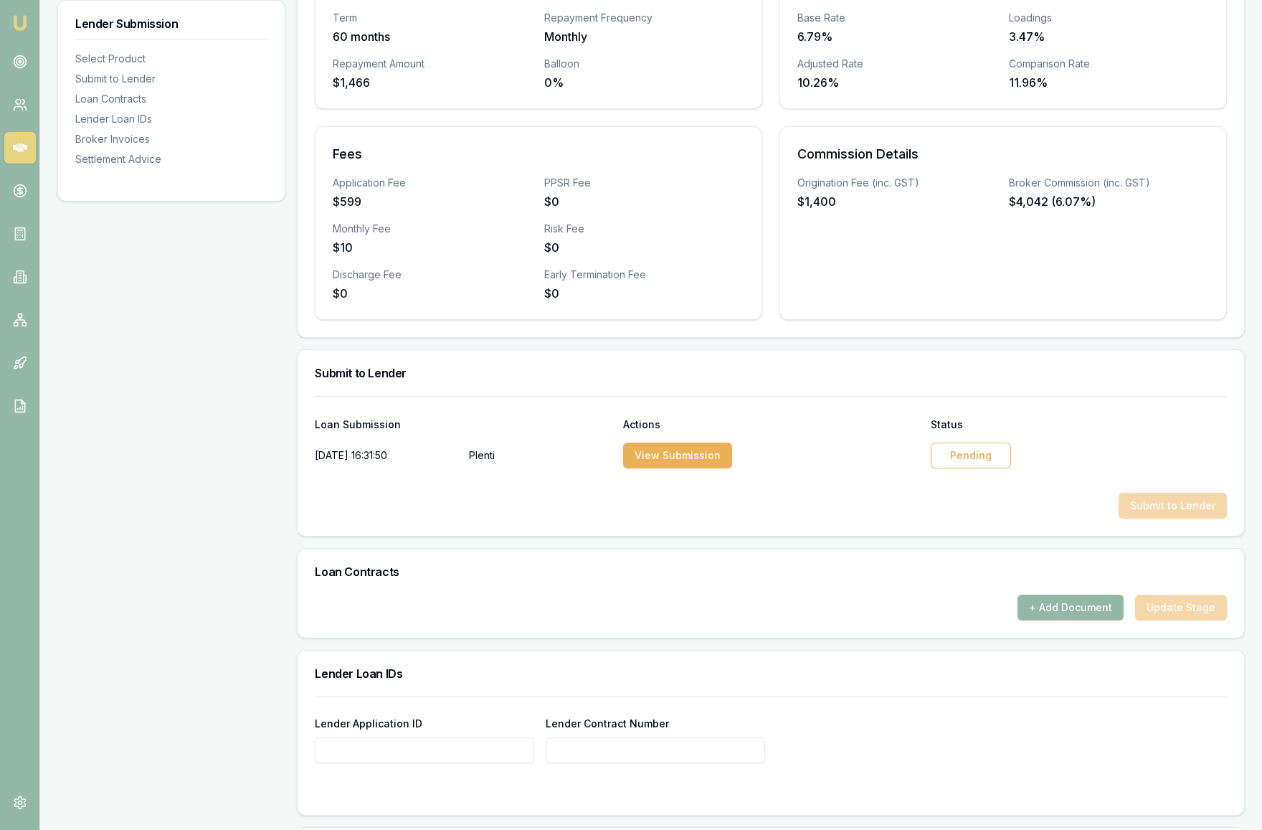
scroll to position [384, 0]
click at [975, 468] on div "Pending" at bounding box center [971, 455] width 80 height 26
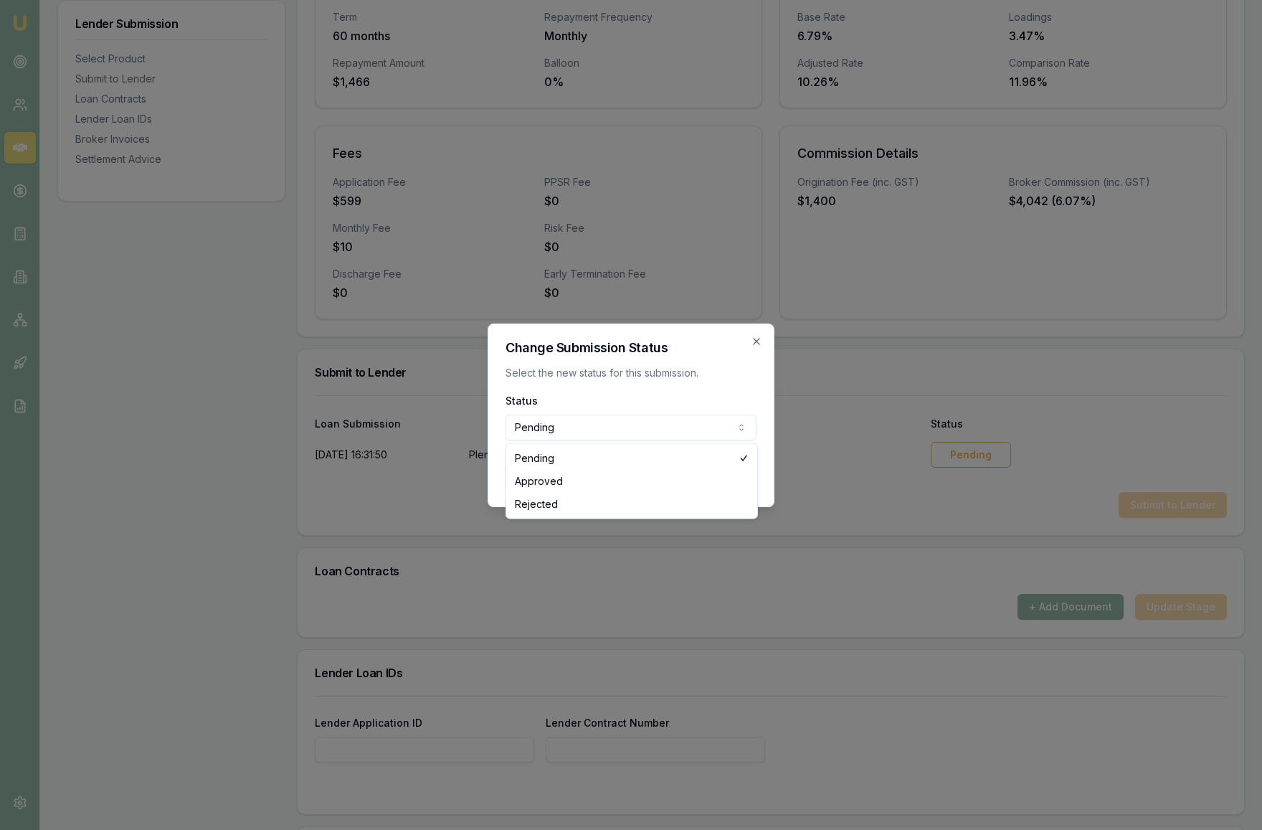
click at [602, 427] on body "Emu Broker Deals View D-5N91MZJ7BN [PERSON_NAME] Toggle Menu Customer [PERSON_N…" at bounding box center [631, 31] width 1262 height 830
select select "APPROVED"
click at [707, 480] on button "Update status" at bounding box center [710, 476] width 94 height 26
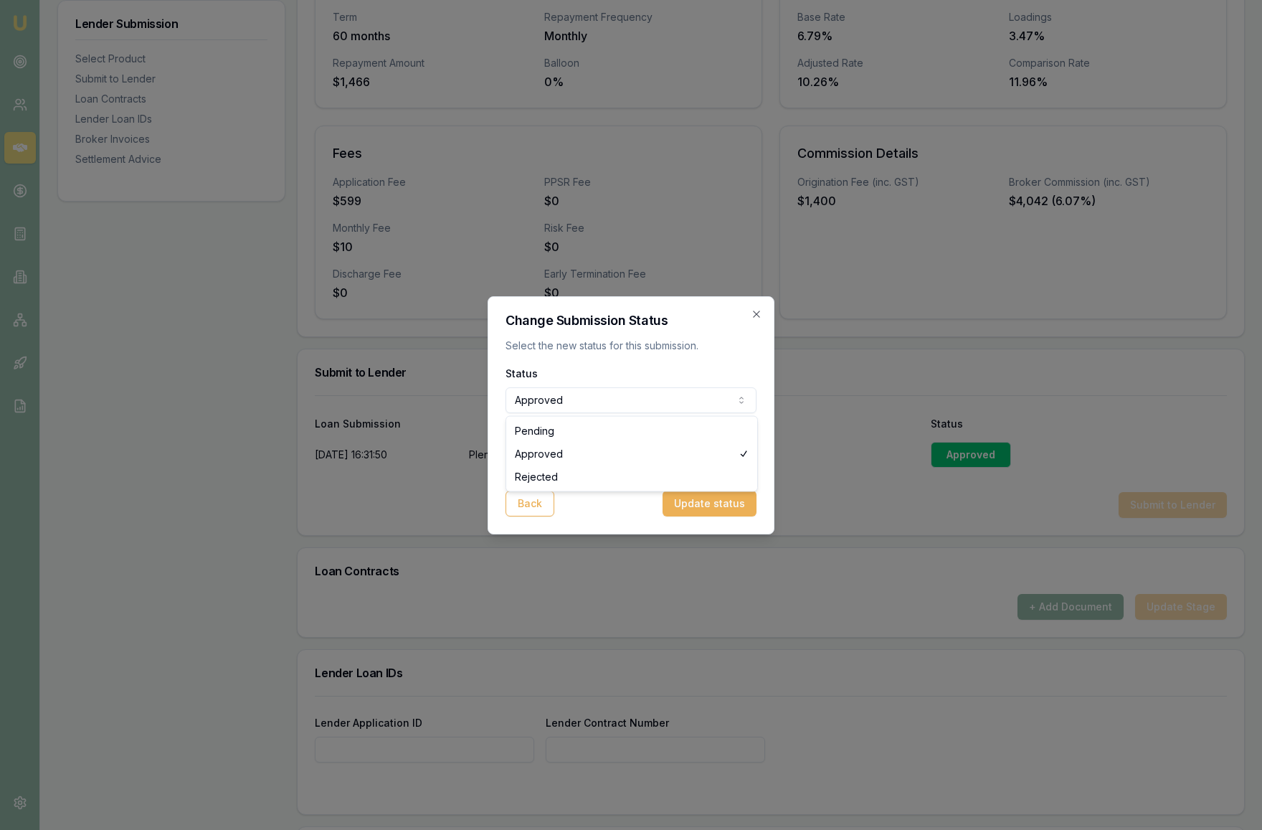
click at [701, 405] on body "Emu Broker Deals View D-5N91MZJ7BN [PERSON_NAME] Toggle Menu Customer [PERSON_N…" at bounding box center [631, 31] width 1262 height 830
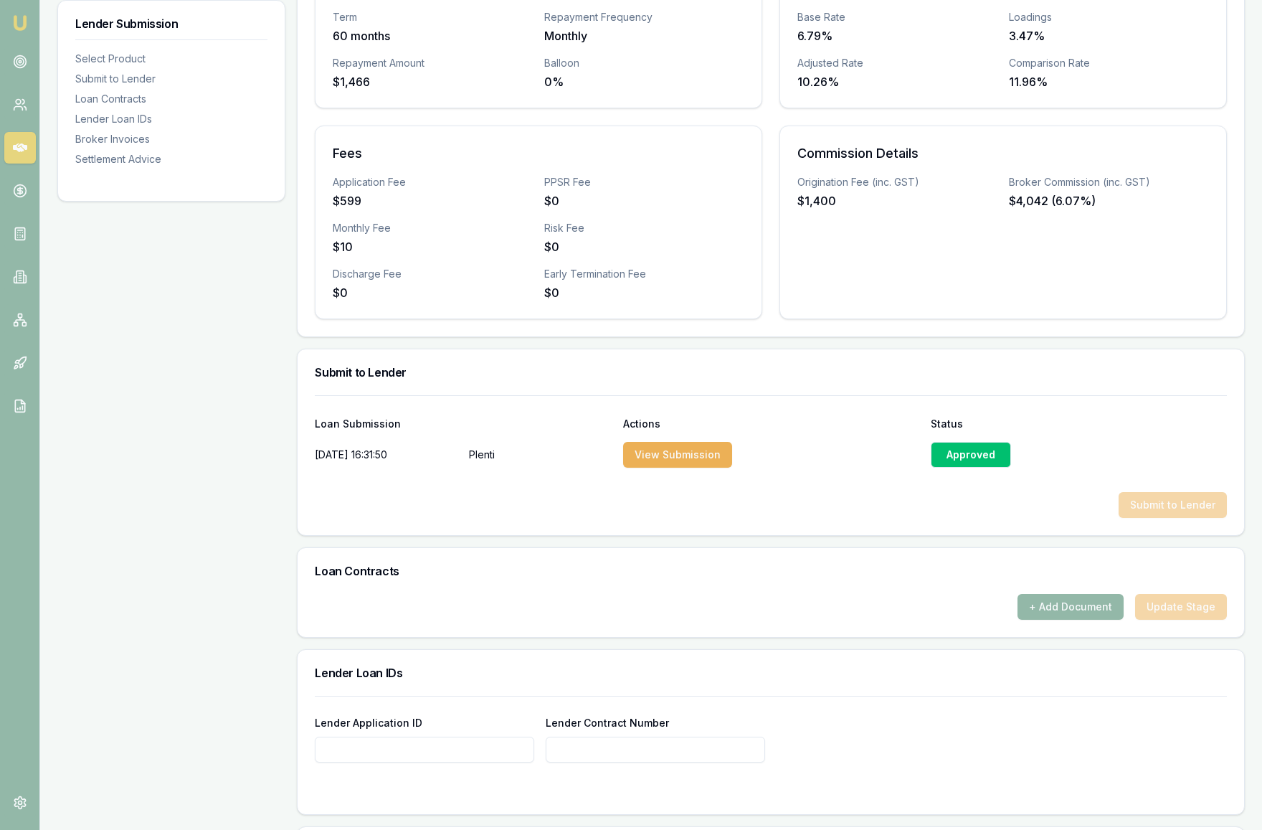
click at [873, 492] on div at bounding box center [771, 480] width 912 height 23
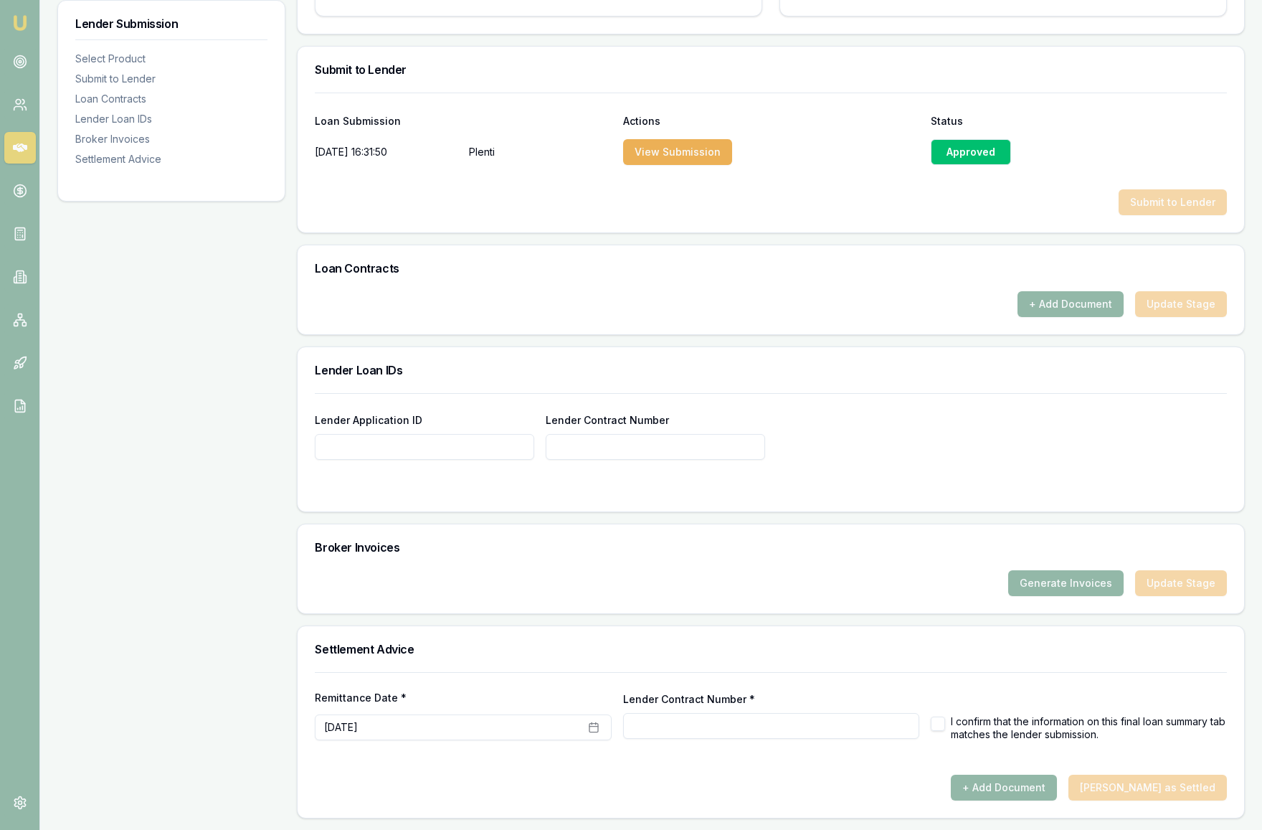
scroll to position [0, 0]
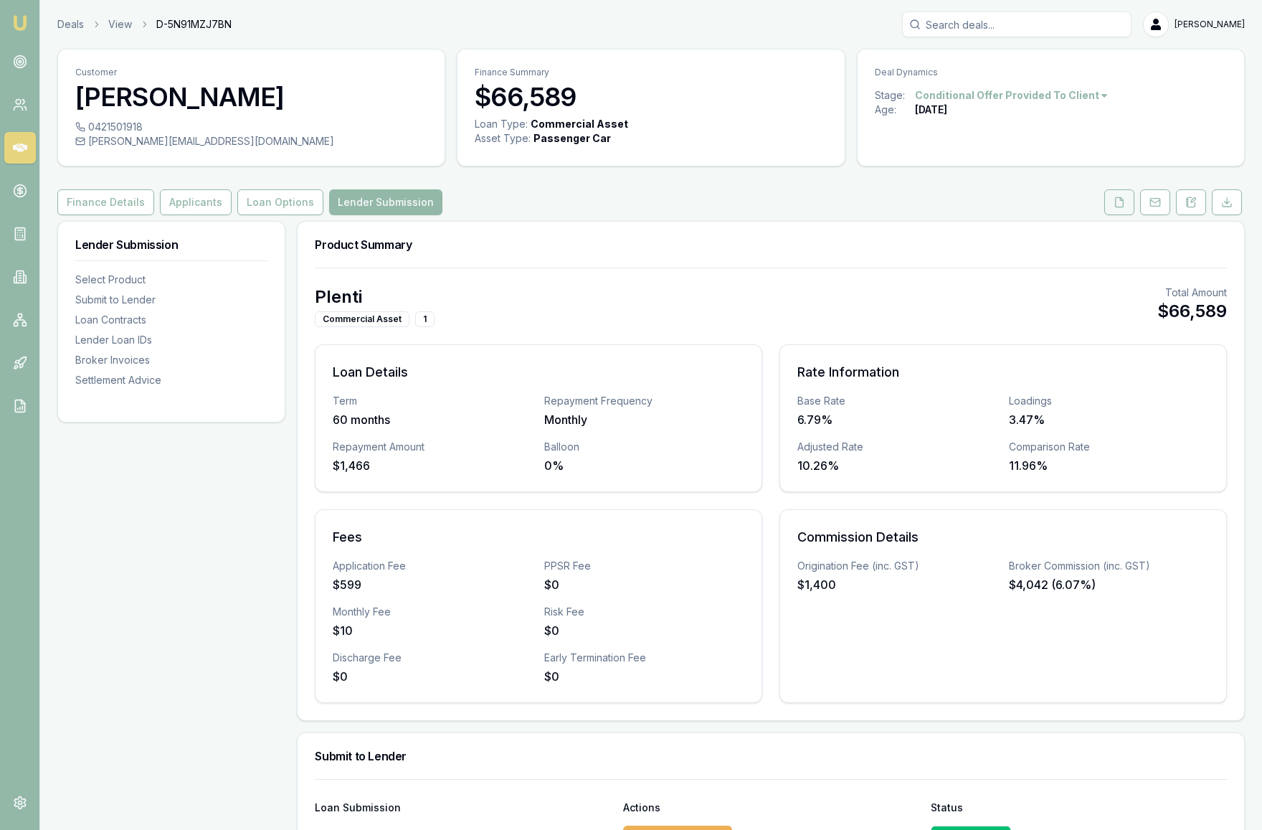
click at [1121, 207] on icon at bounding box center [1120, 201] width 8 height 9
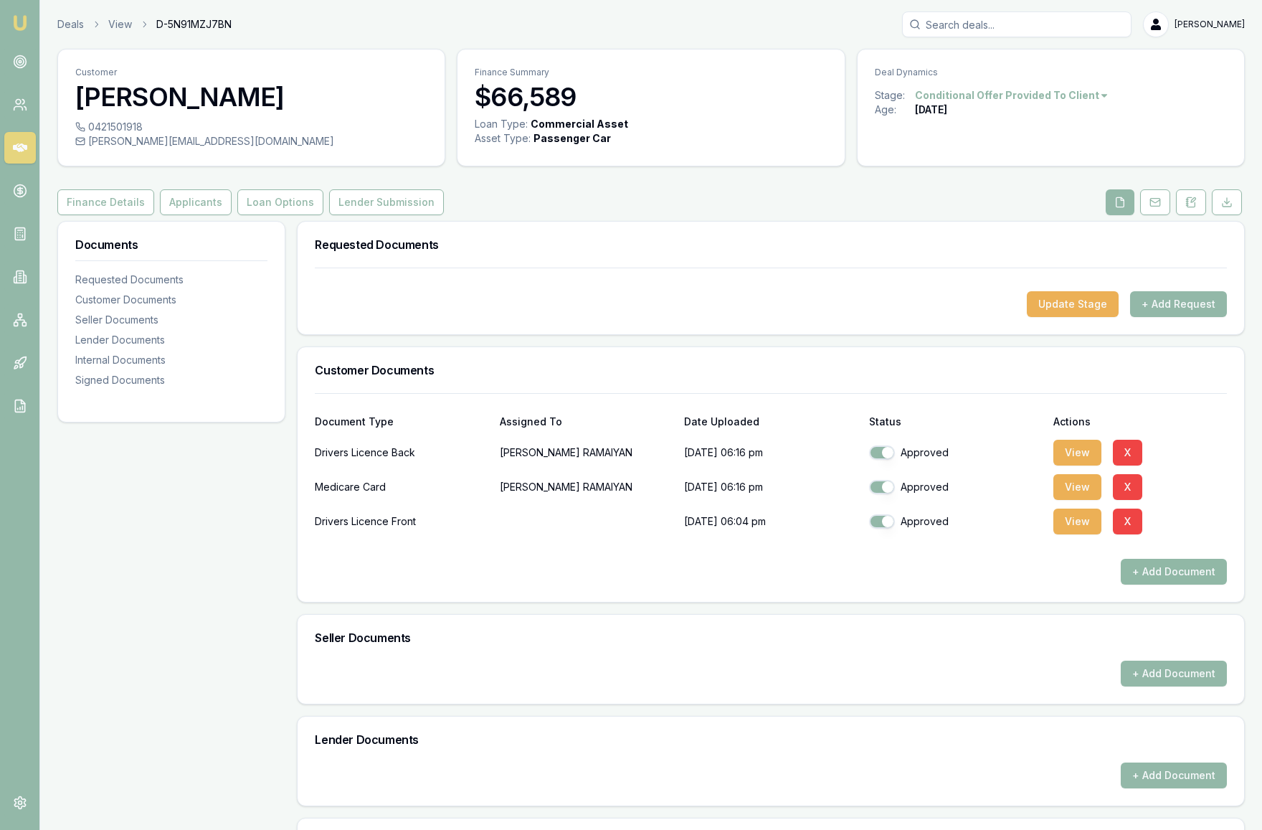
click at [1149, 584] on button "+ Add Document" at bounding box center [1174, 572] width 106 height 26
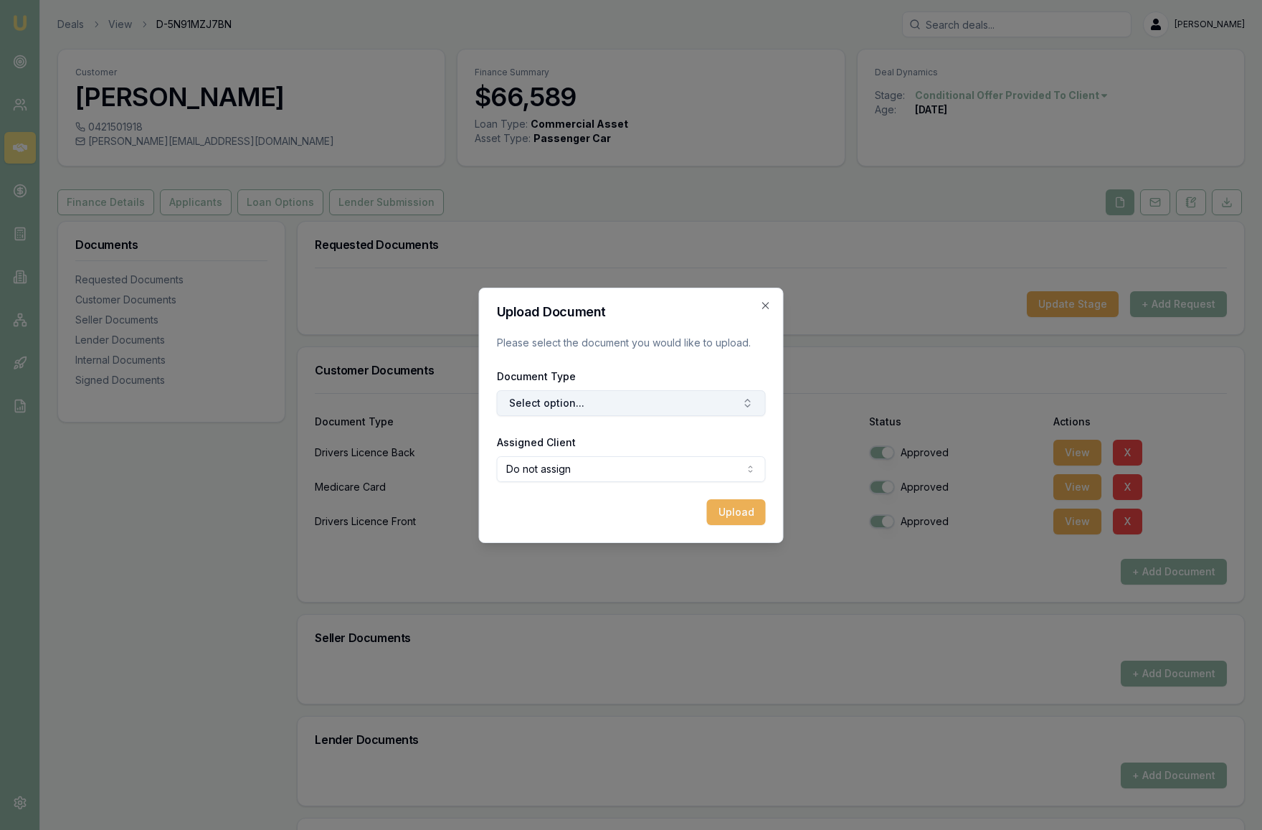
click at [660, 402] on button "Select option..." at bounding box center [631, 403] width 269 height 26
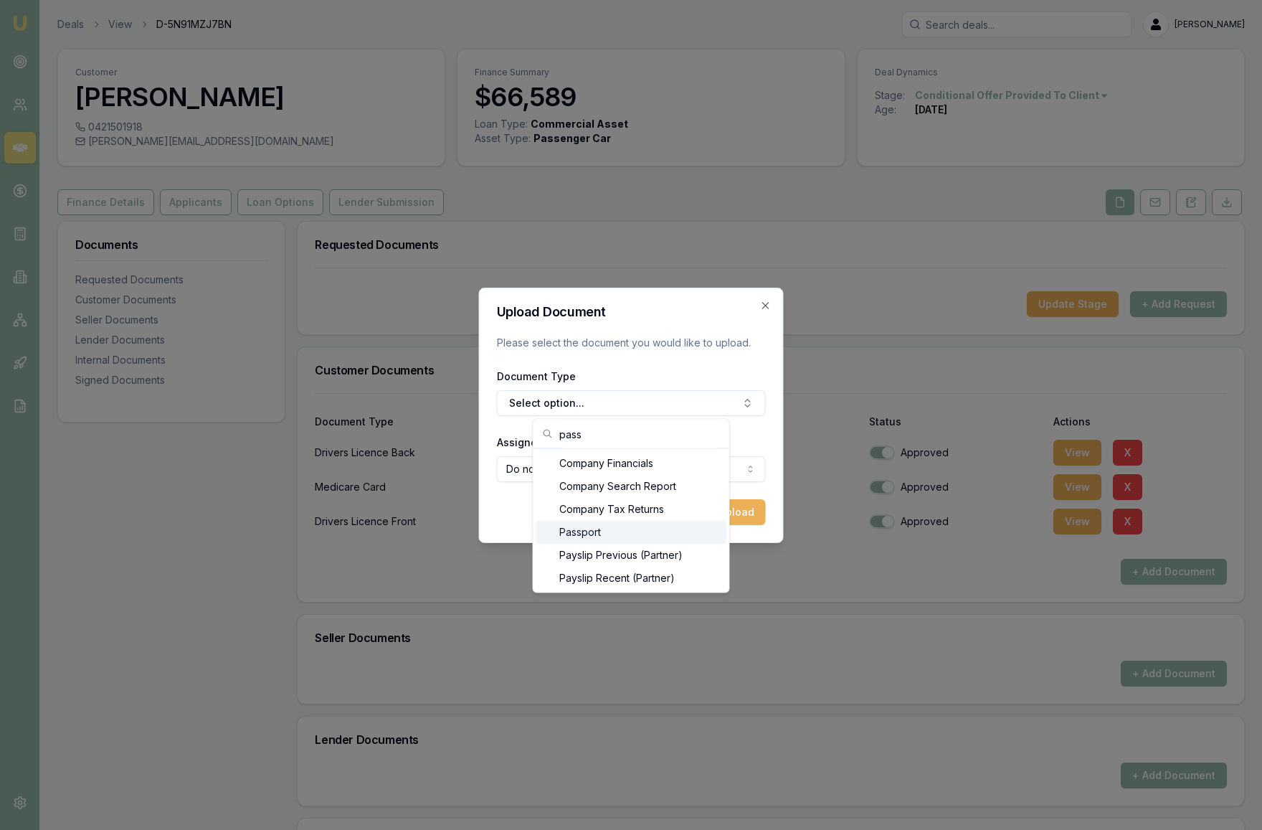
type input "pass"
click at [658, 537] on div "Passport" at bounding box center [631, 532] width 190 height 23
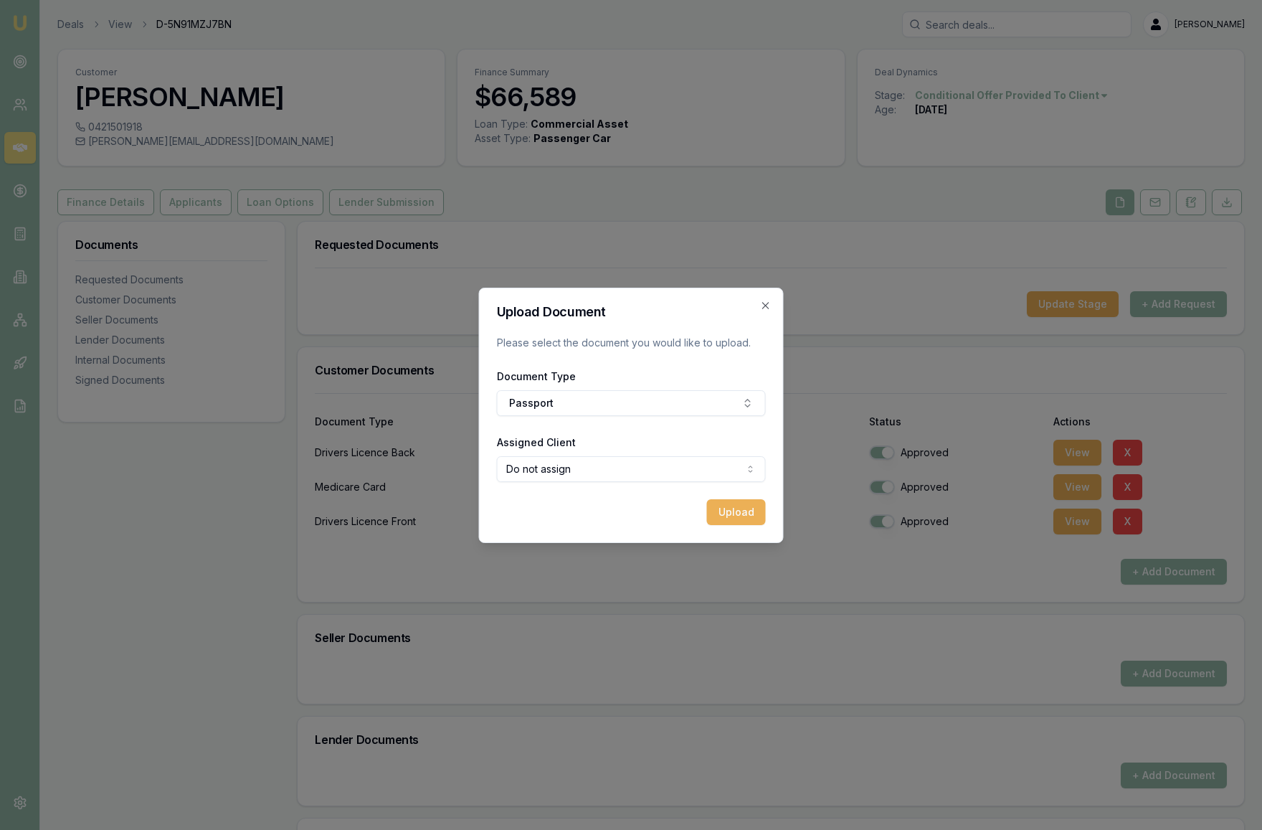
click at [653, 475] on body "Emu Broker Deals View D-5N91MZJ7BN [PERSON_NAME] Toggle Menu Customer [PERSON_N…" at bounding box center [631, 415] width 1262 height 830
click at [771, 439] on body "Emu Broker Deals View D-5N91MZJ7BN [PERSON_NAME] Toggle Menu Customer [PERSON_N…" at bounding box center [631, 415] width 1262 height 830
click at [733, 510] on button "Upload" at bounding box center [736, 512] width 59 height 26
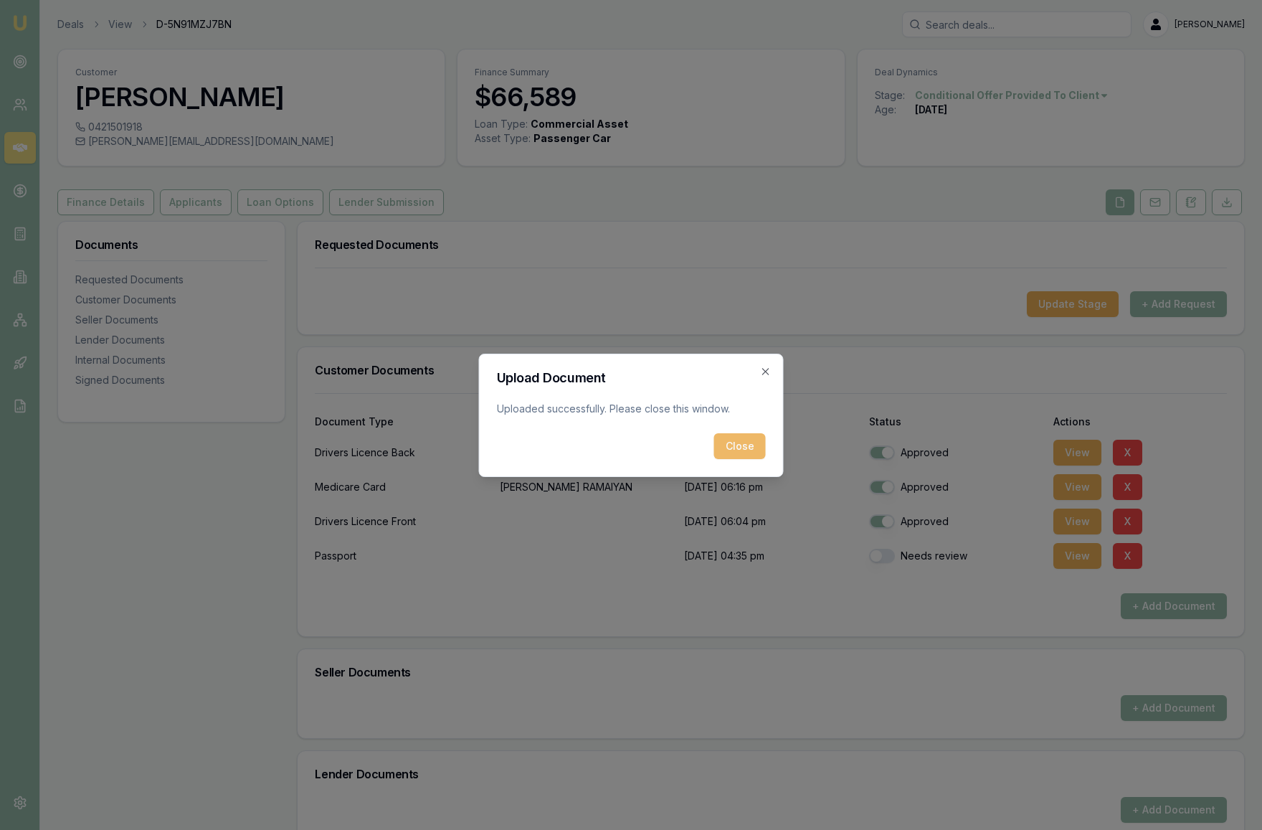
click at [739, 452] on button "Close" at bounding box center [740, 446] width 52 height 26
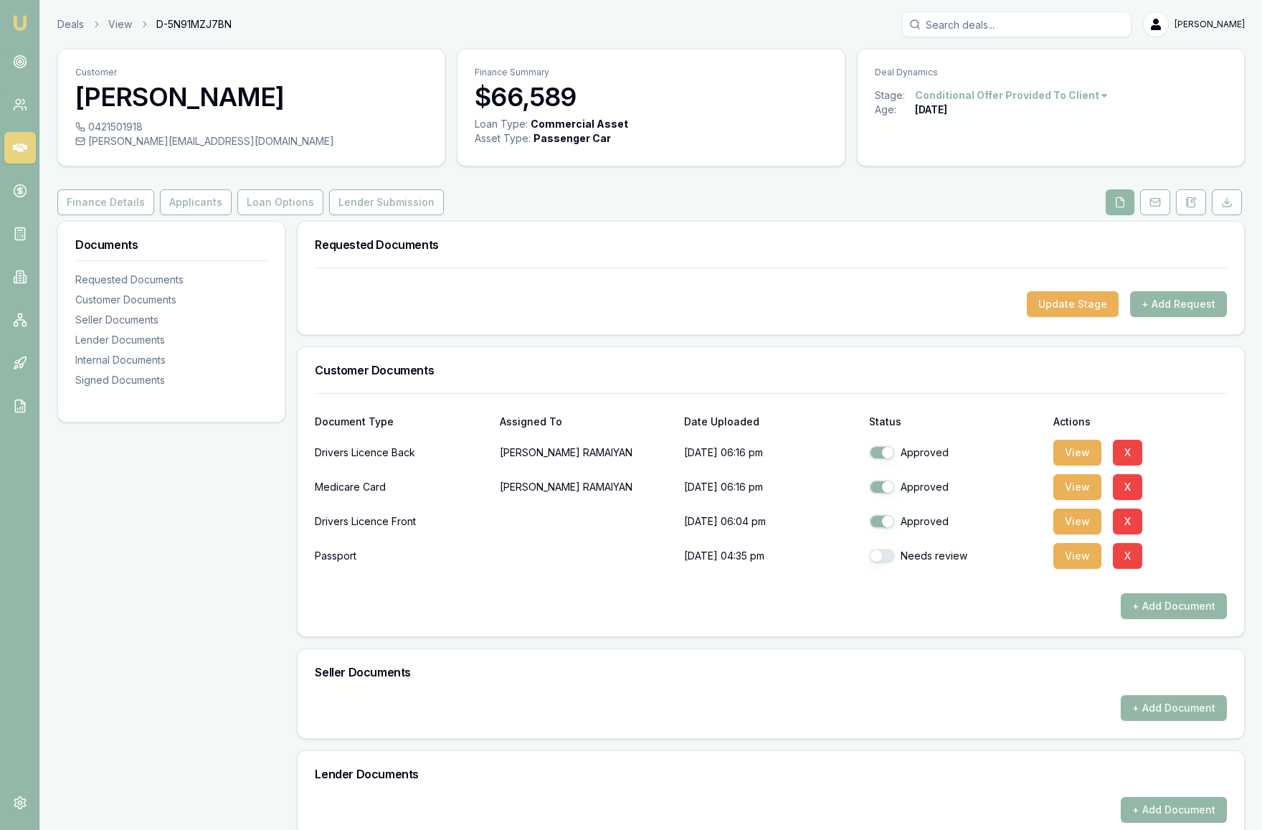
click at [876, 563] on button "button" at bounding box center [882, 556] width 26 height 14
checkbox input "true"
click at [1206, 619] on button "+ Add Document" at bounding box center [1174, 606] width 106 height 26
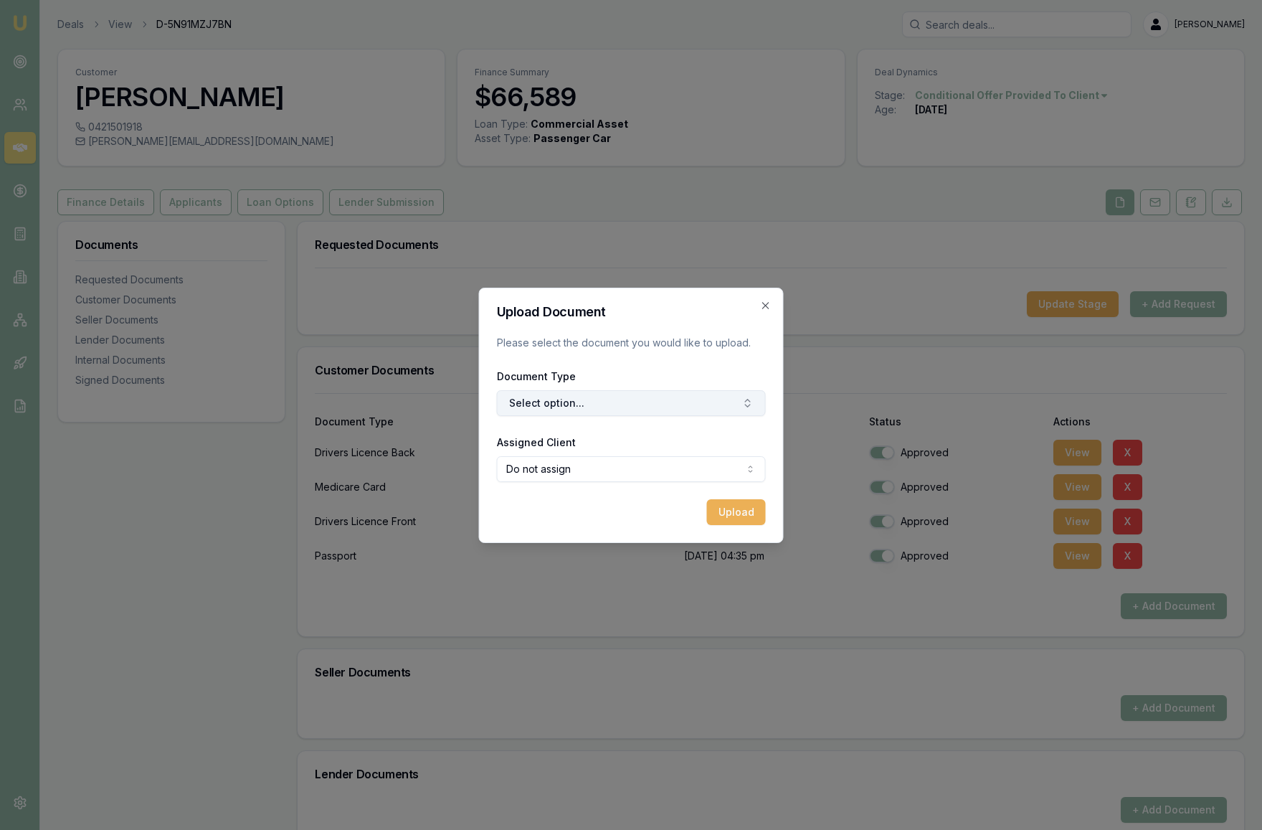
click at [670, 402] on button "Select option..." at bounding box center [631, 403] width 269 height 26
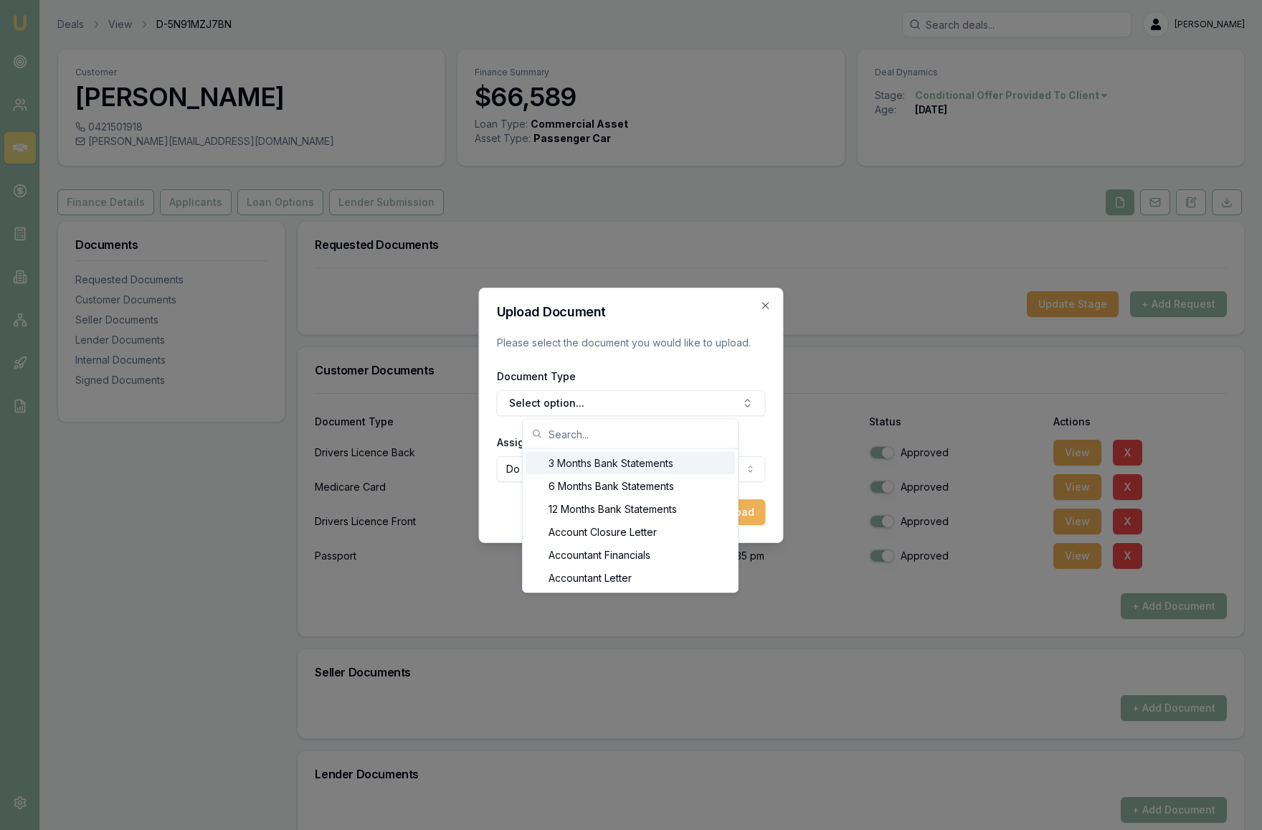
click at [690, 371] on div "Document Type Select option..." at bounding box center [631, 391] width 269 height 49
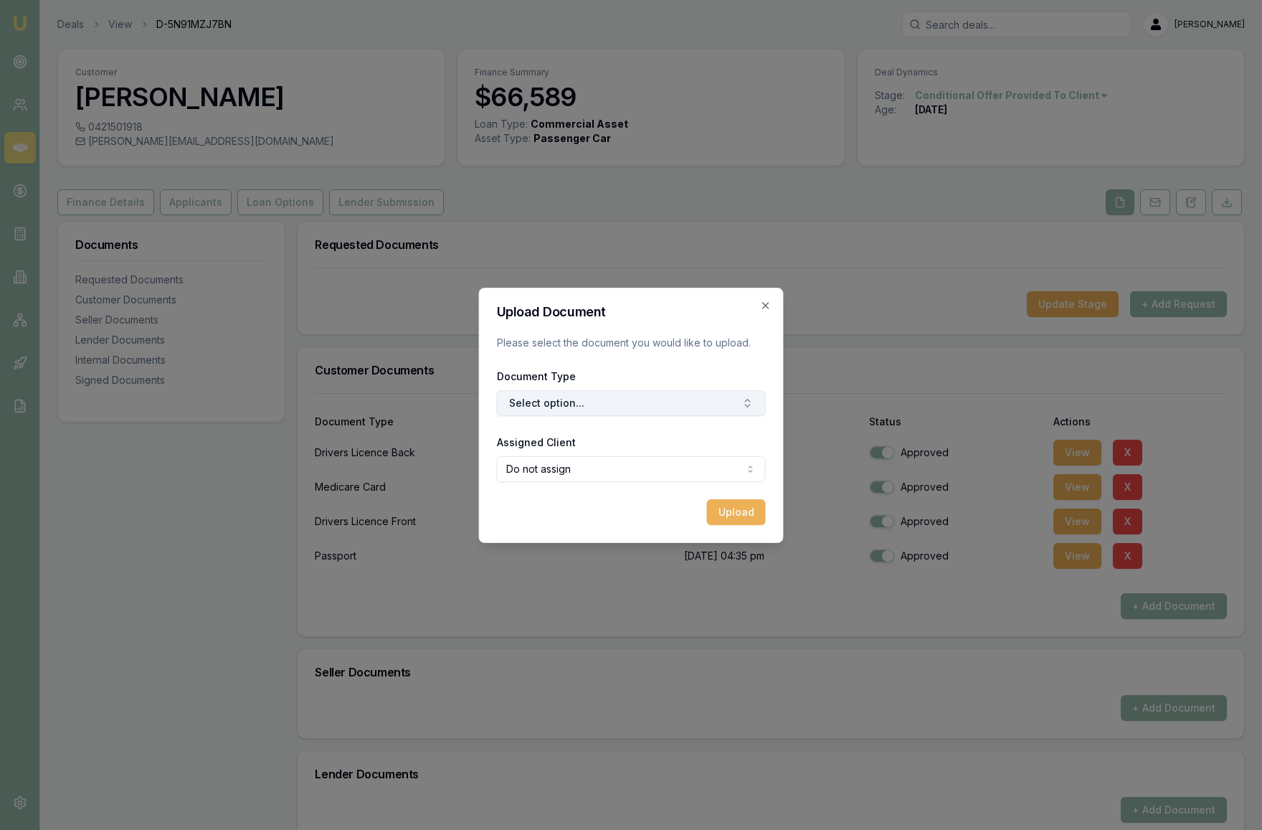
click at [651, 407] on button "Select option..." at bounding box center [631, 403] width 269 height 26
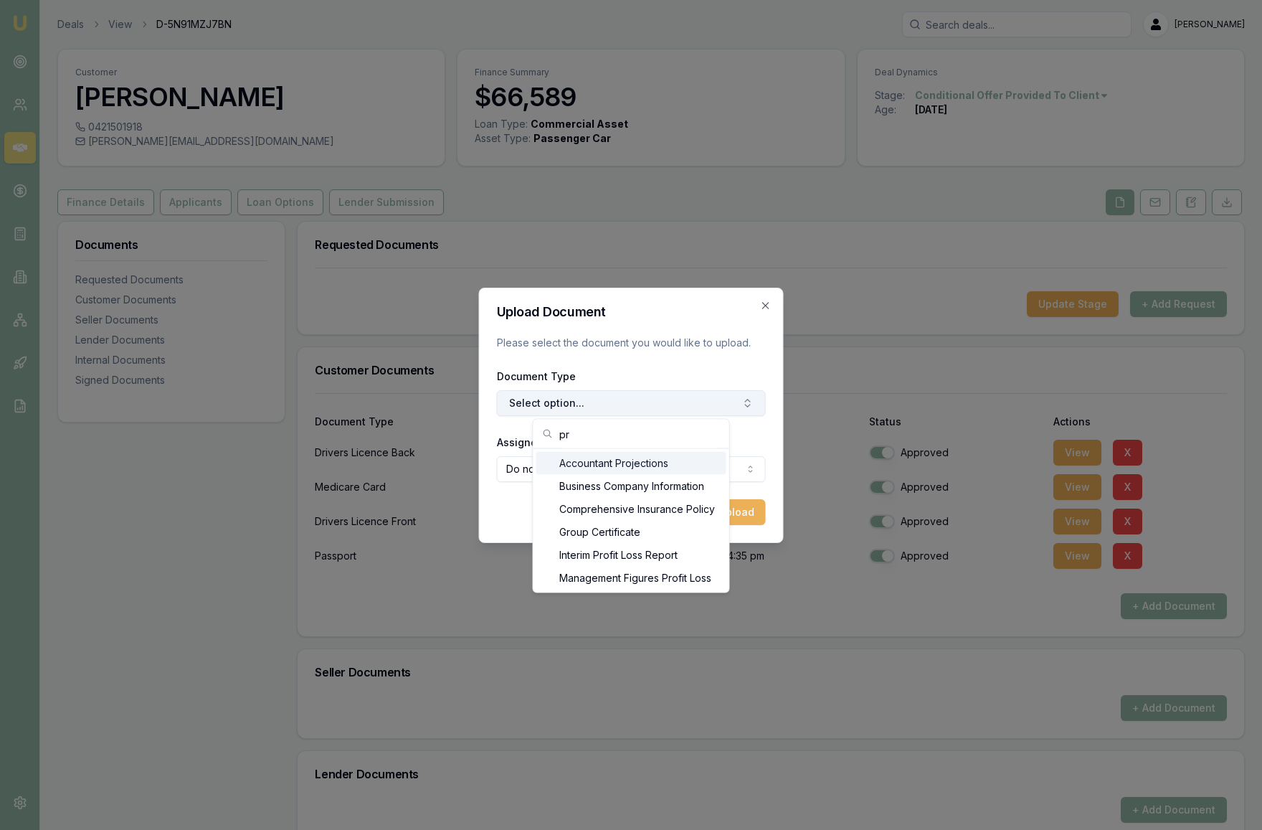
type input "p"
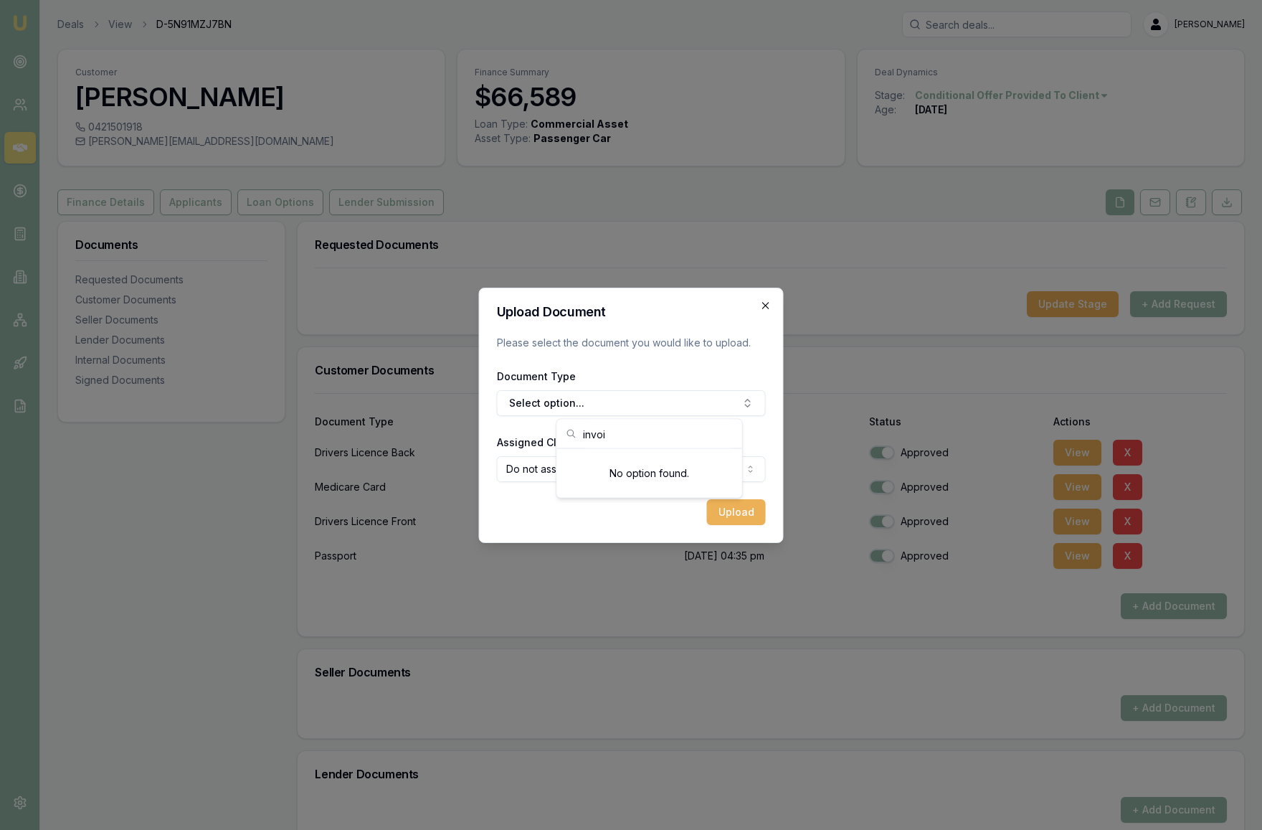
type input "invoi"
click at [767, 303] on icon "button" at bounding box center [765, 305] width 6 height 6
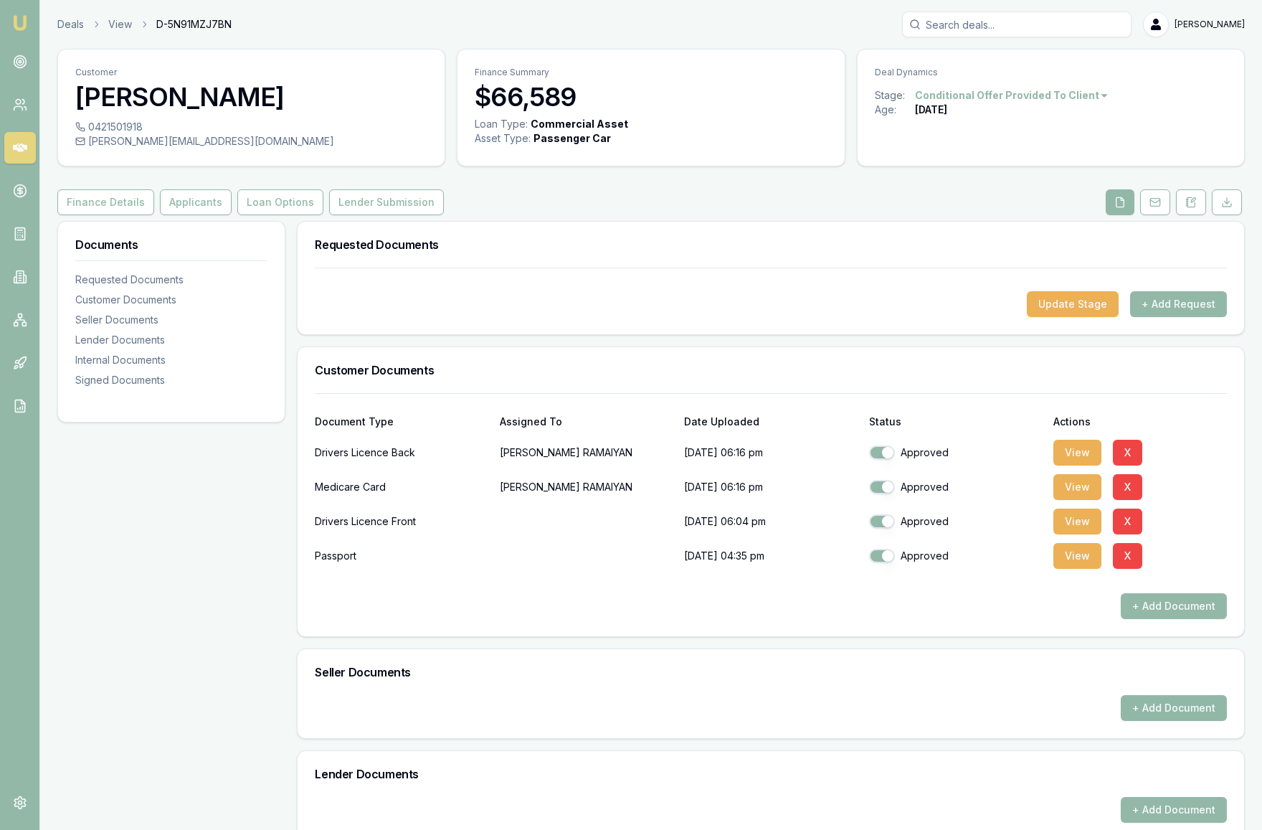
click at [1175, 721] on button "+ Add Document" at bounding box center [1174, 708] width 106 height 26
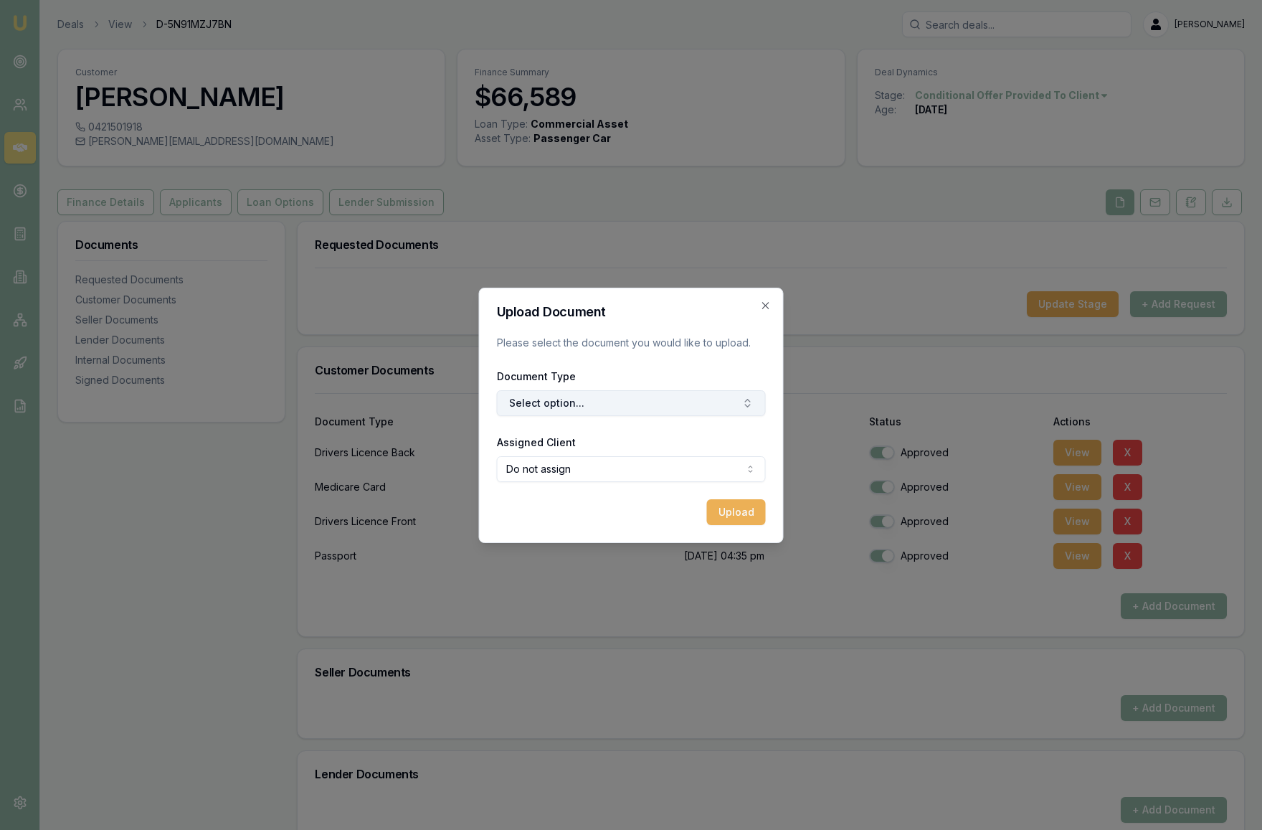
click at [597, 403] on button "Select option..." at bounding box center [631, 403] width 269 height 26
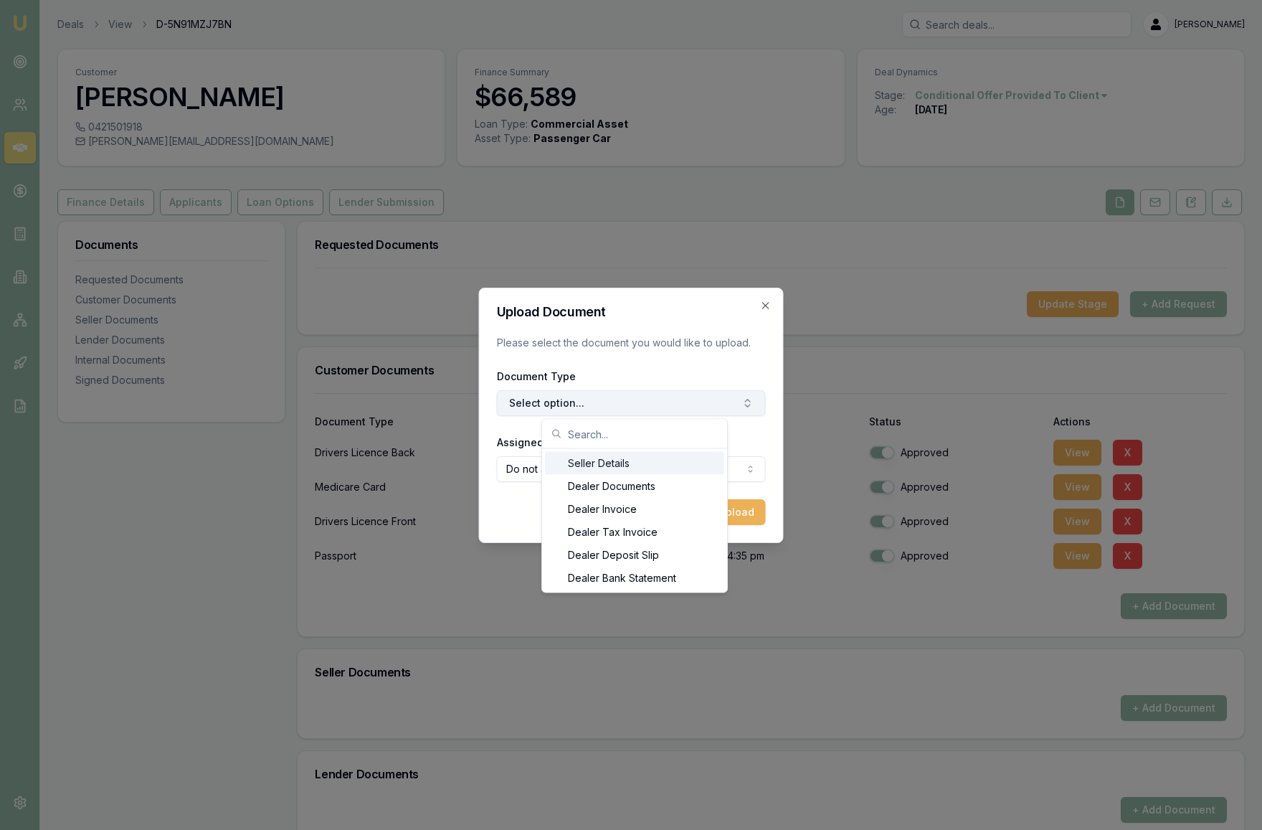
click at [621, 396] on button "Select option..." at bounding box center [631, 403] width 269 height 26
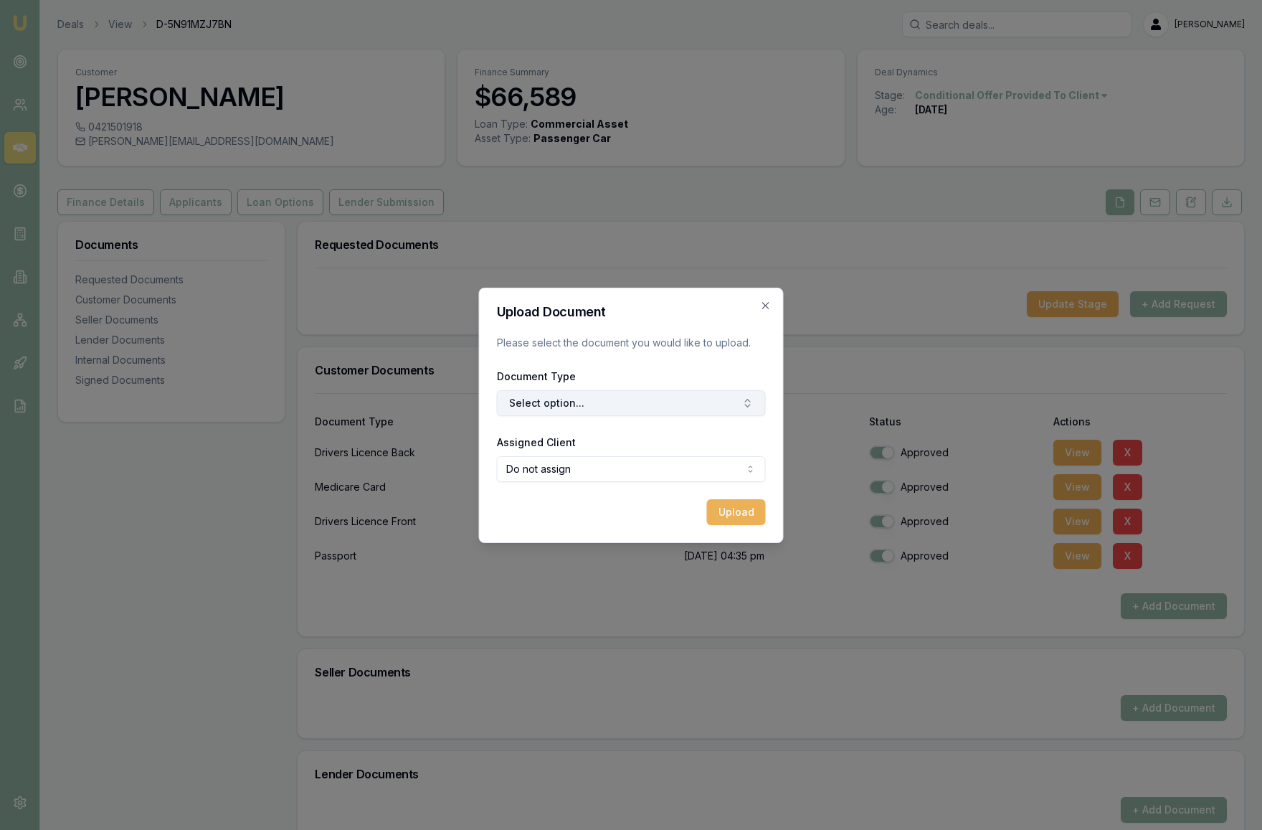
click at [620, 396] on button "Select option..." at bounding box center [631, 403] width 269 height 26
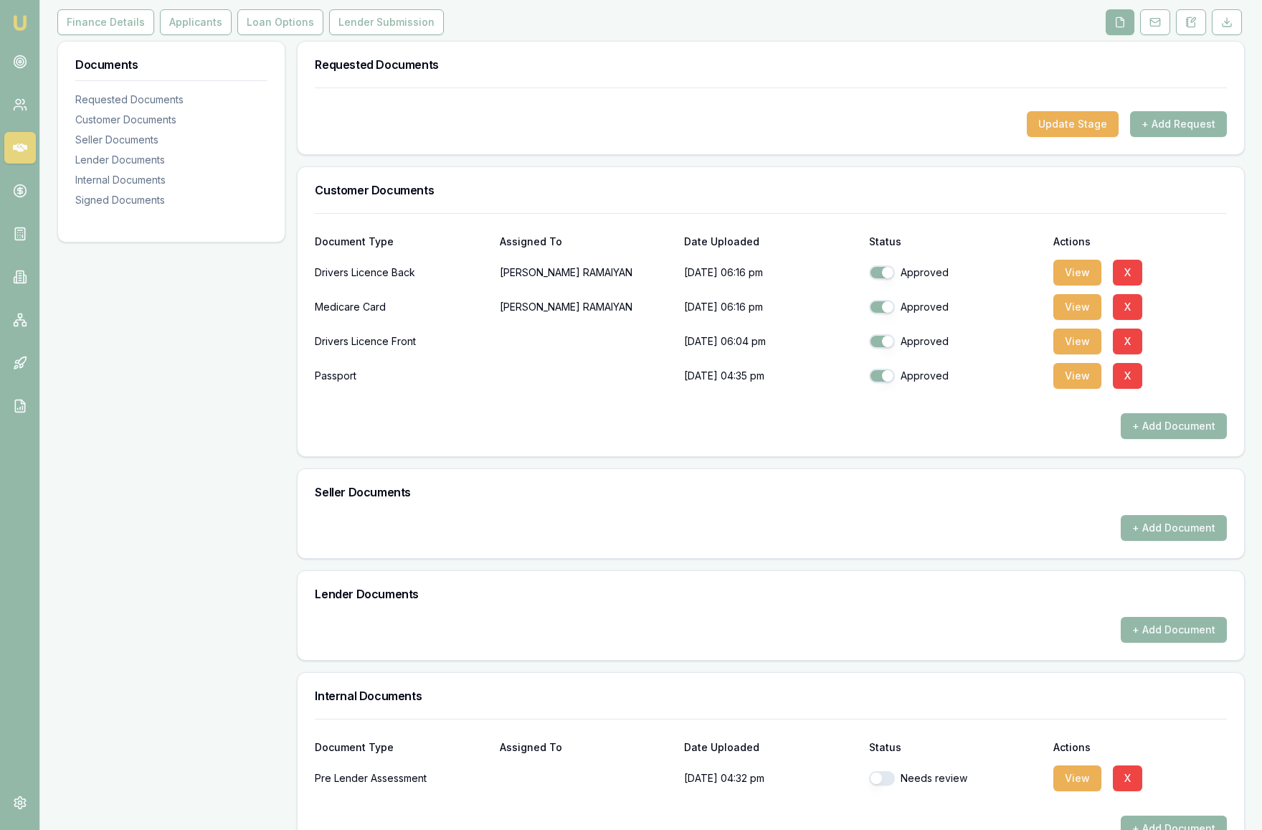
scroll to position [231, 0]
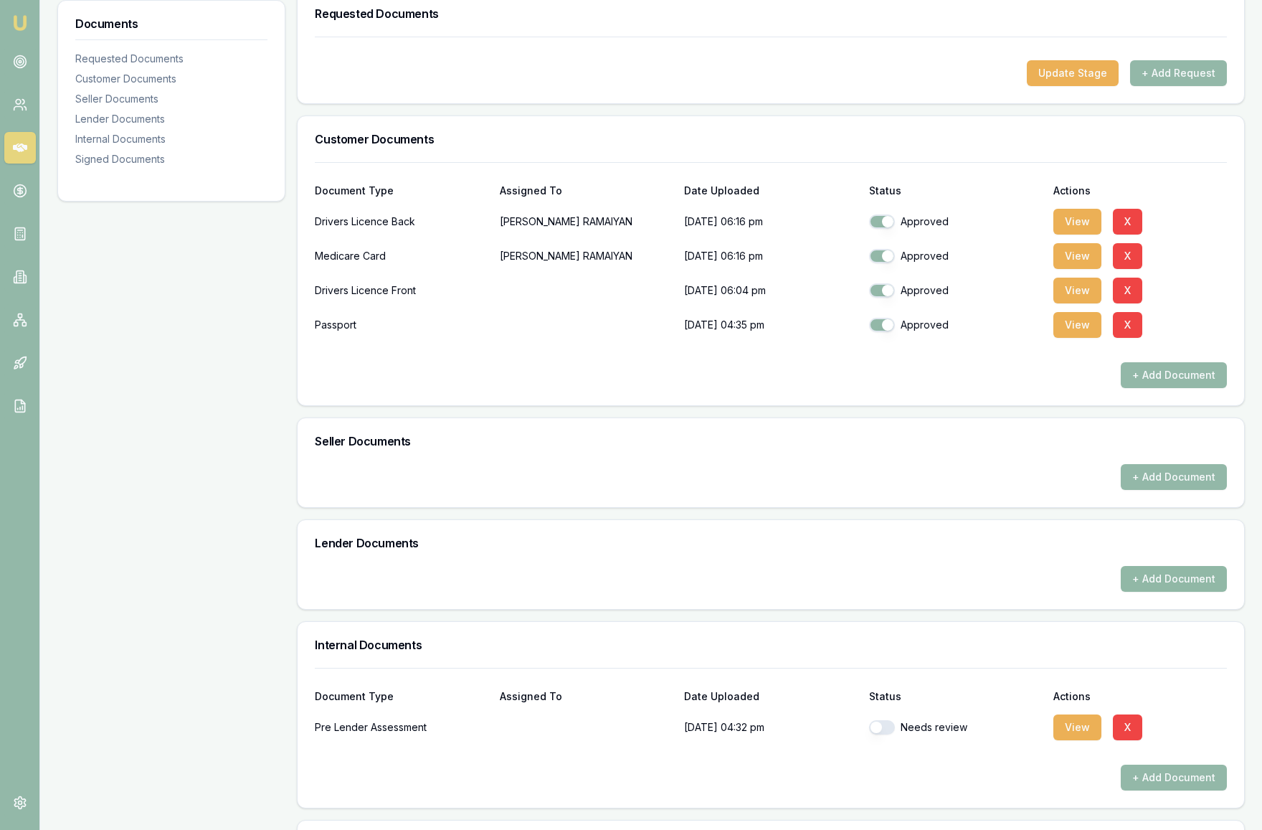
click at [1136, 592] on button "+ Add Document" at bounding box center [1174, 579] width 106 height 26
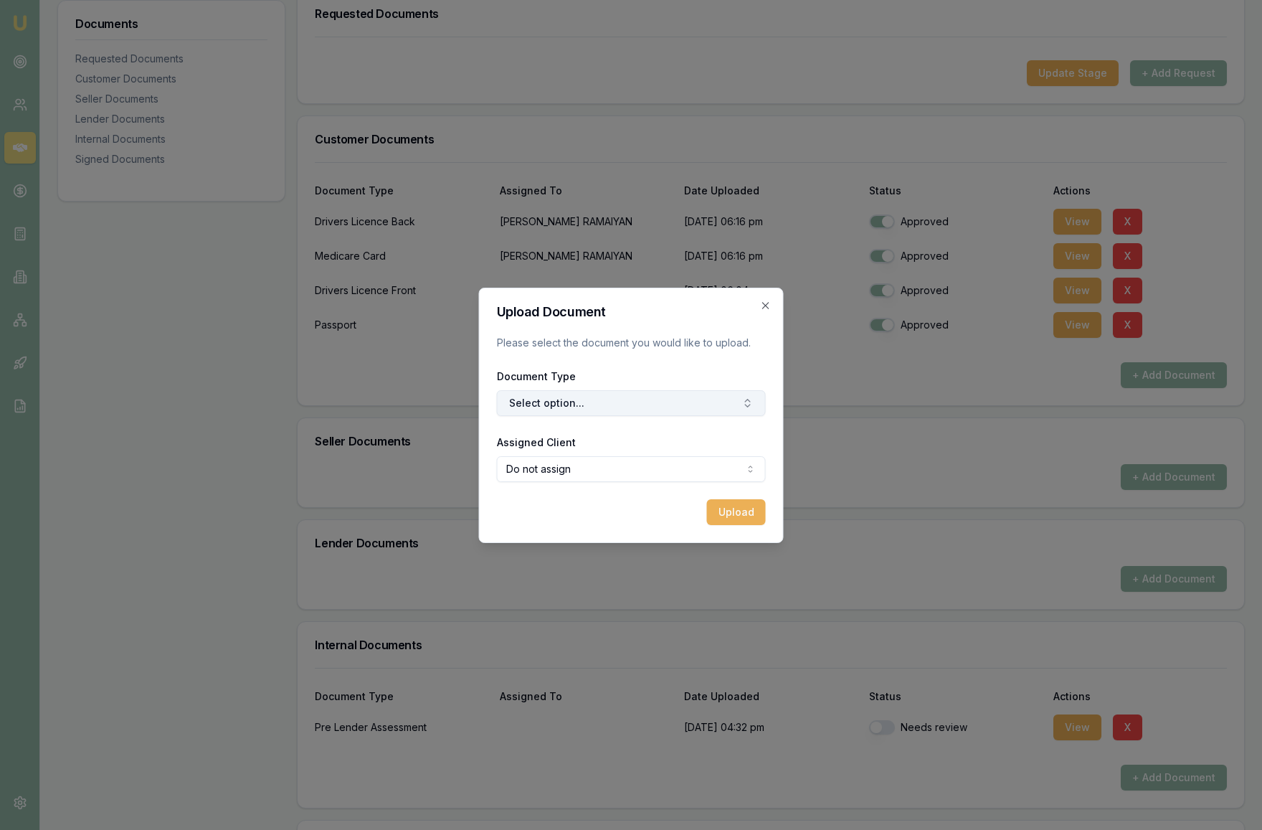
click at [655, 391] on button "Select option..." at bounding box center [631, 403] width 269 height 26
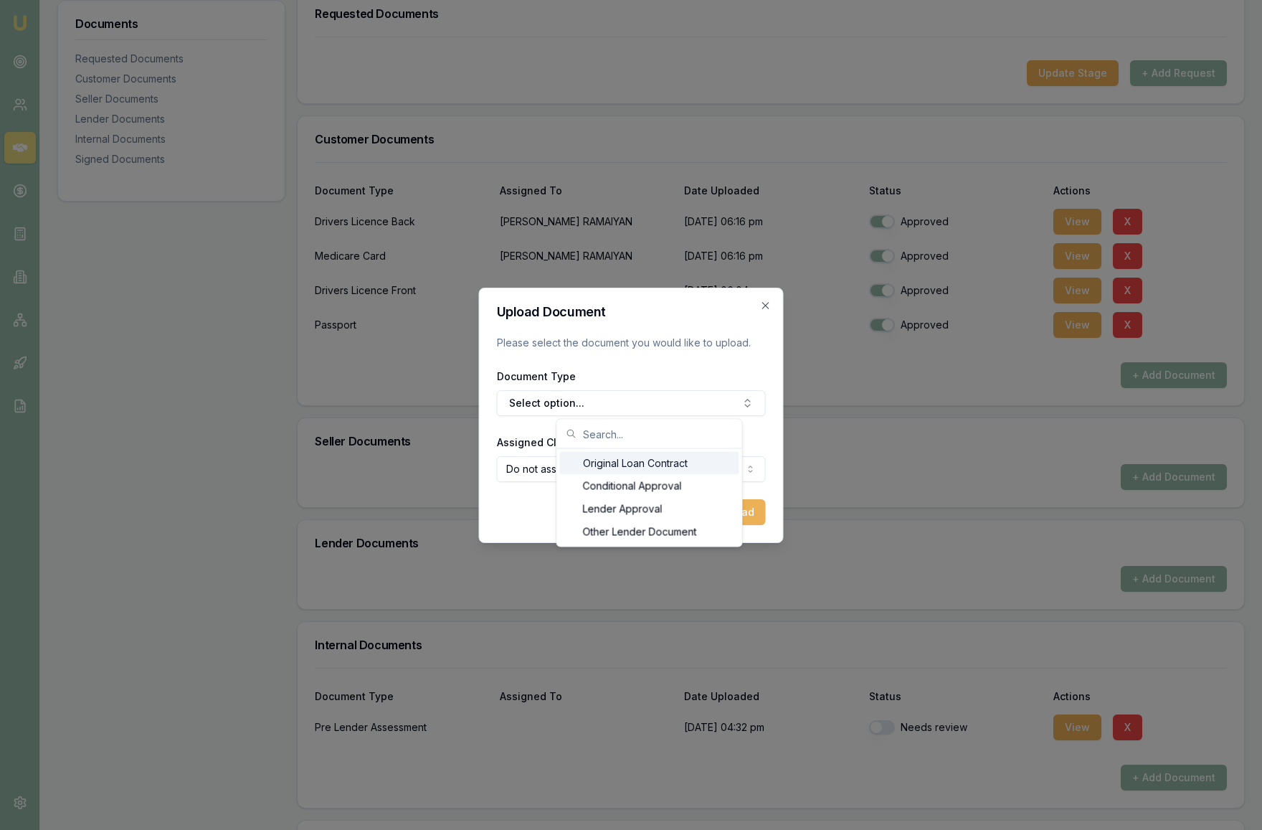
click at [714, 367] on div "Document Type Select option..." at bounding box center [631, 391] width 269 height 49
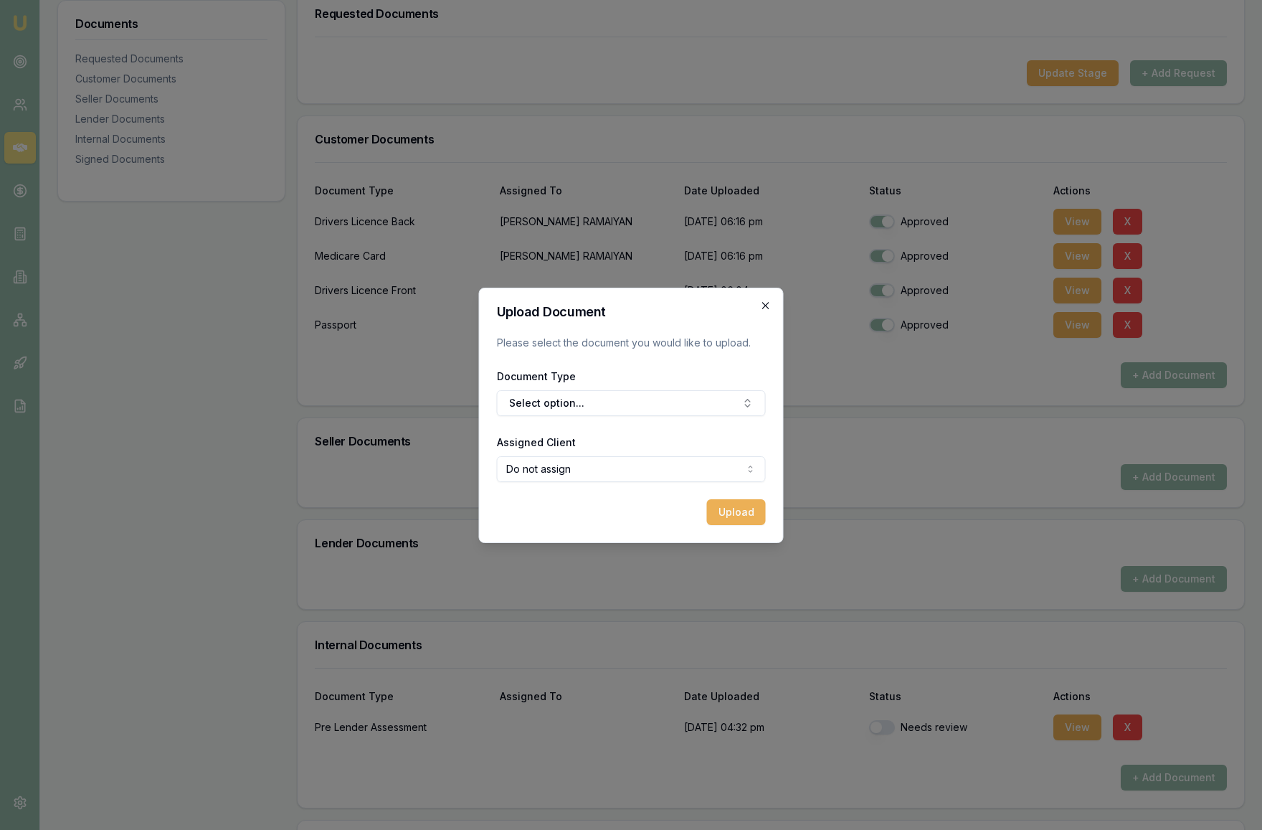
click at [766, 301] on icon "button" at bounding box center [765, 305] width 11 height 11
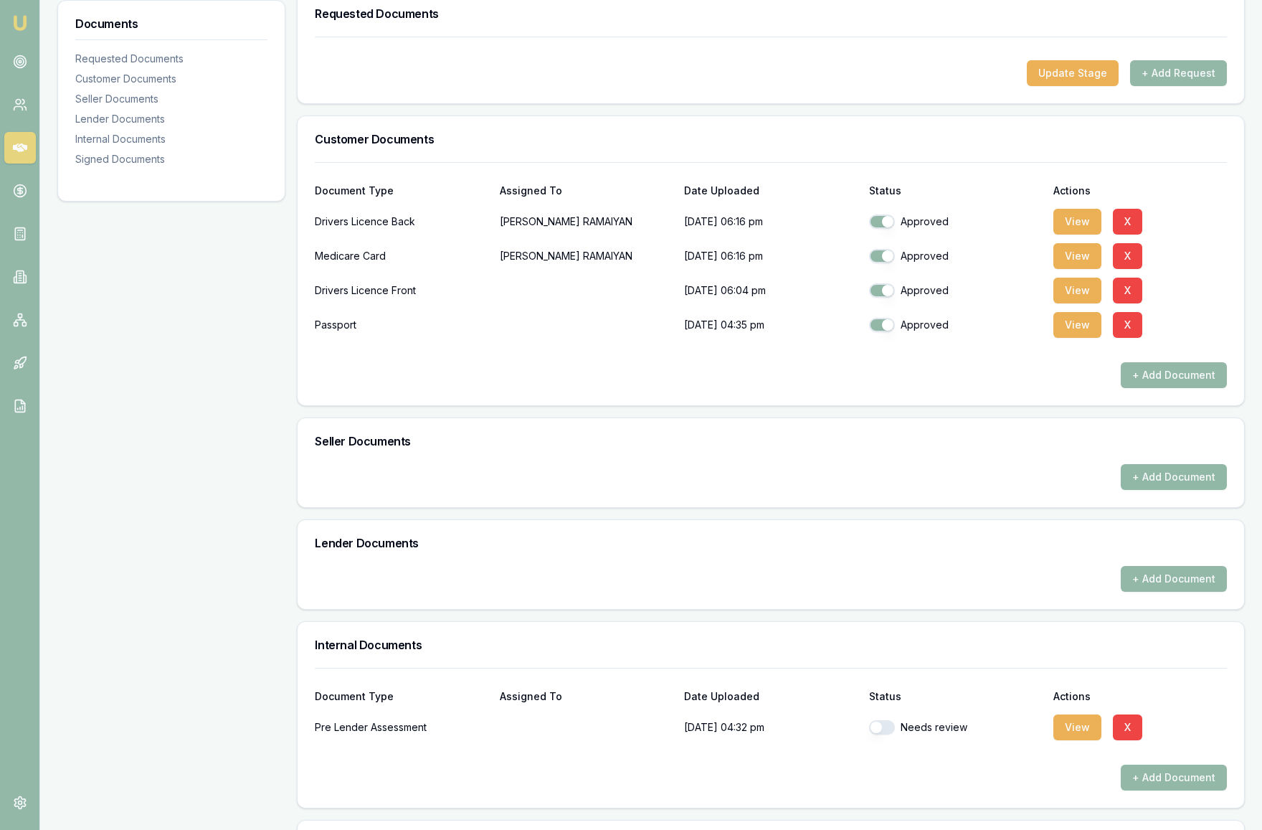
click at [1162, 490] on button "+ Add Document" at bounding box center [1174, 477] width 106 height 26
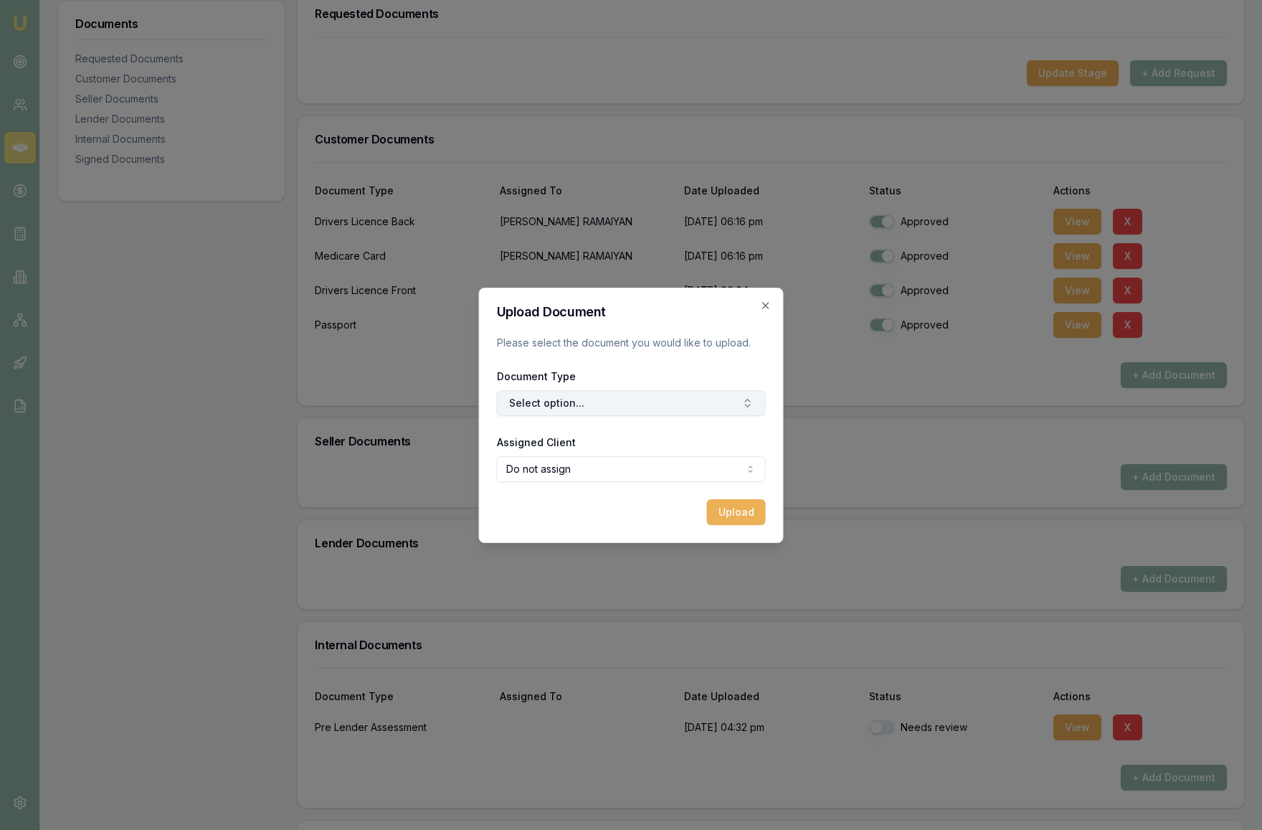
click at [663, 410] on button "Select option..." at bounding box center [631, 403] width 269 height 26
type input "invoice"
click at [659, 513] on div "Private Sale Invoice" at bounding box center [649, 509] width 179 height 23
click at [743, 518] on button "Upload" at bounding box center [736, 512] width 59 height 26
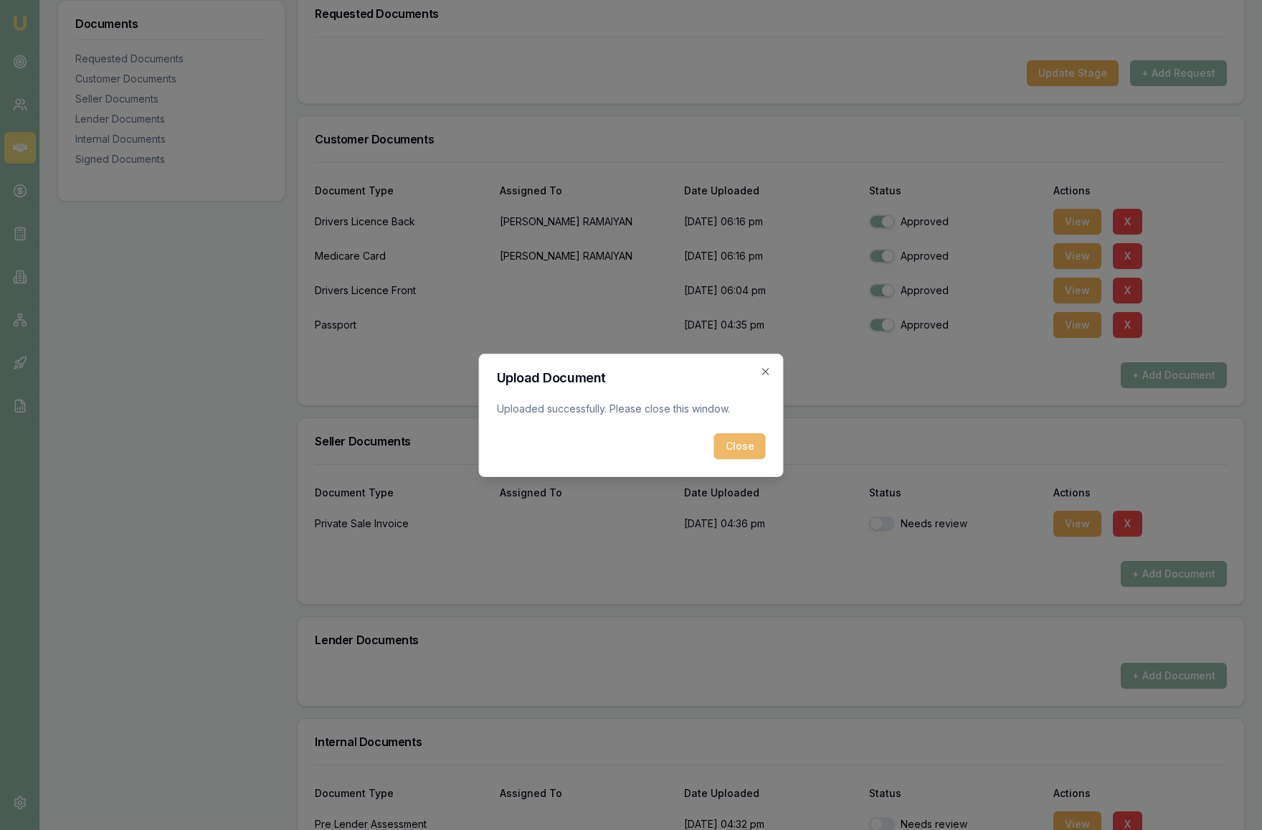
click at [748, 442] on button "Close" at bounding box center [740, 446] width 52 height 26
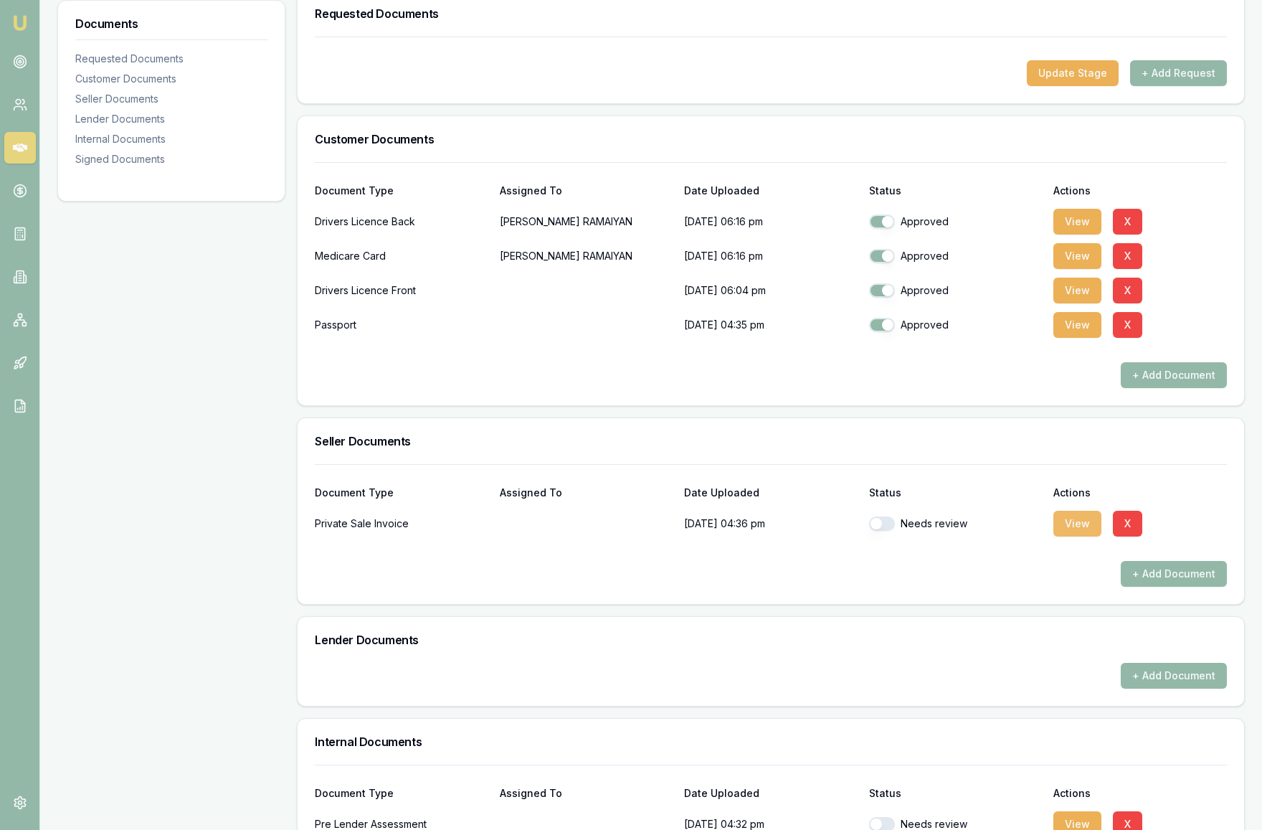
click at [1073, 536] on button "View" at bounding box center [1077, 524] width 48 height 26
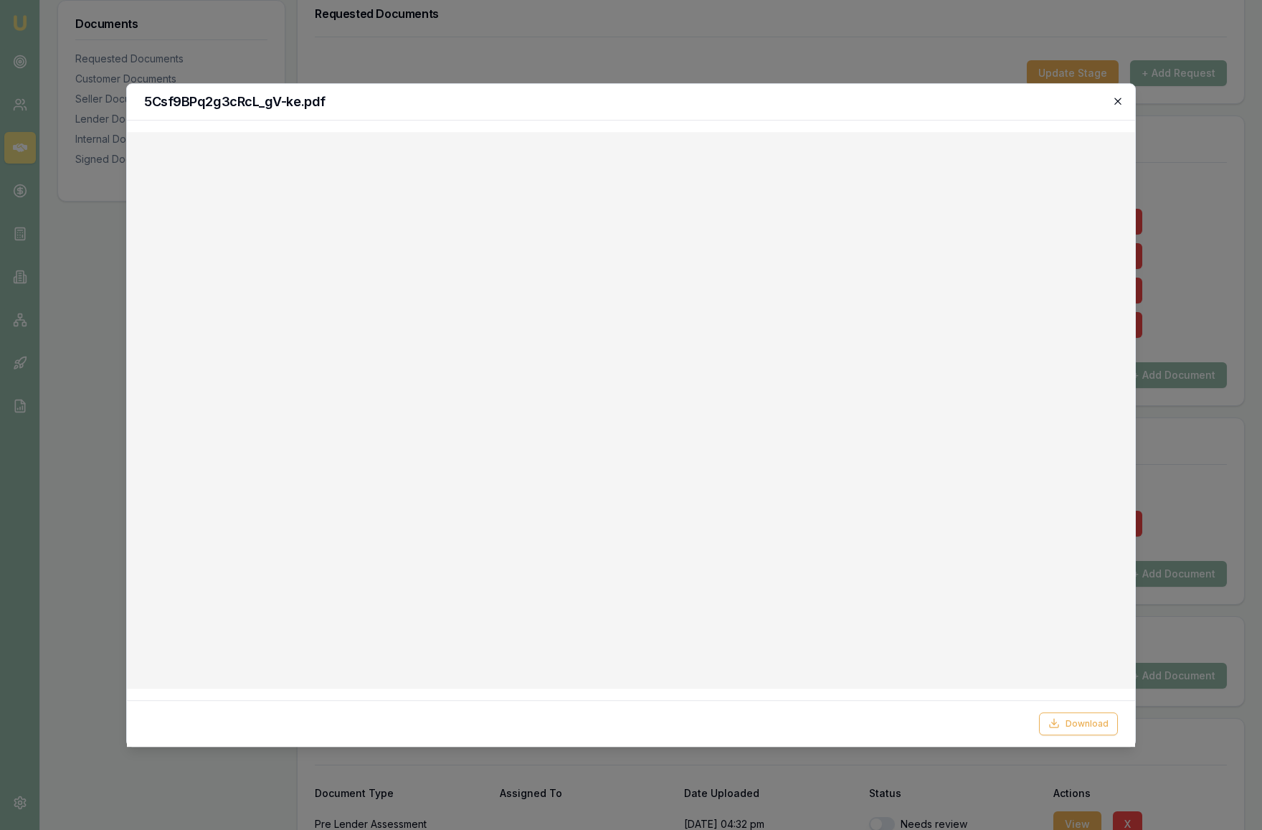
click at [1117, 100] on icon "button" at bounding box center [1117, 100] width 11 height 11
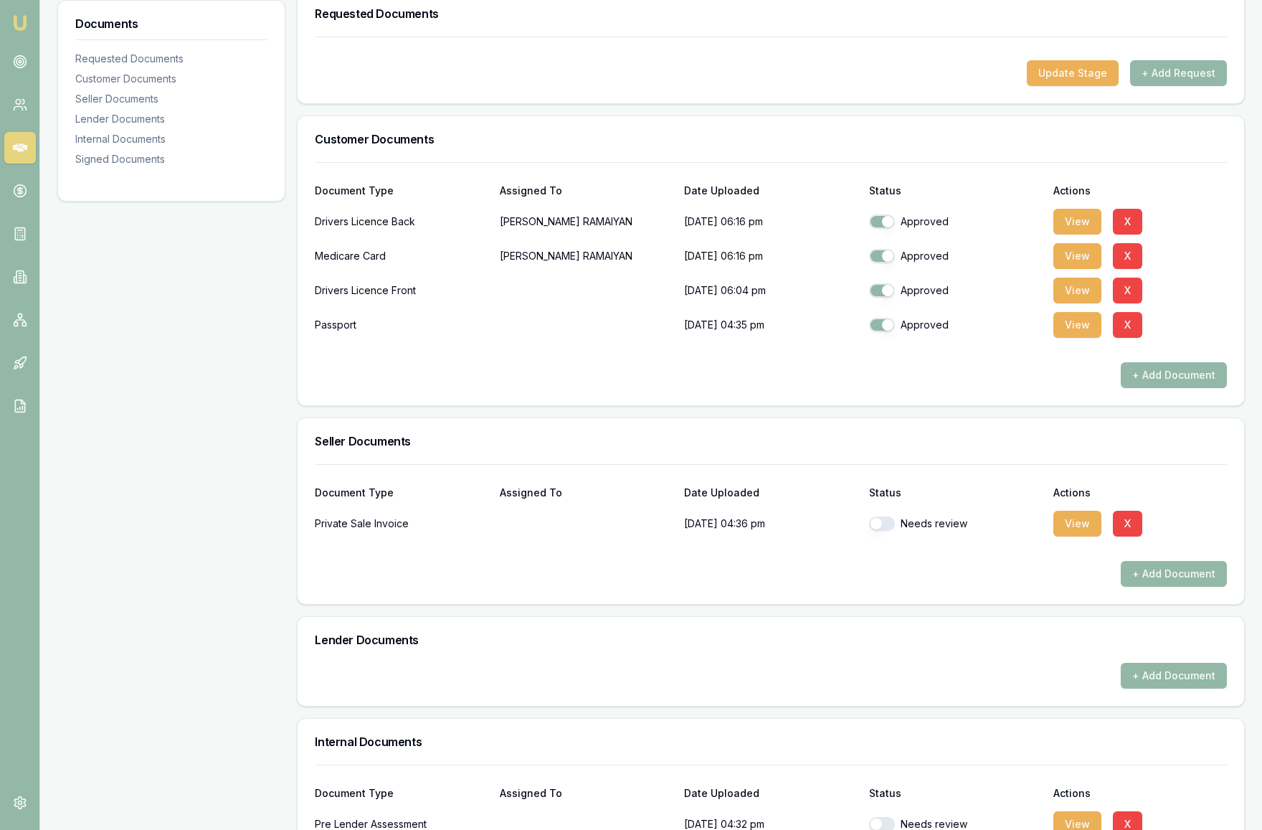
click at [877, 531] on button "button" at bounding box center [882, 523] width 26 height 14
checkbox input "true"
click at [1166, 587] on button "+ Add Document" at bounding box center [1174, 574] width 106 height 26
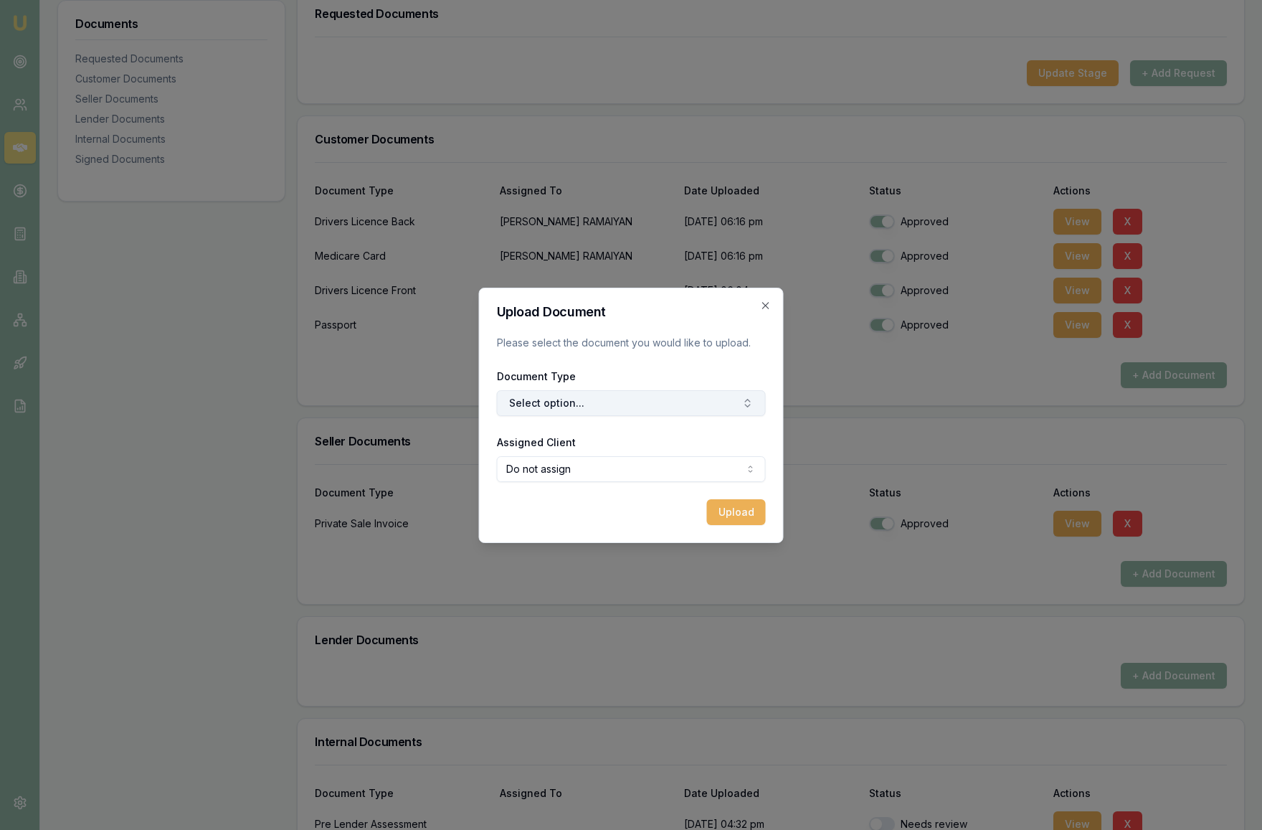
click at [596, 402] on button "Select option..." at bounding box center [631, 403] width 269 height 26
type input "payou"
click at [618, 465] on div "Vendor Payout Letter" at bounding box center [649, 463] width 179 height 23
click at [730, 516] on button "Upload" at bounding box center [736, 512] width 59 height 26
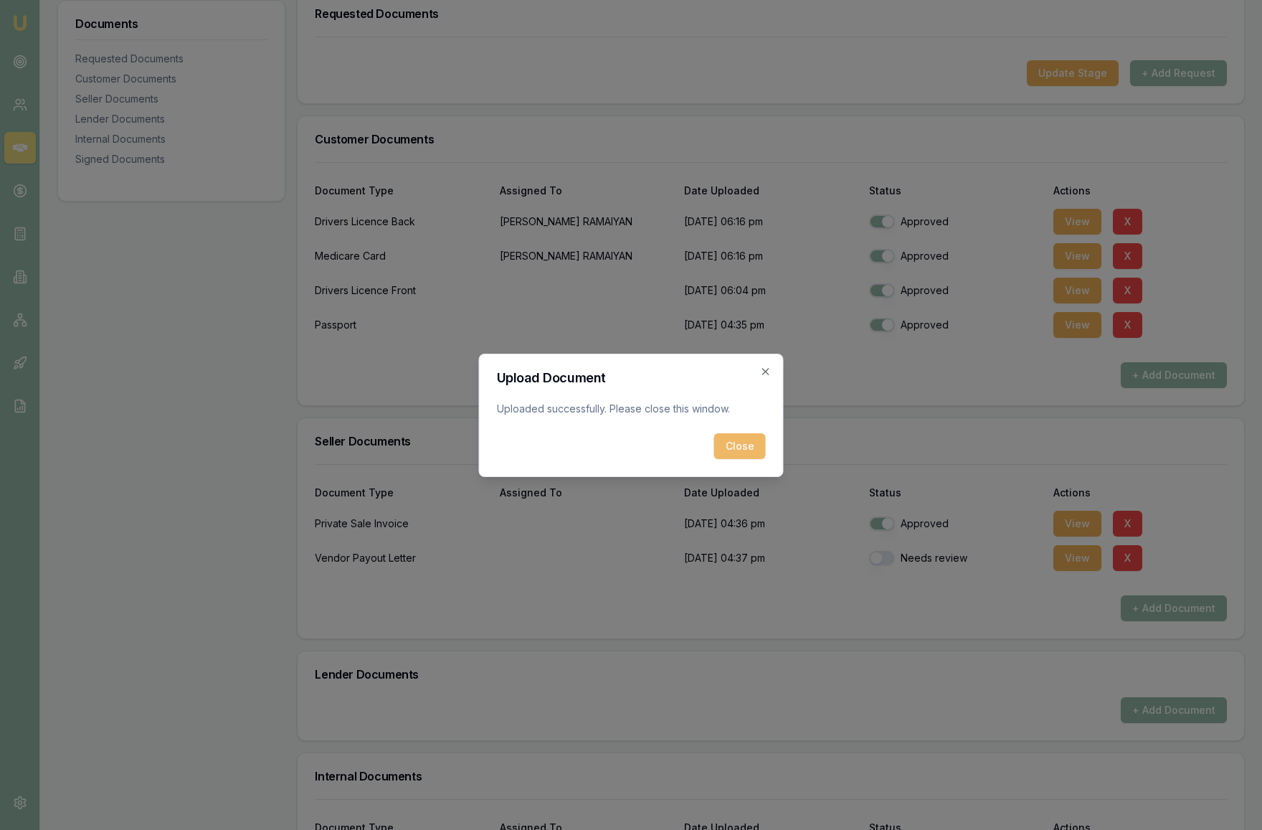
click at [736, 450] on button "Close" at bounding box center [740, 446] width 52 height 26
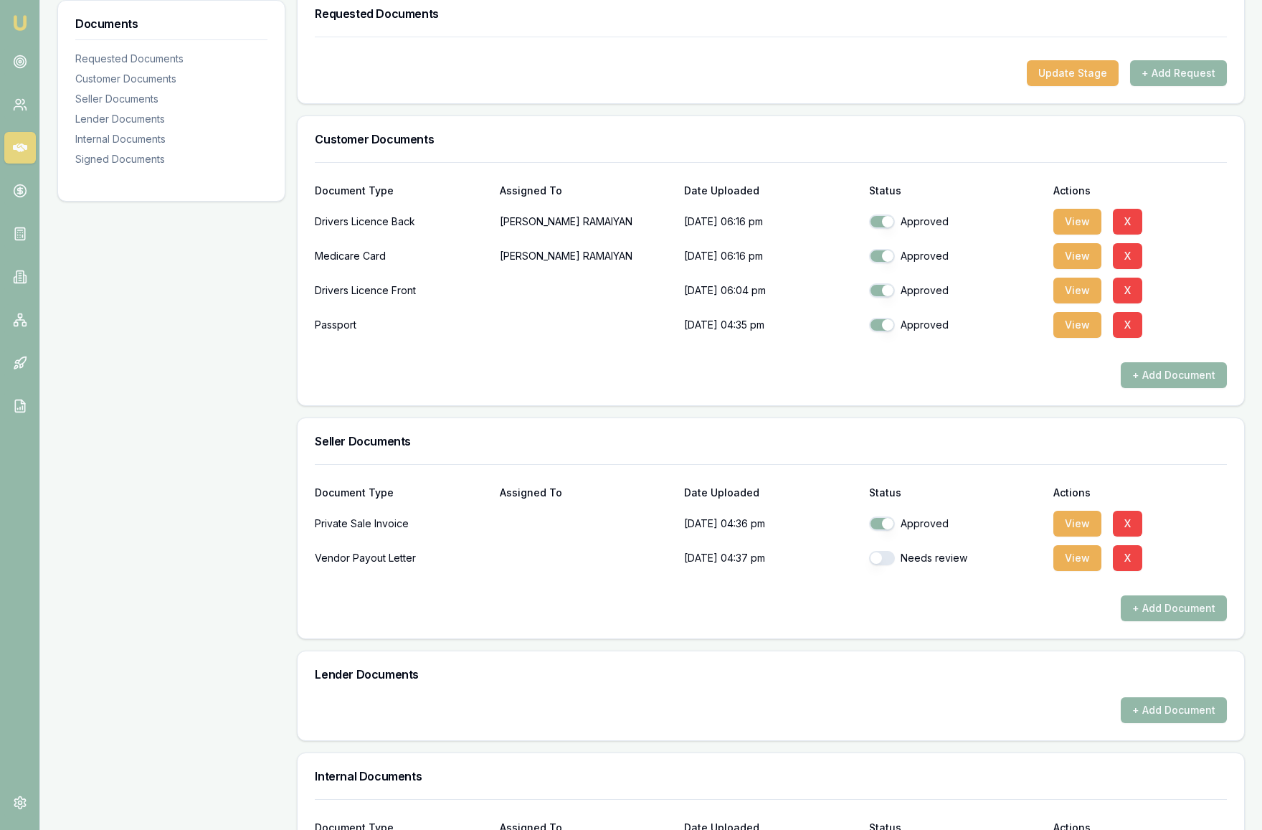
click at [878, 565] on button "button" at bounding box center [882, 558] width 26 height 14
checkbox input "true"
click at [1149, 621] on button "+ Add Document" at bounding box center [1174, 608] width 106 height 26
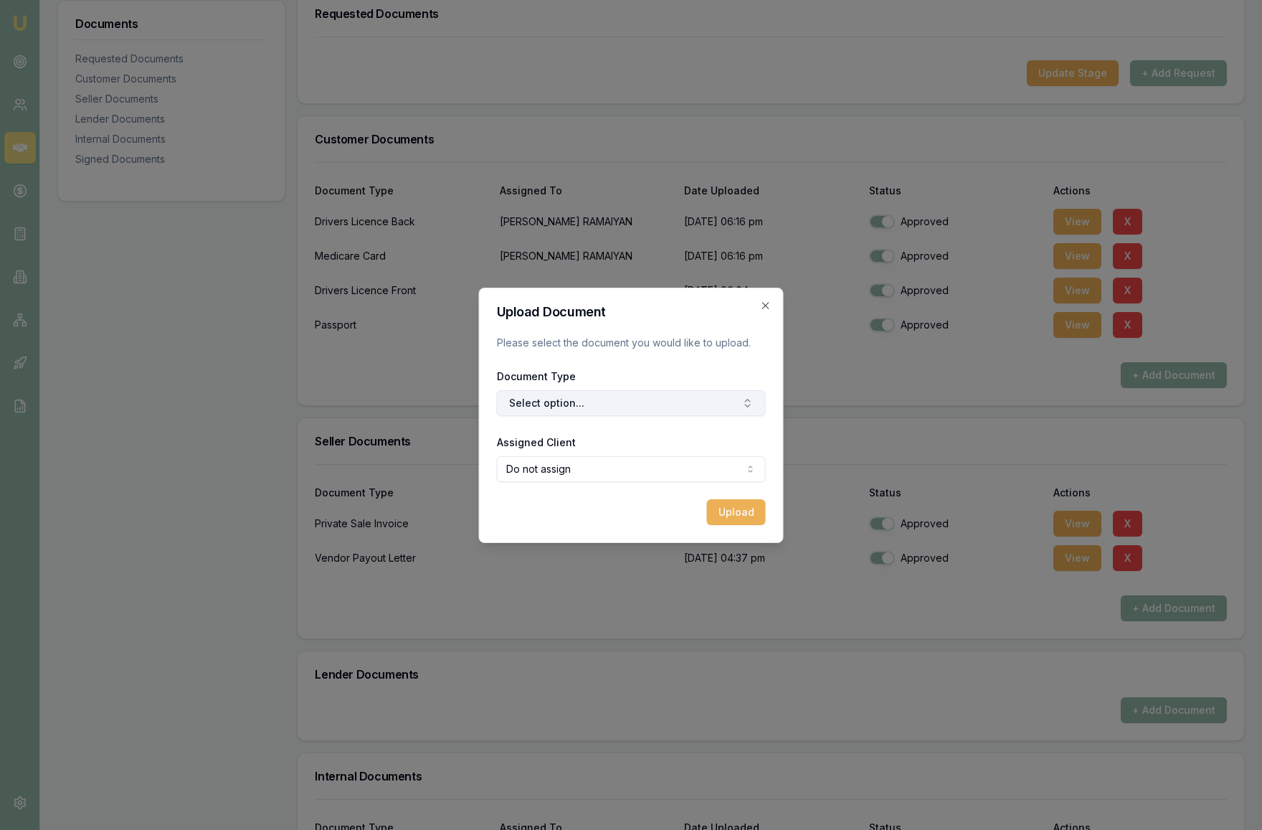
click at [618, 409] on button "Select option..." at bounding box center [631, 403] width 269 height 26
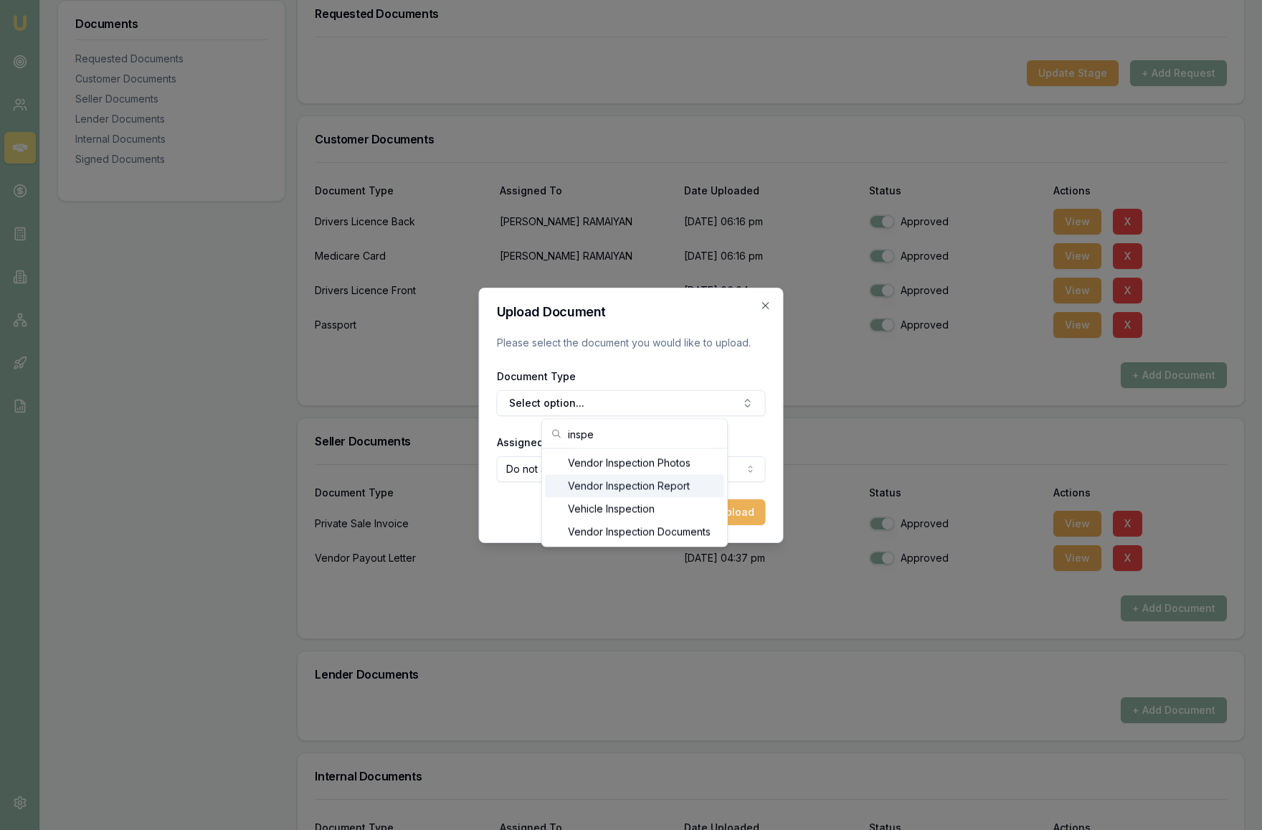
type input "inspe"
click at [631, 488] on div "Vendor Inspection Report" at bounding box center [634, 486] width 179 height 23
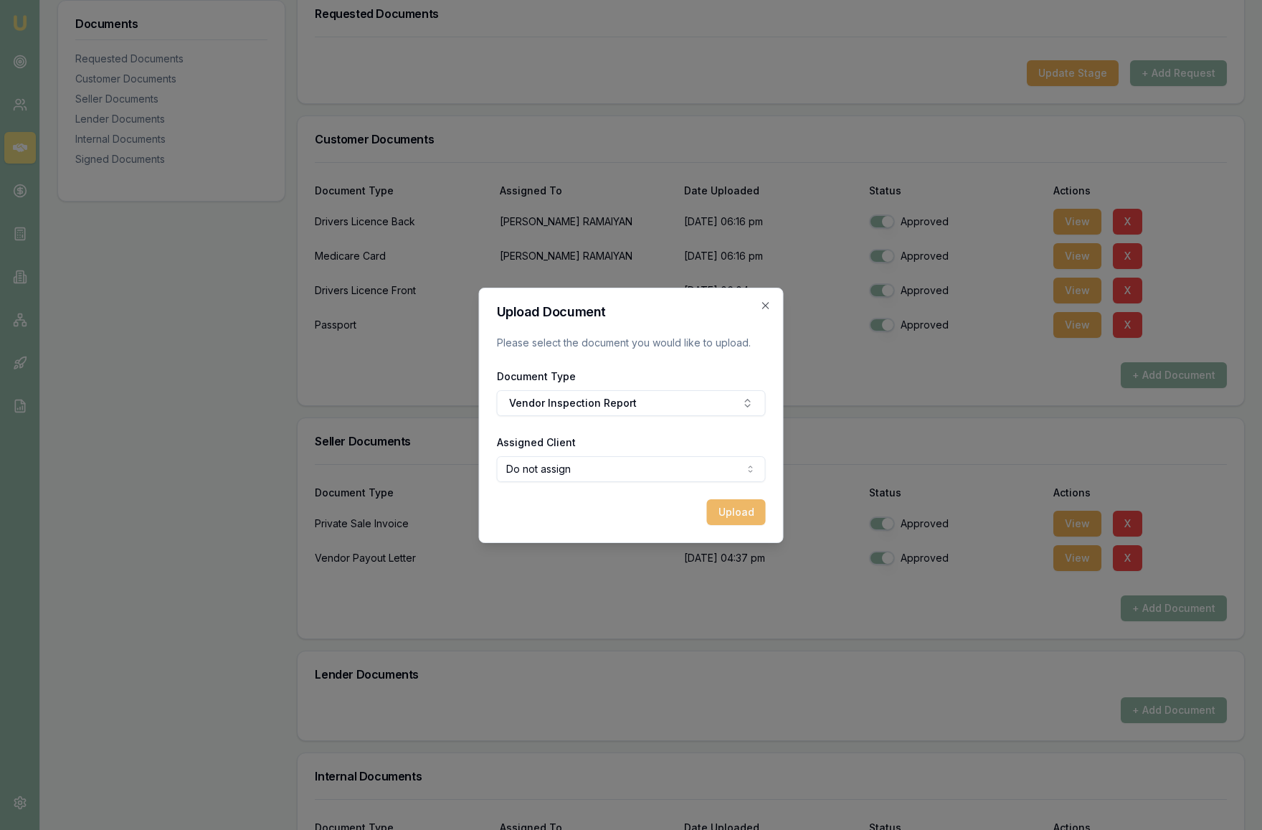
click at [751, 518] on button "Upload" at bounding box center [736, 512] width 59 height 26
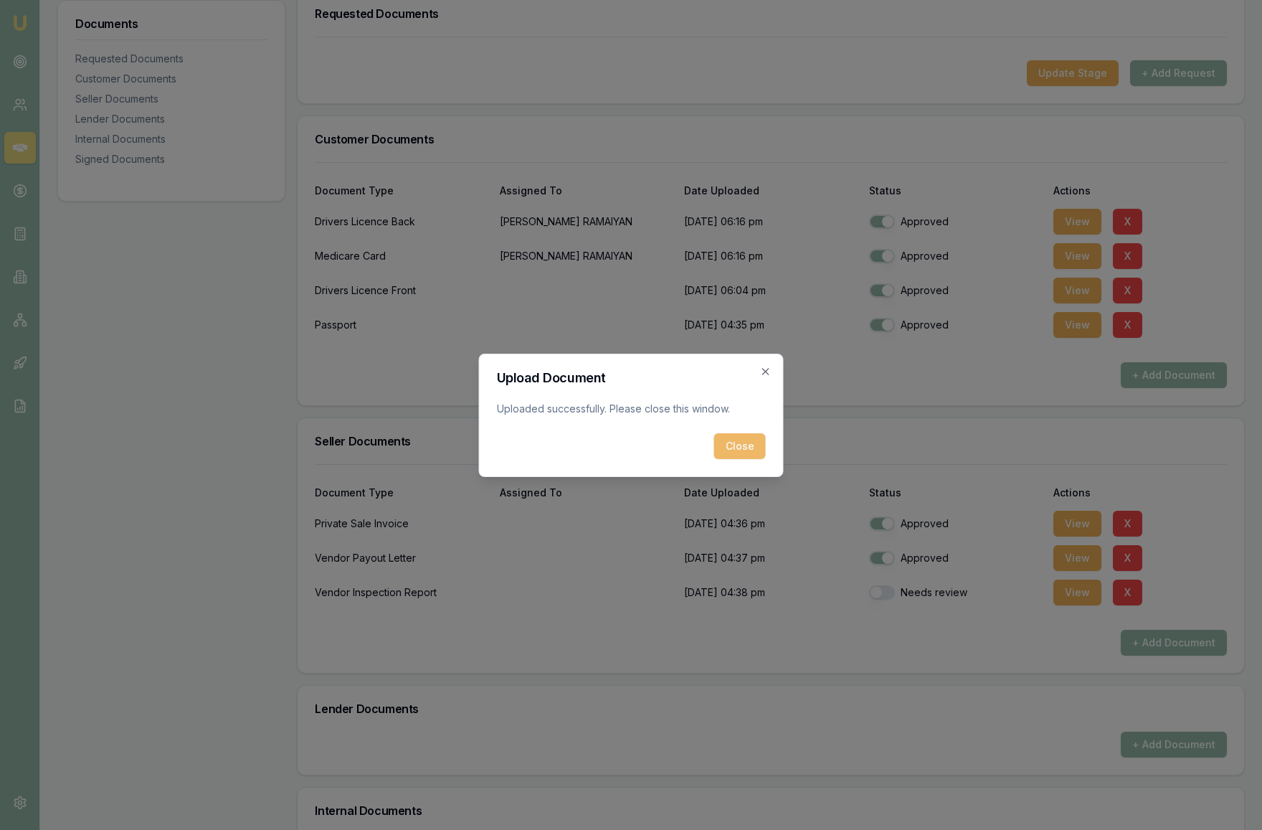
click at [745, 450] on button "Close" at bounding box center [740, 446] width 52 height 26
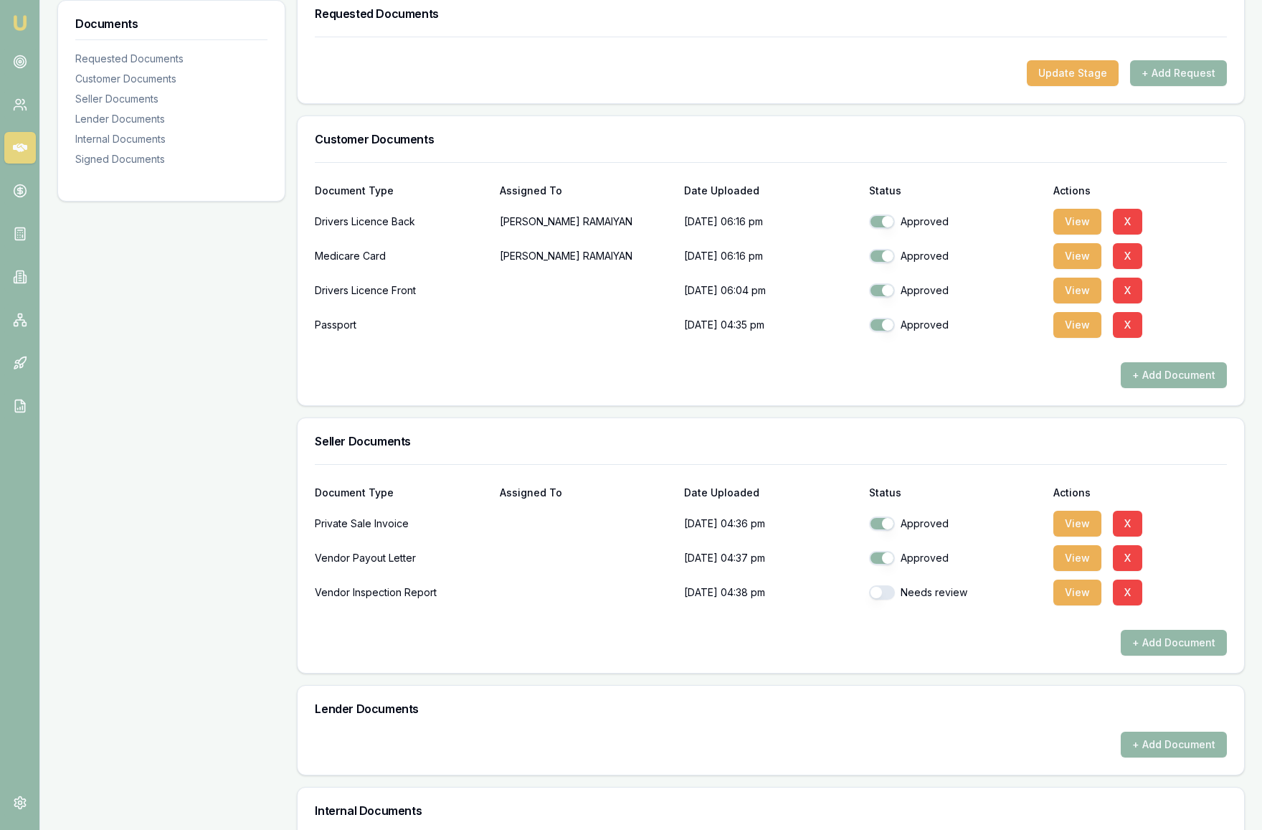
click at [874, 599] on button "button" at bounding box center [882, 592] width 26 height 14
checkbox input "true"
click at [904, 673] on div "Document Type Assigned To Date Uploaded Status Actions Private Sale Invoice [DA…" at bounding box center [771, 568] width 947 height 209
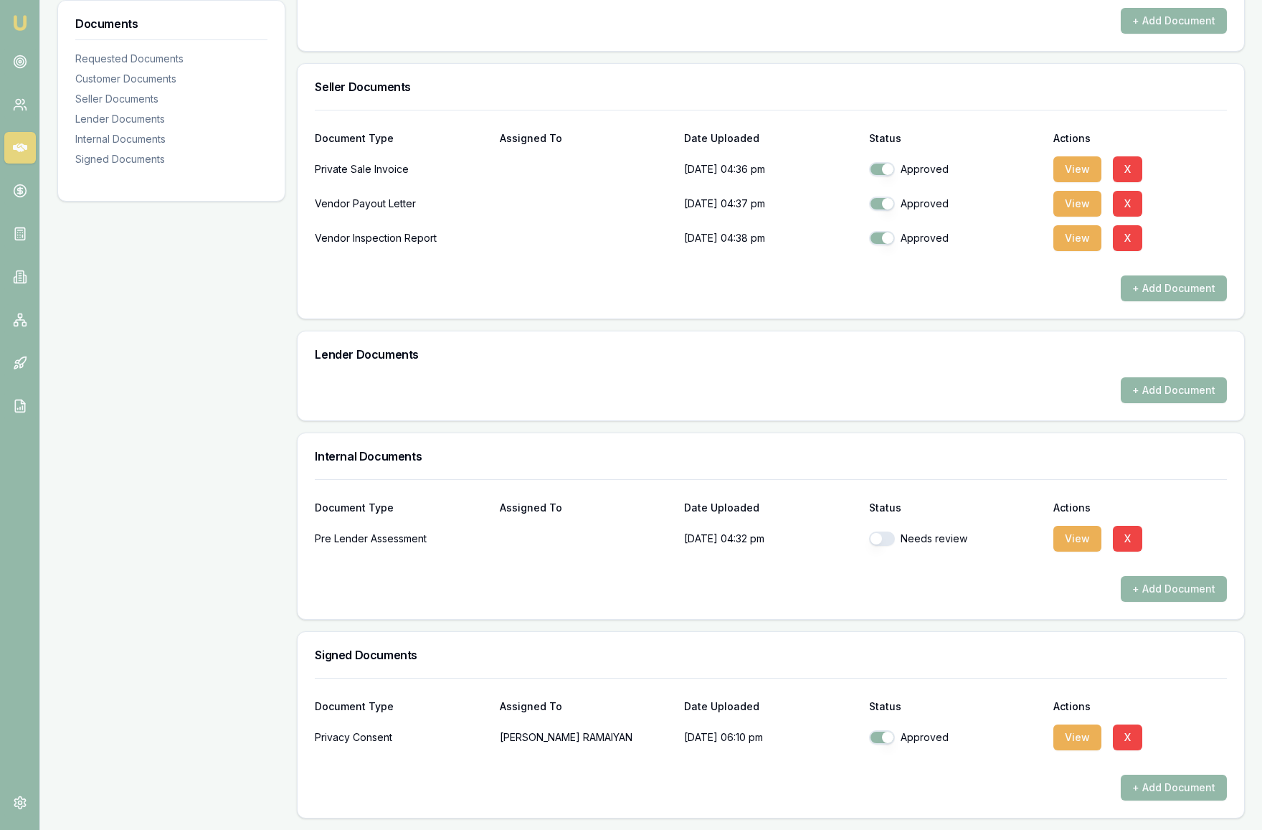
scroll to position [614, 0]
click at [1080, 536] on button "View" at bounding box center [1077, 539] width 48 height 26
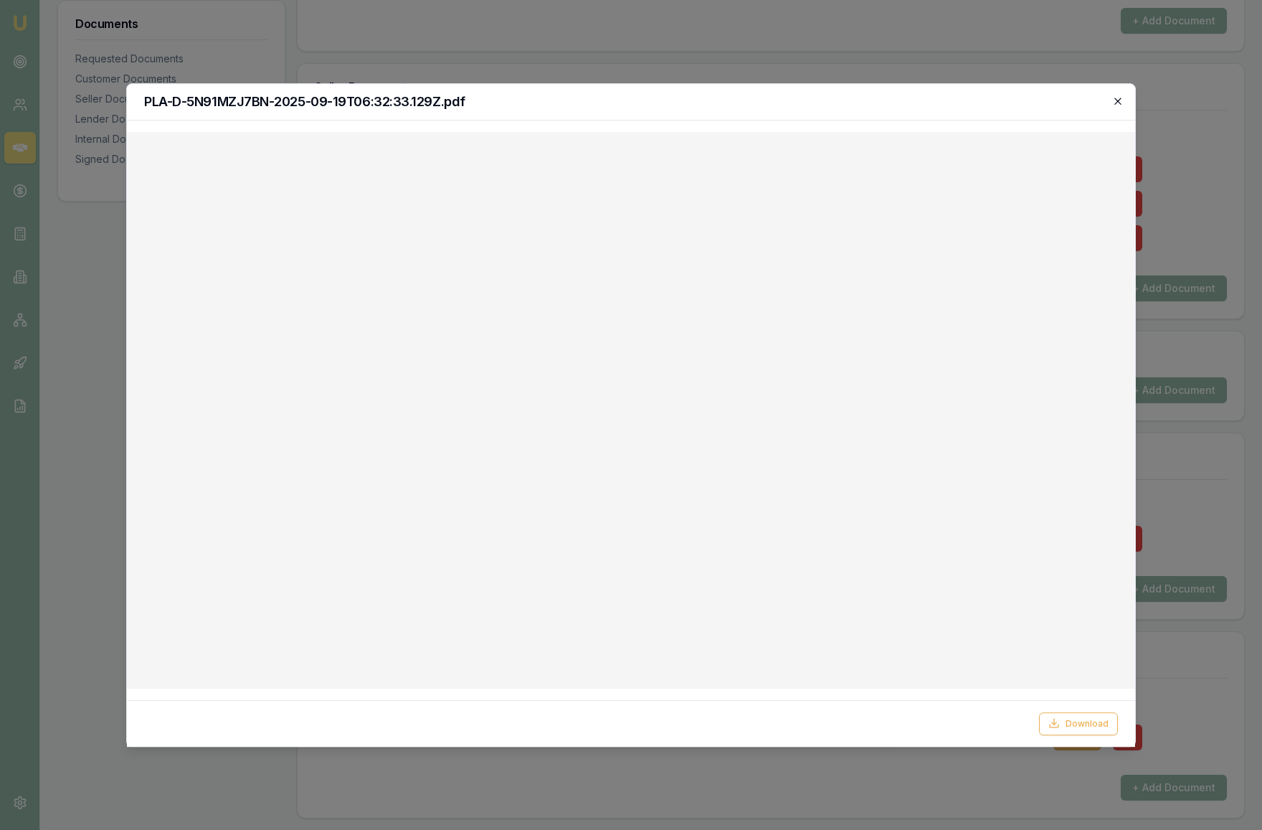
click at [1117, 100] on icon "button" at bounding box center [1117, 101] width 6 height 6
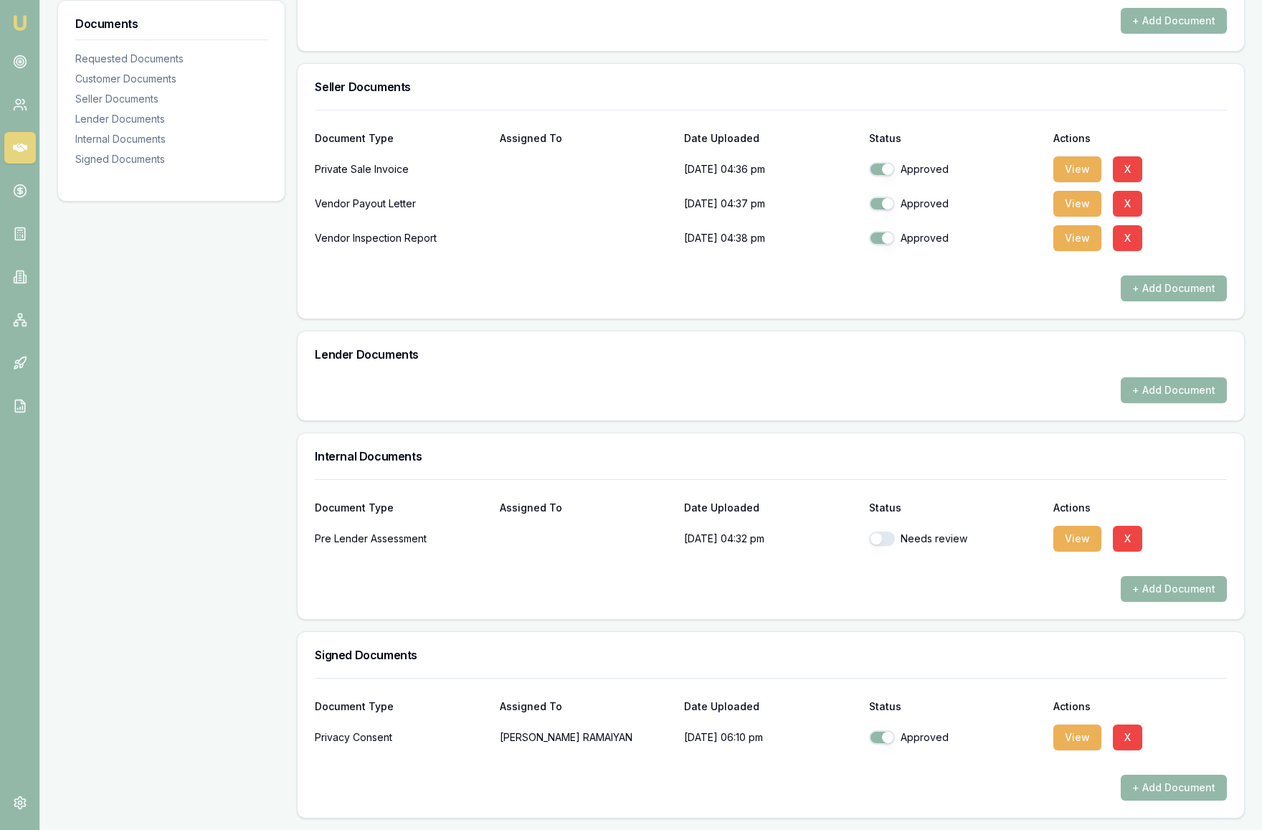
click at [876, 537] on button "button" at bounding box center [882, 538] width 26 height 14
checkbox input "true"
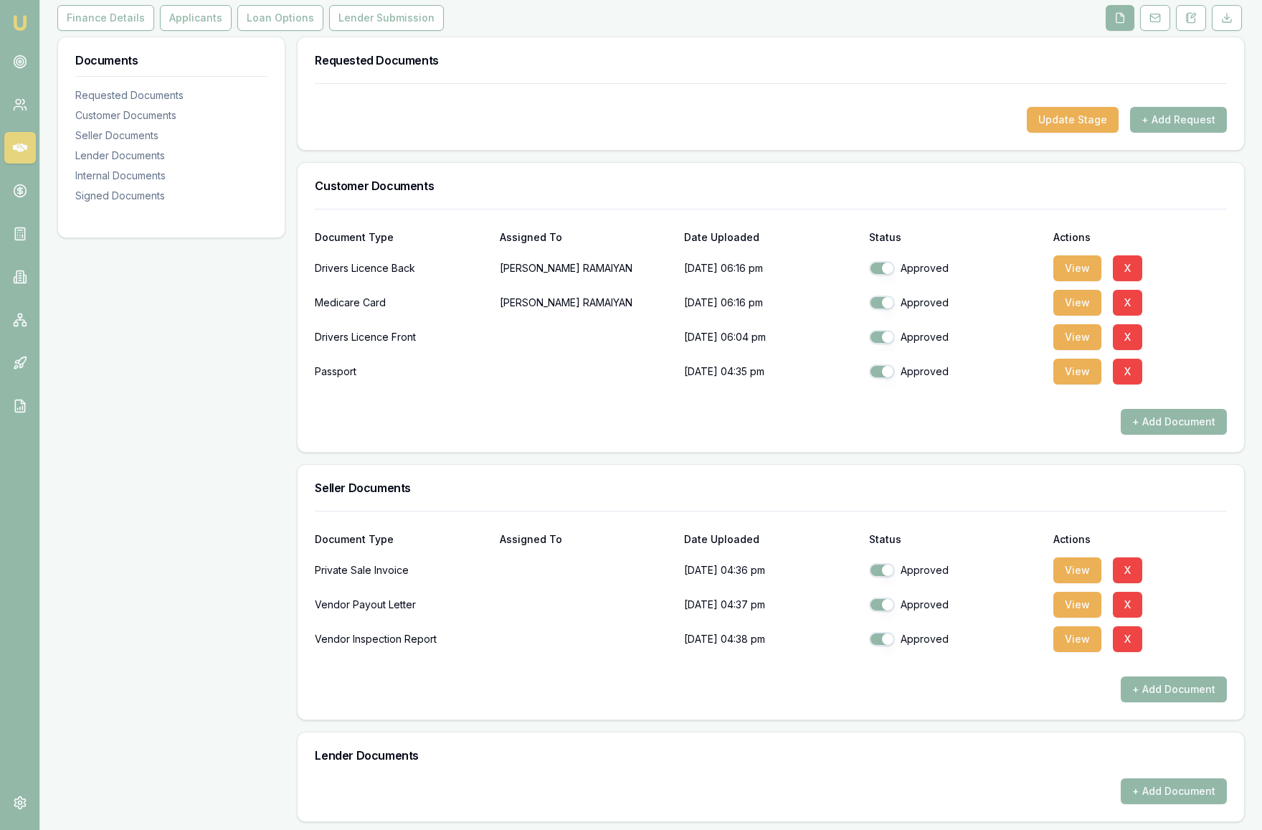
scroll to position [0, 0]
